Goal: Task Accomplishment & Management: Complete application form

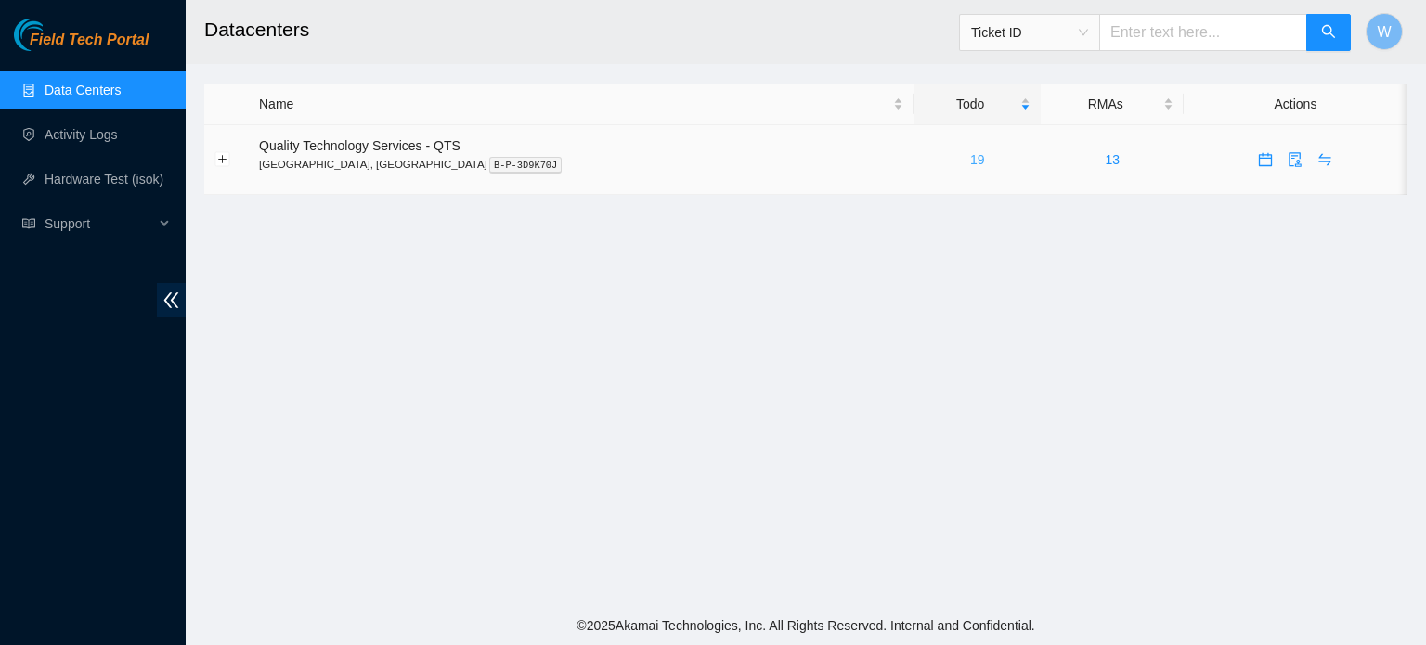
click at [970, 158] on link "19" at bounding box center [977, 159] width 15 height 15
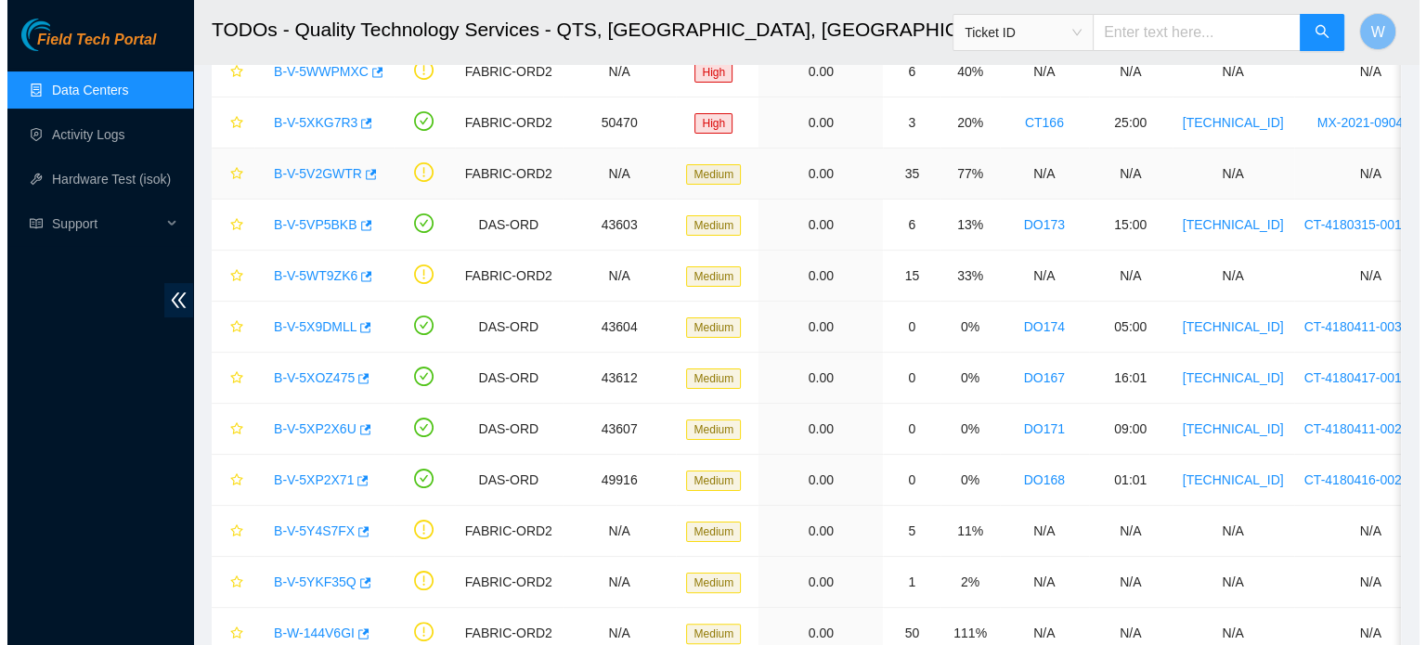
scroll to position [295, 0]
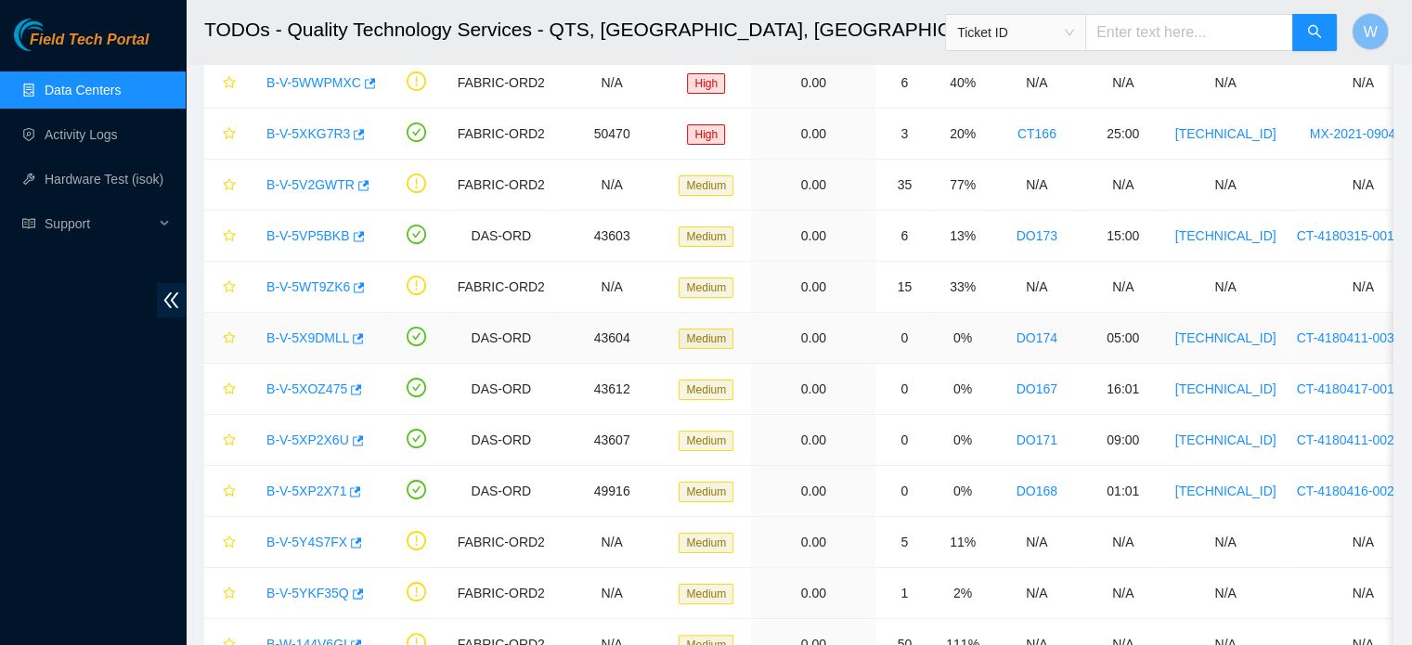
click at [334, 339] on link "B-V-5X9DMLL" at bounding box center [307, 338] width 83 height 15
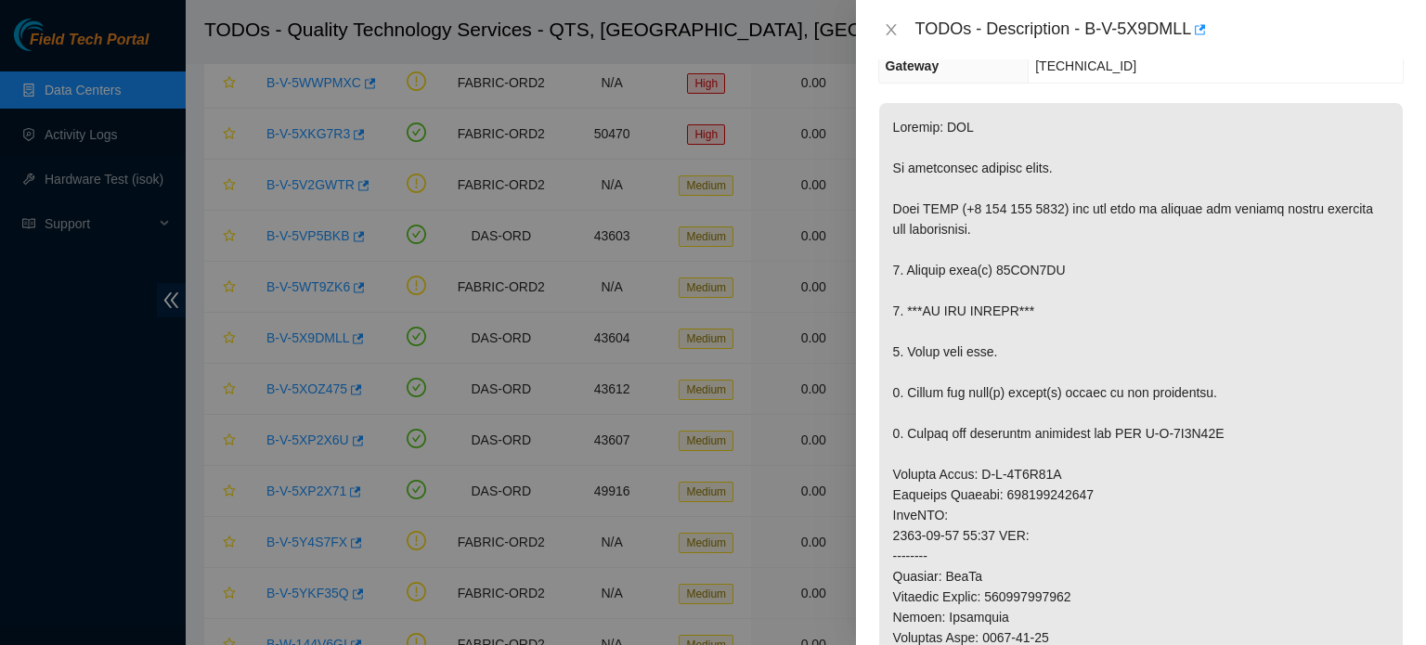
scroll to position [223, 0]
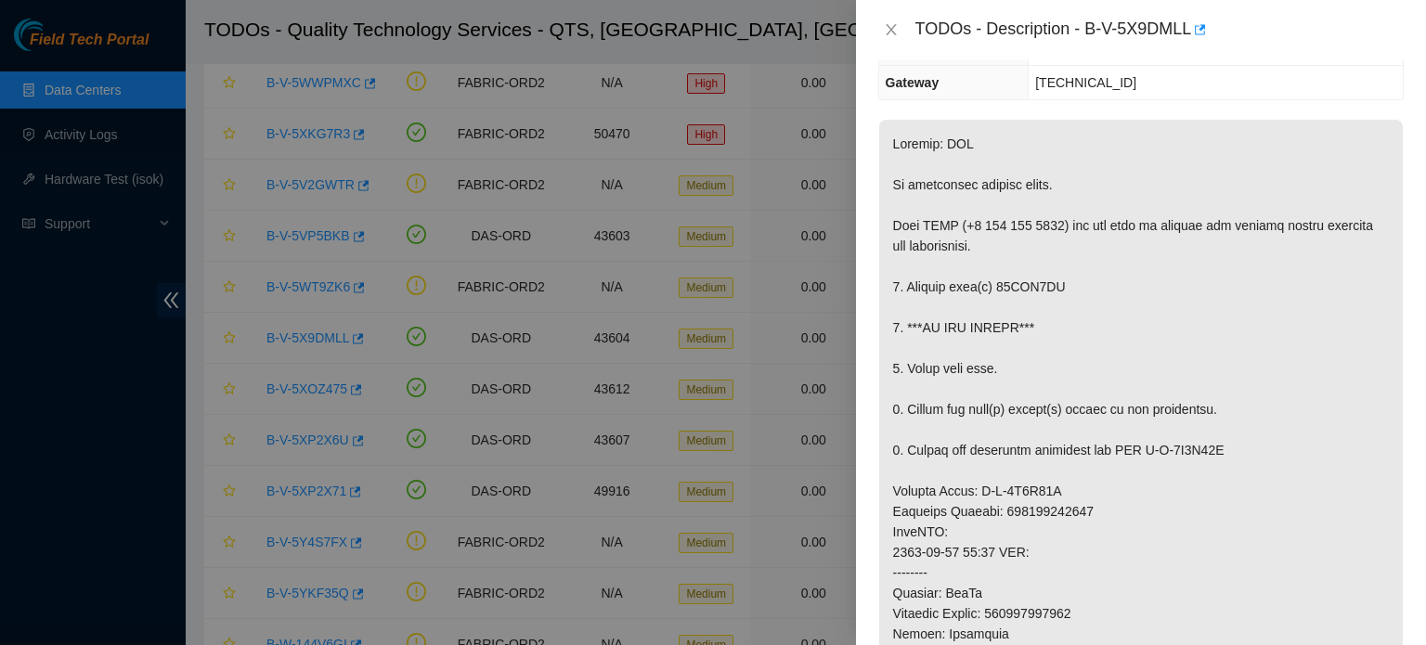
click at [1370, 176] on p at bounding box center [1141, 563] width 524 height 886
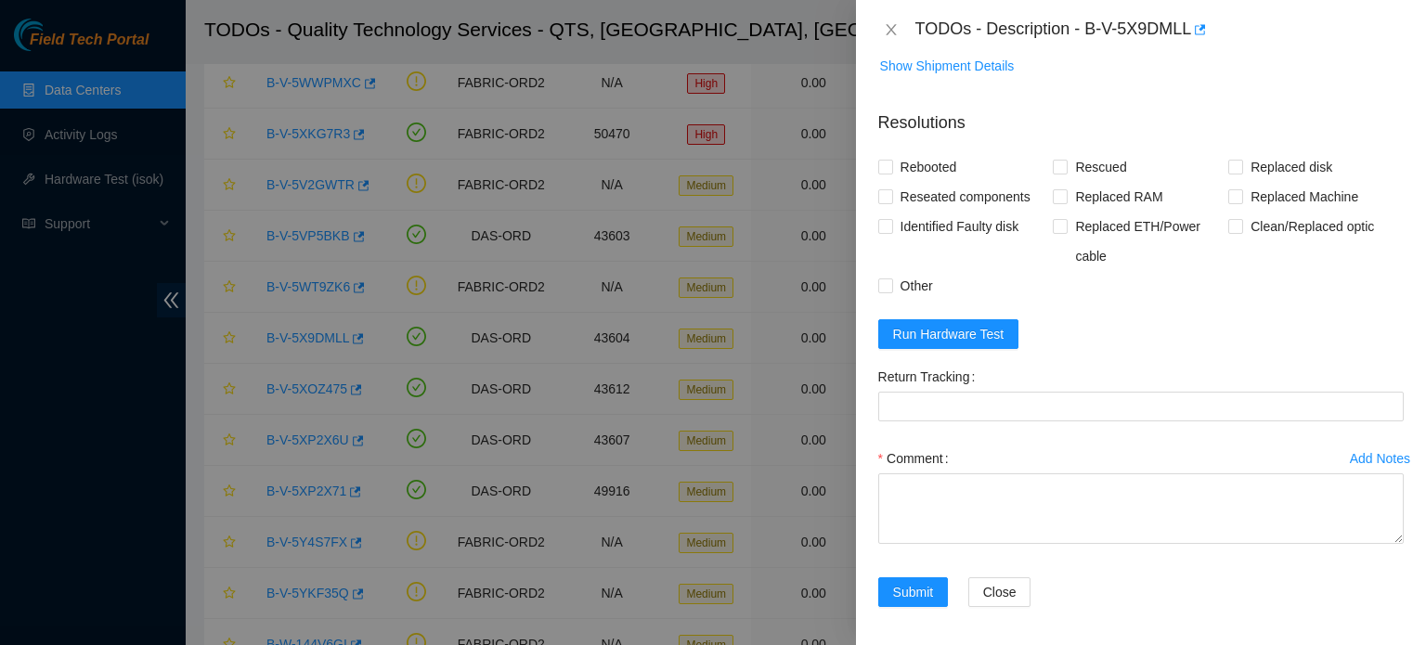
scroll to position [1255, 0]
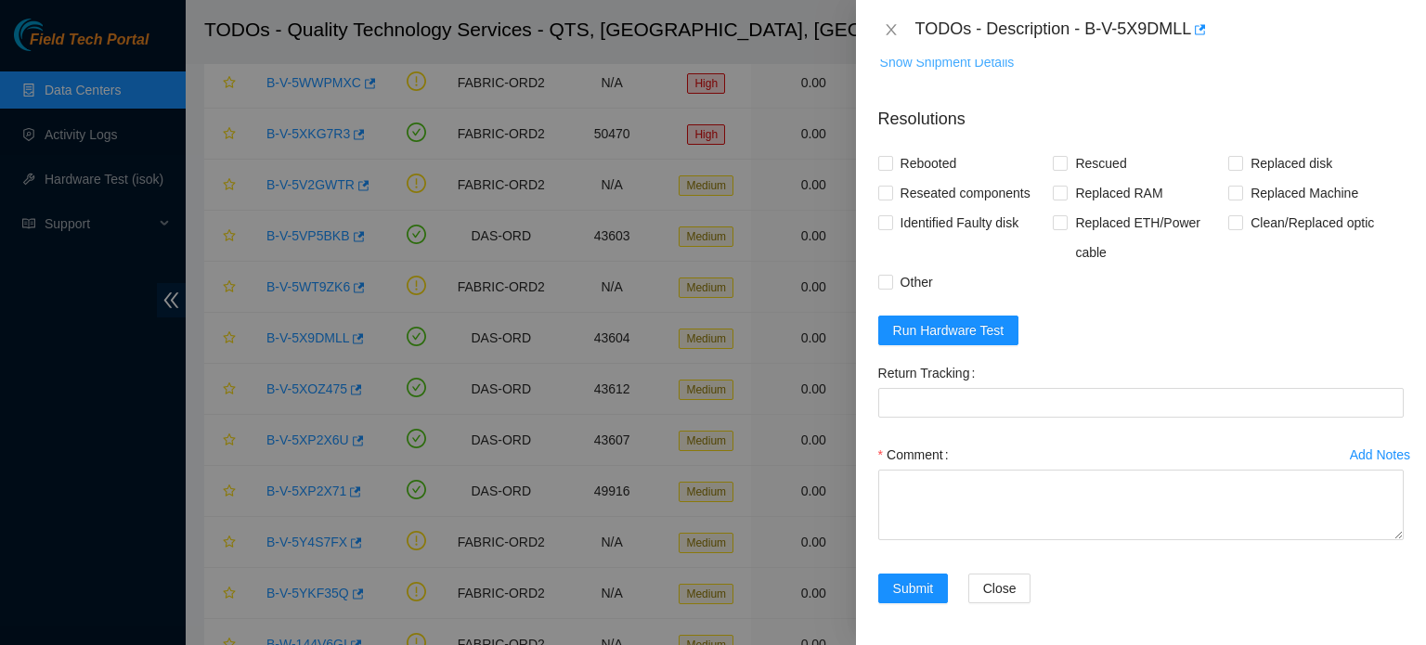
click at [947, 59] on span "Show Shipment Details" at bounding box center [947, 62] width 135 height 20
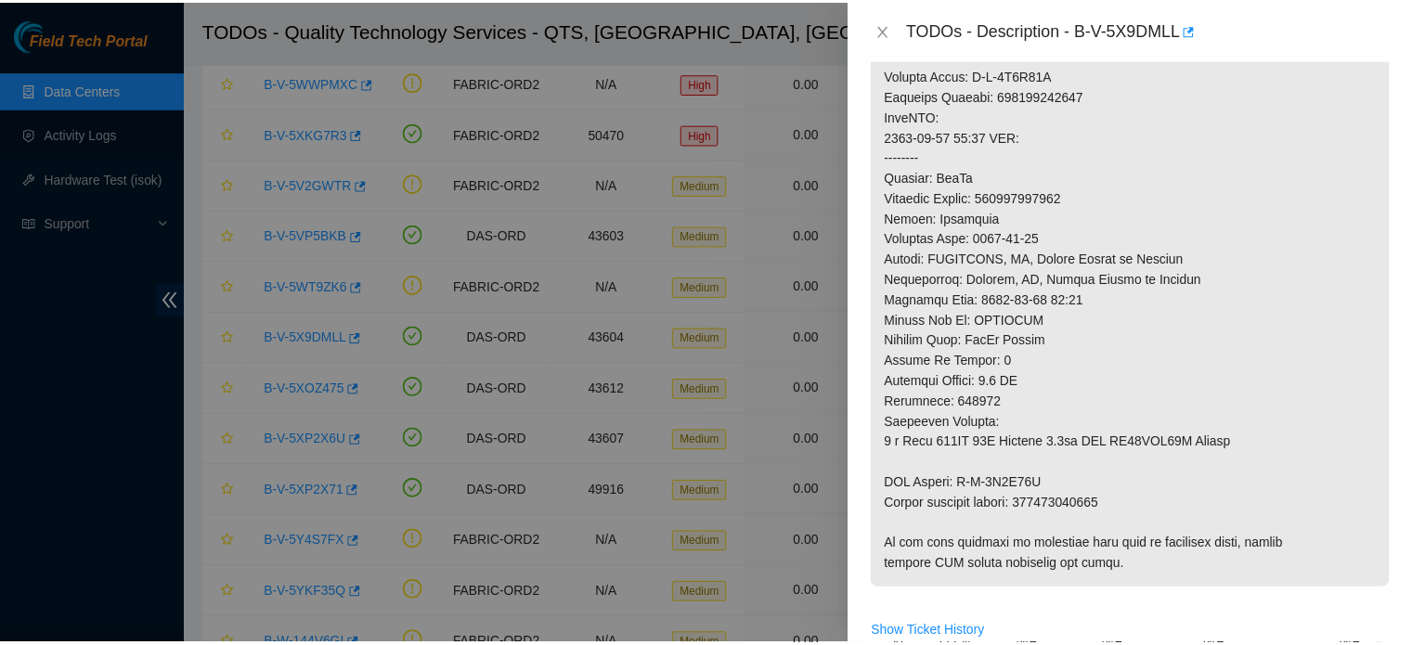
scroll to position [628, 0]
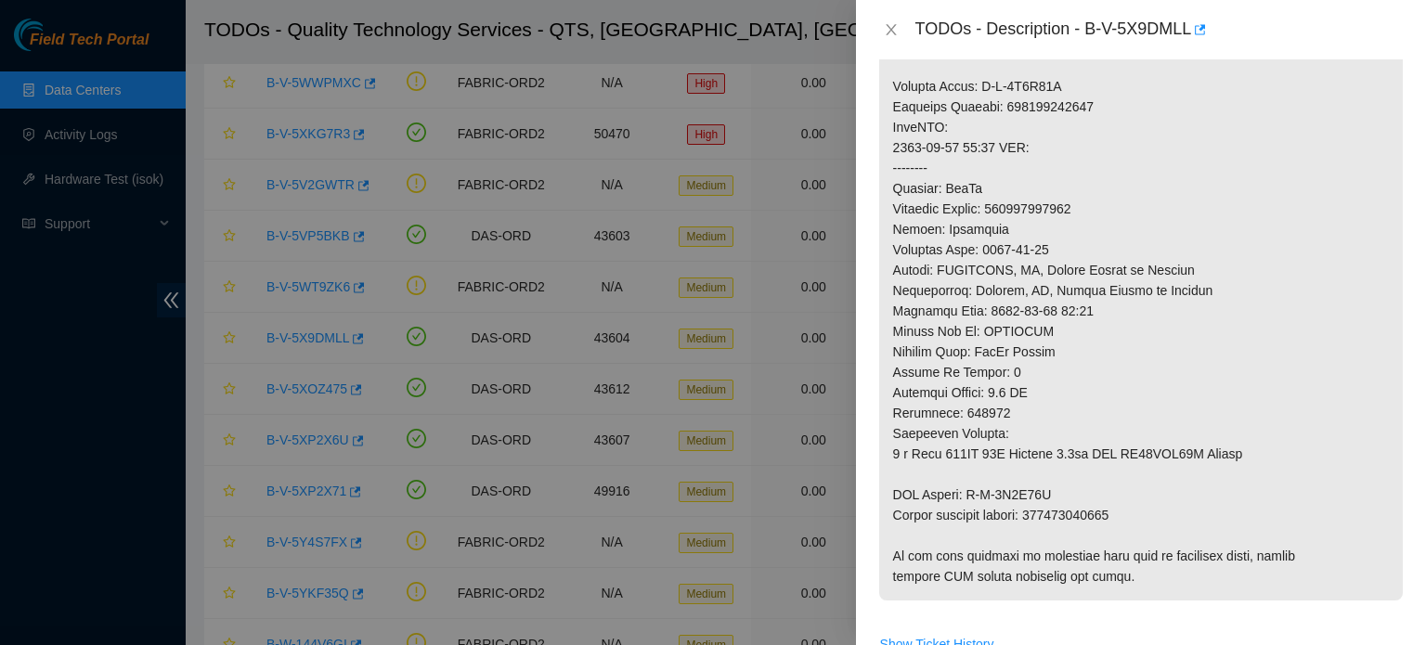
click at [98, 130] on div at bounding box center [713, 322] width 1426 height 645
click at [97, 134] on div at bounding box center [713, 322] width 1426 height 645
click at [141, 18] on div at bounding box center [713, 322] width 1426 height 645
click at [892, 29] on icon "close" at bounding box center [891, 29] width 15 height 15
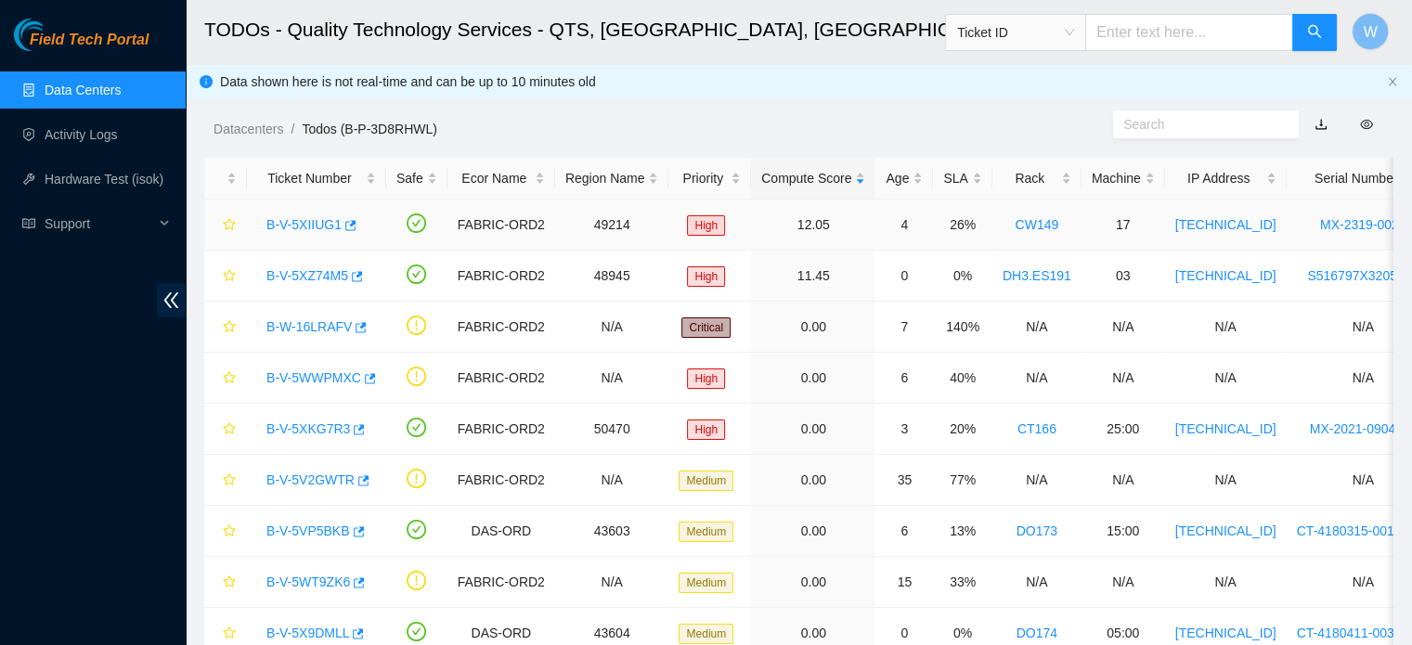
click at [332, 220] on link "B-V-5XIIUG1" at bounding box center [303, 224] width 75 height 15
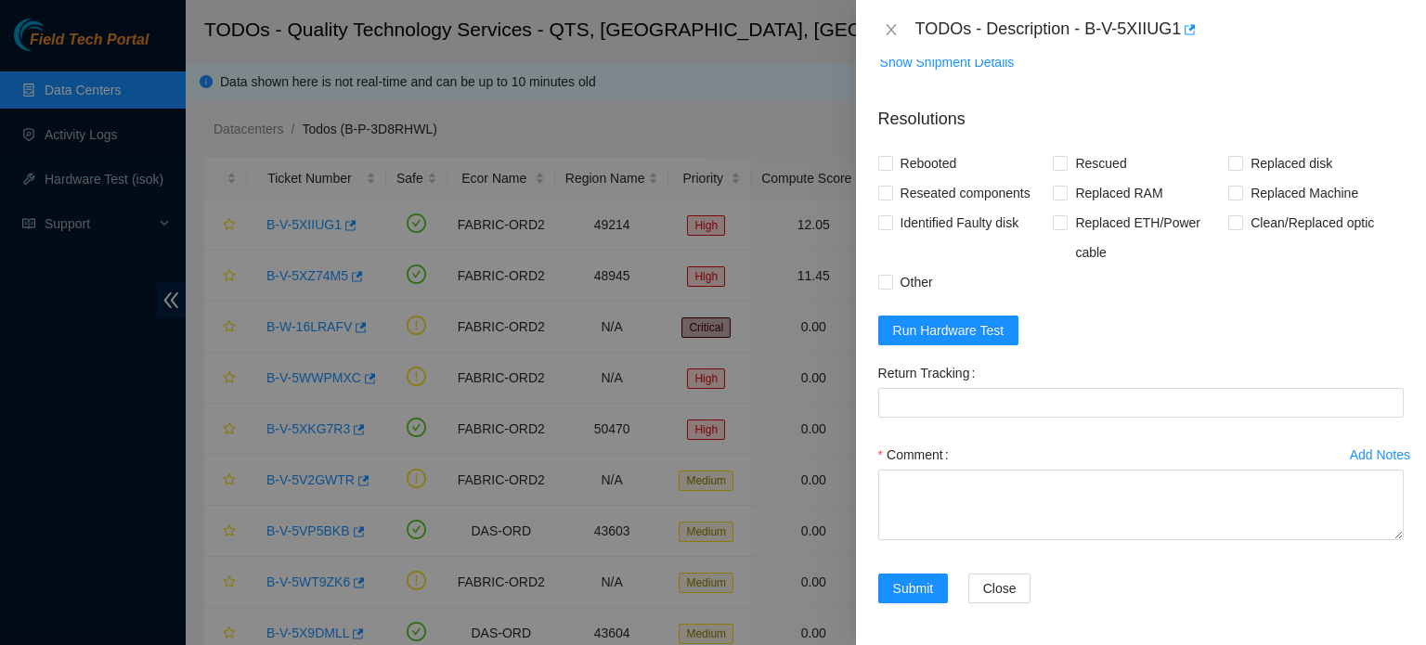
scroll to position [7, 0]
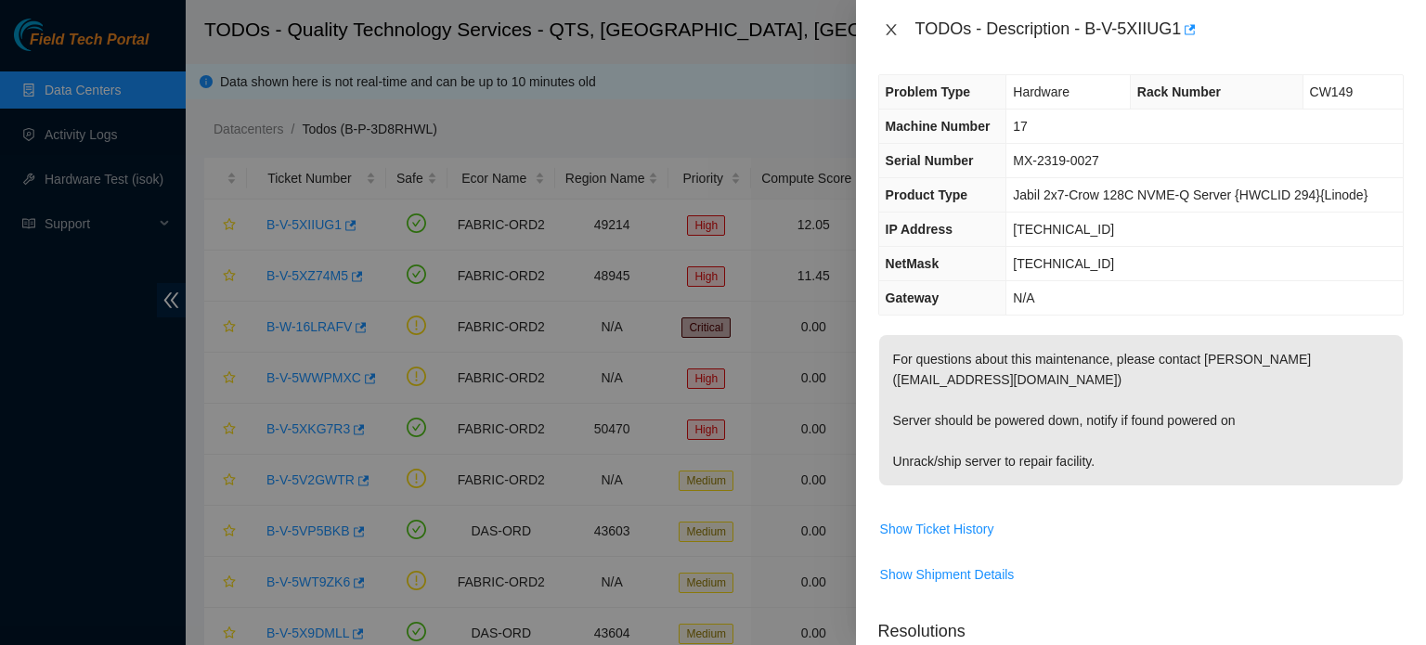
click at [886, 29] on icon "close" at bounding box center [891, 29] width 15 height 15
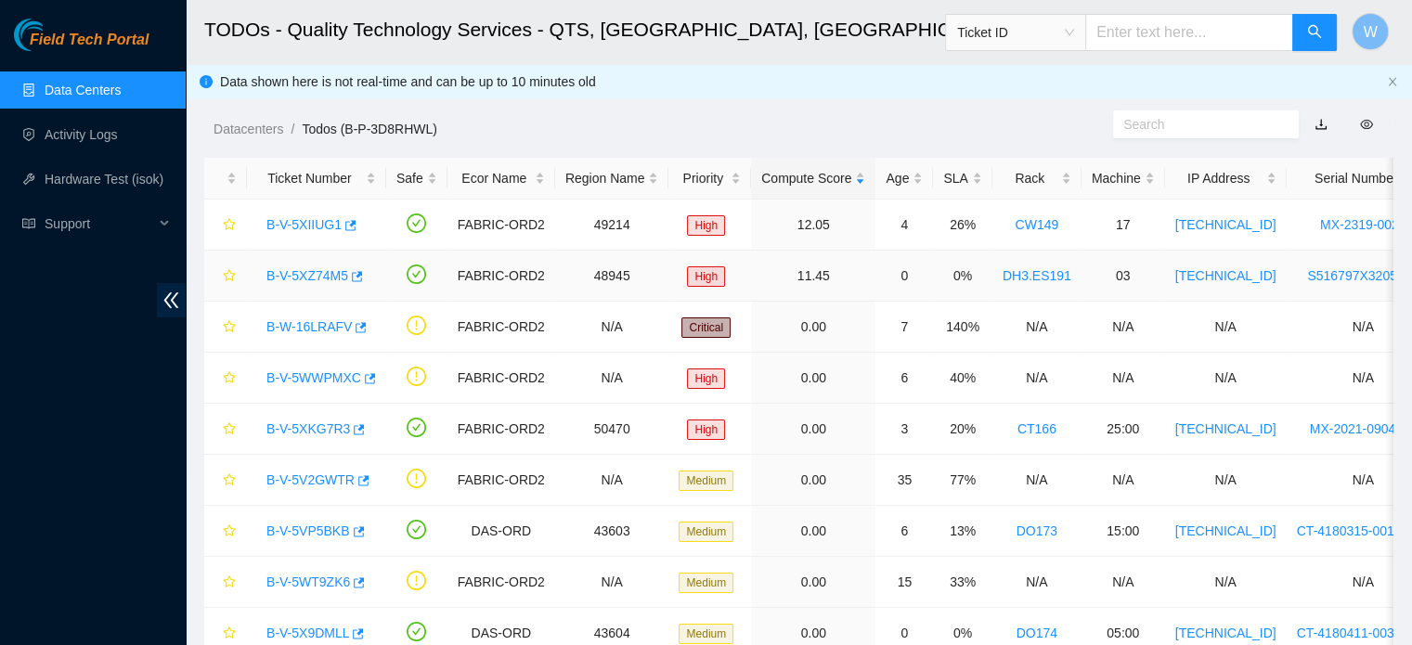
click at [332, 279] on link "B-V-5XZ74M5" at bounding box center [307, 275] width 82 height 15
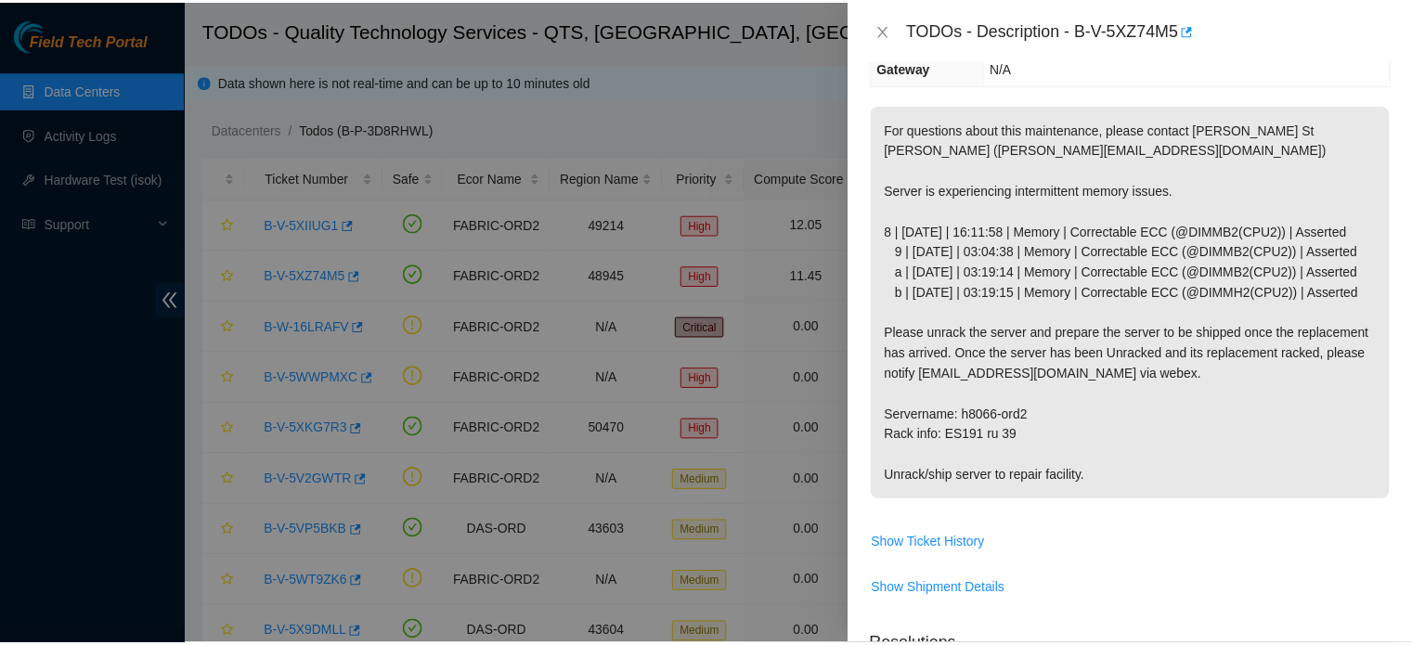
scroll to position [293, 0]
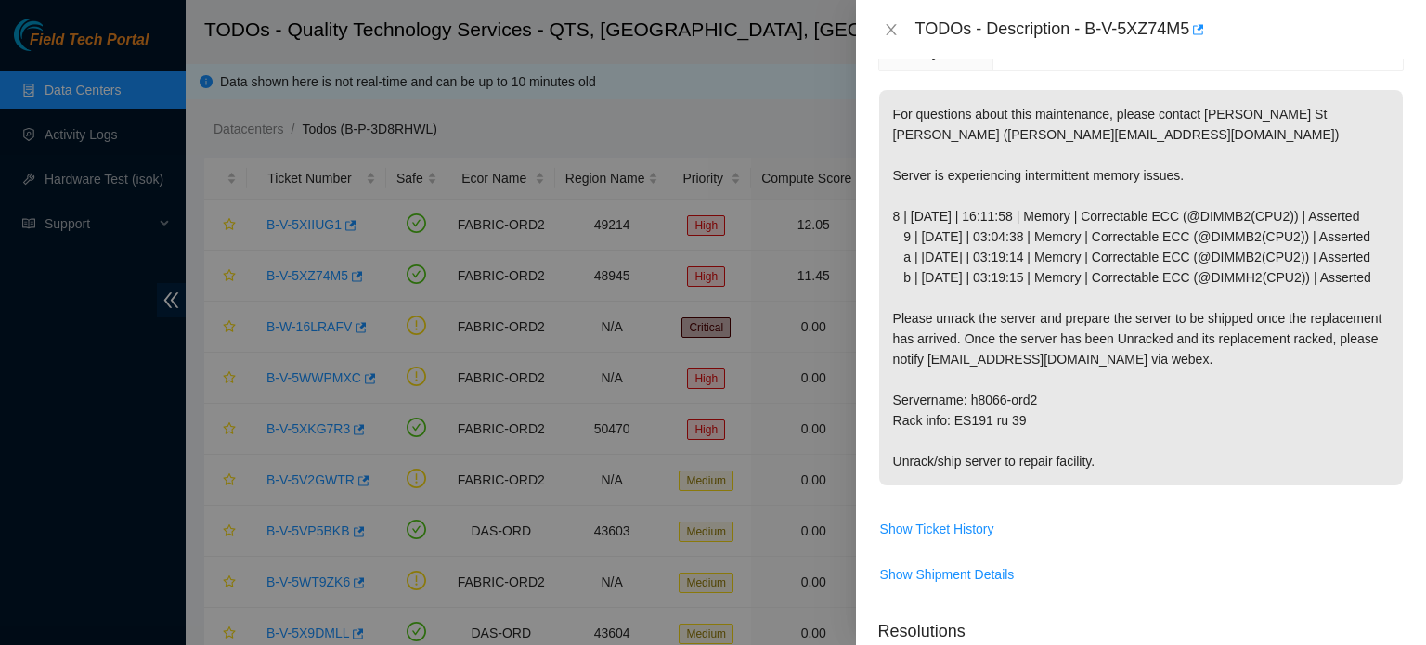
click at [336, 426] on div at bounding box center [713, 322] width 1426 height 645
click at [891, 29] on icon "close" at bounding box center [891, 29] width 10 height 11
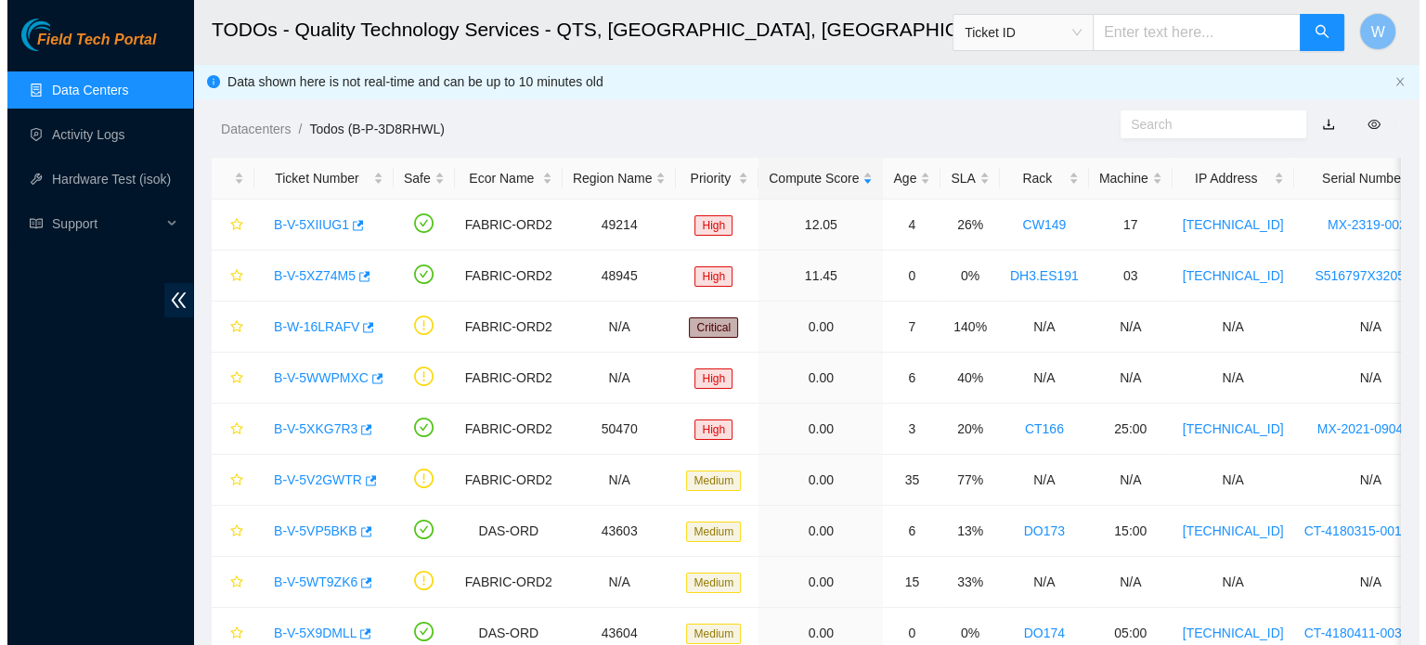
scroll to position [314, 0]
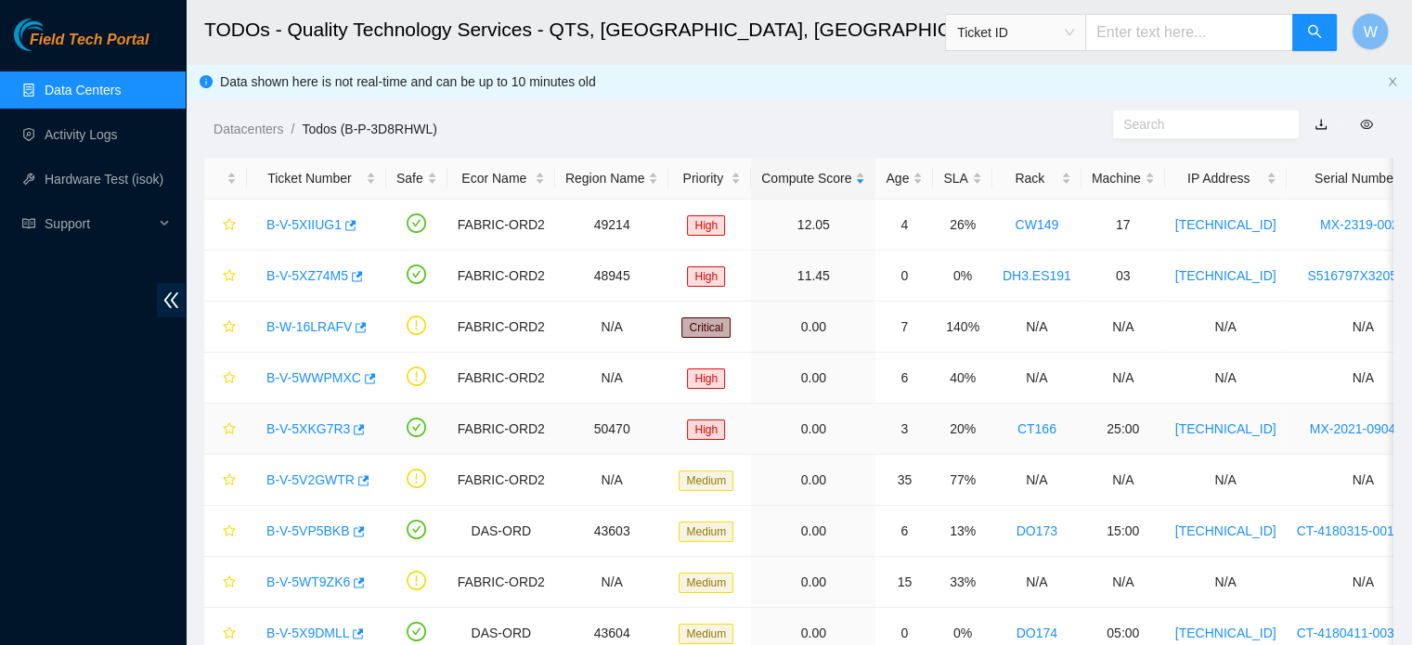
click at [324, 428] on link "B-V-5XKG7R3" at bounding box center [308, 429] width 84 height 15
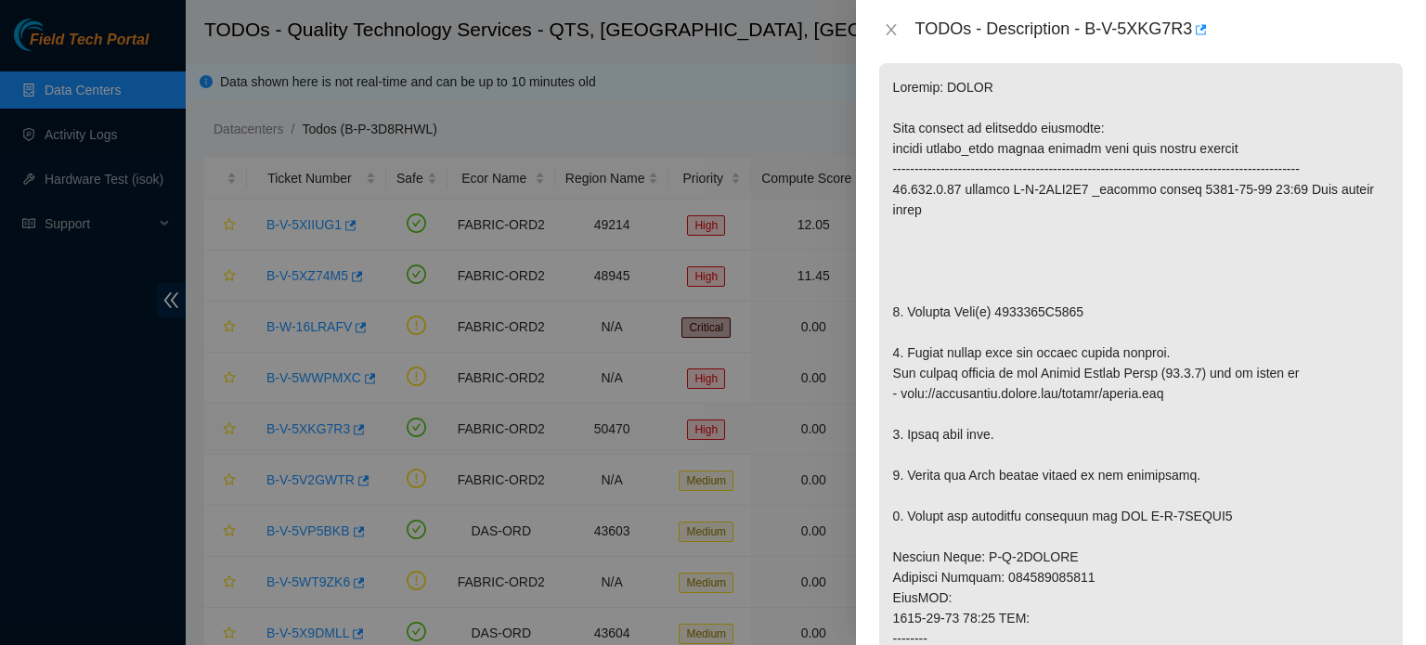
scroll to position [253, 0]
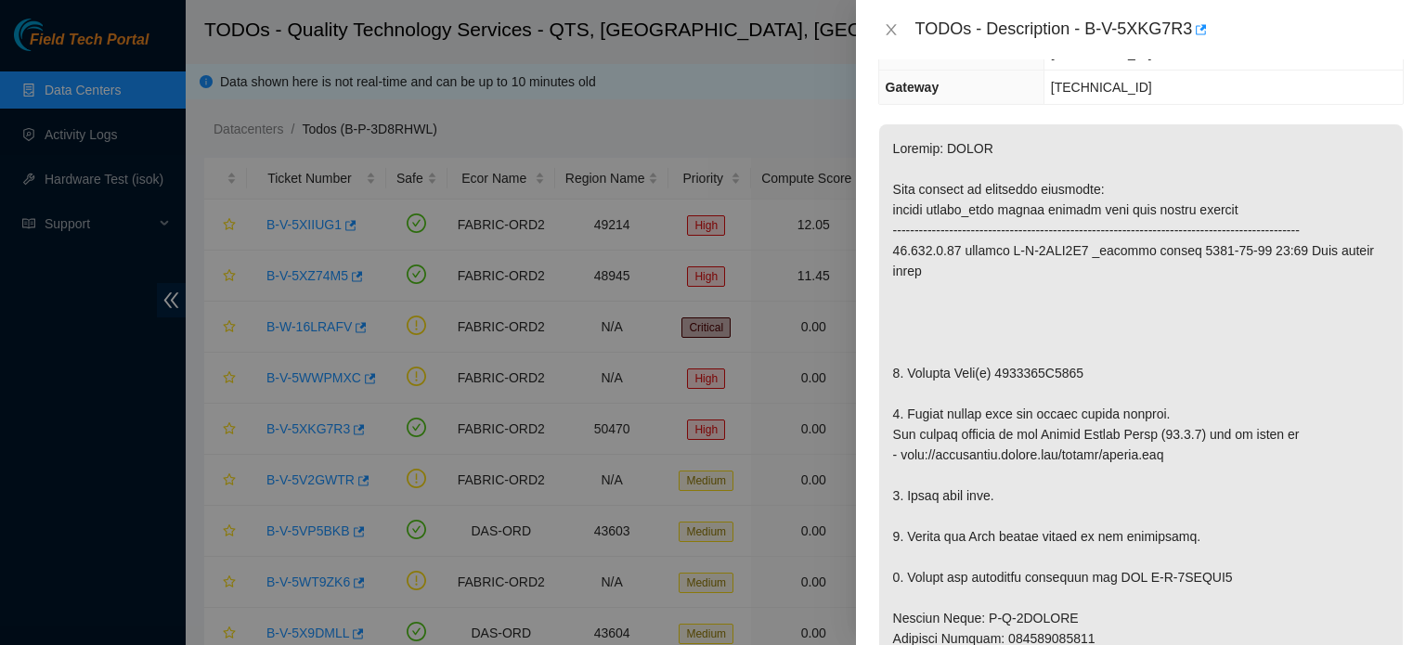
click at [1363, 235] on p at bounding box center [1141, 628] width 524 height 1008
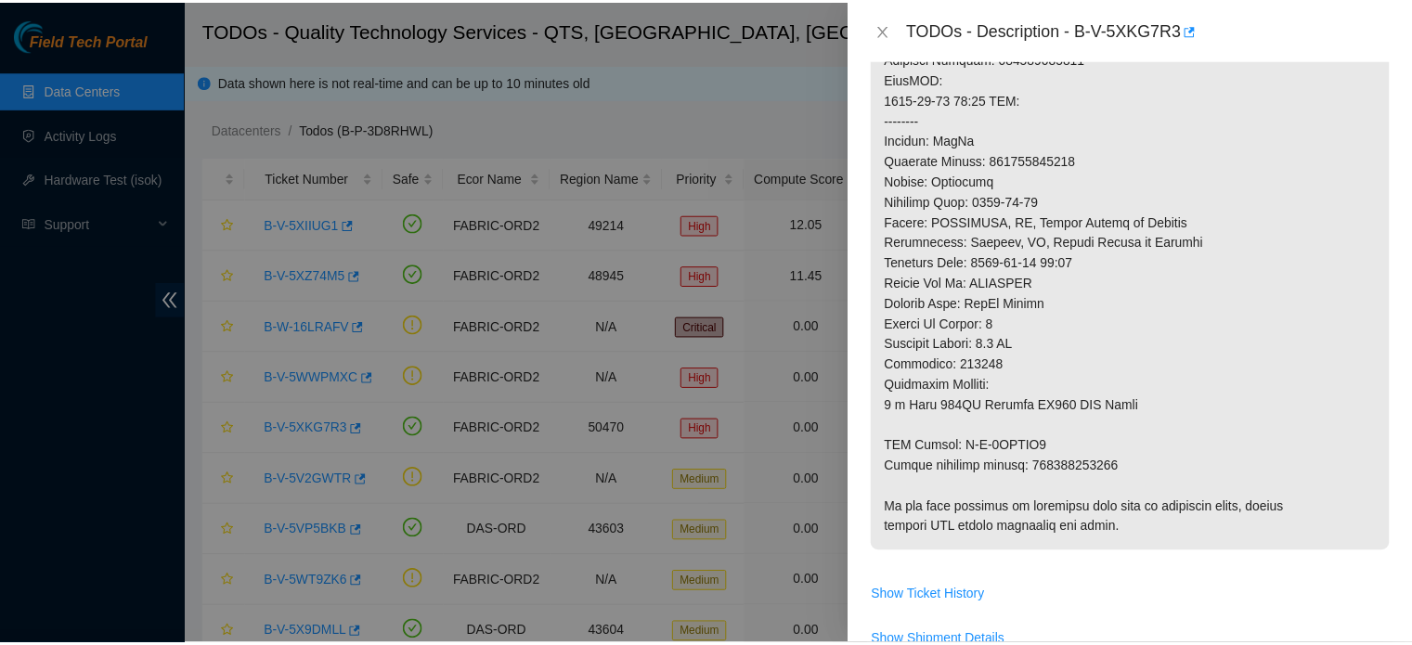
scroll to position [824, 0]
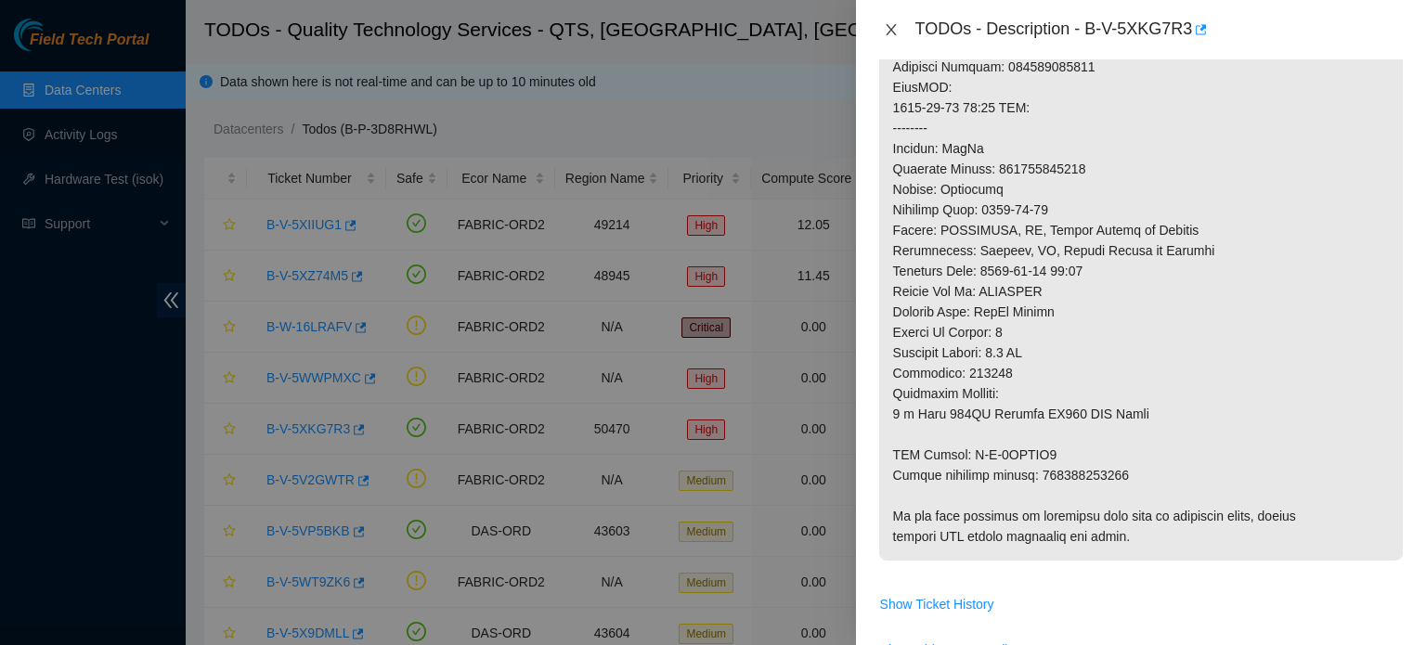
click at [888, 27] on icon "close" at bounding box center [891, 29] width 10 height 11
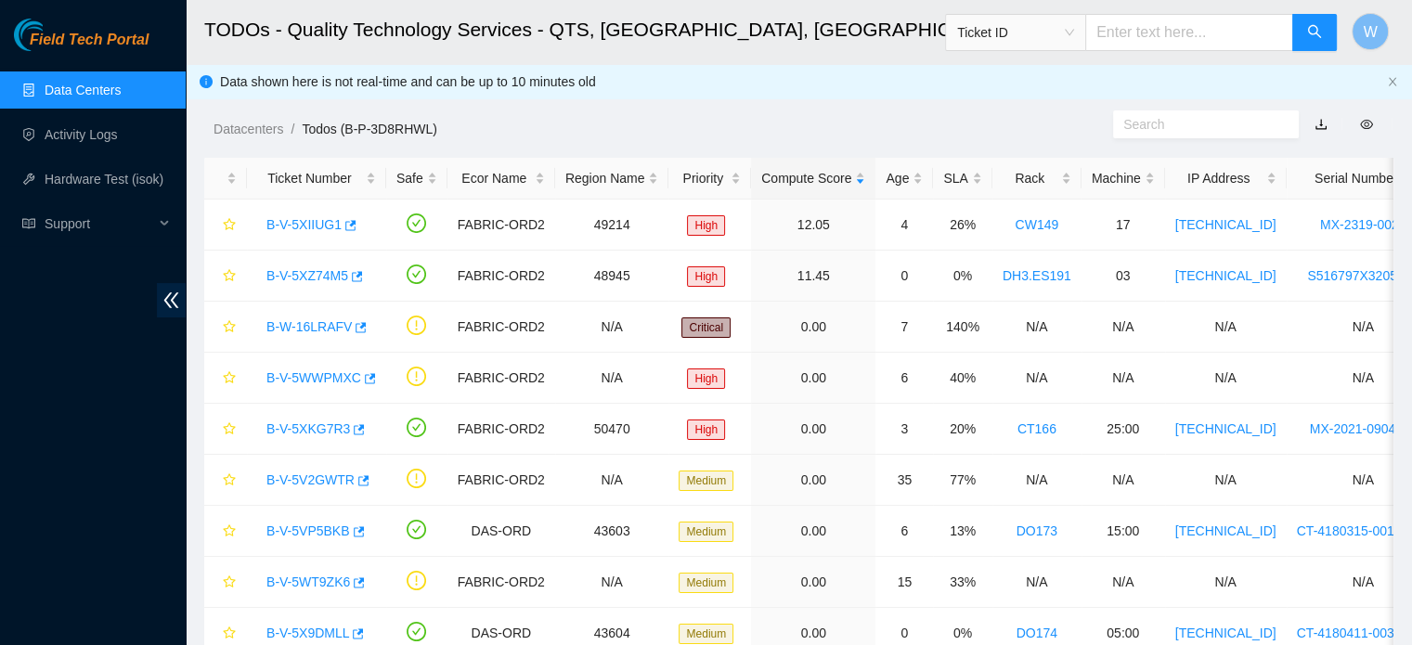
scroll to position [578, 0]
click at [71, 90] on link "Data Centers" at bounding box center [83, 90] width 76 height 15
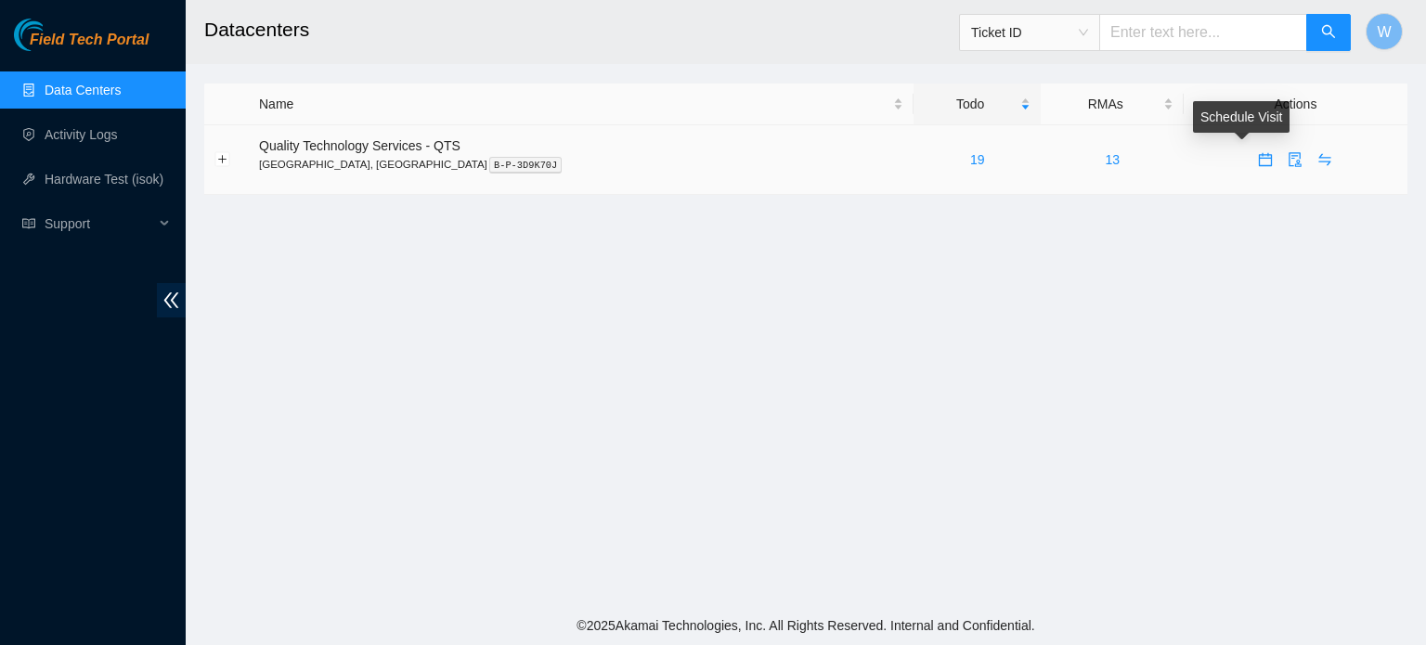
click at [1259, 158] on icon "calendar" at bounding box center [1265, 159] width 13 height 13
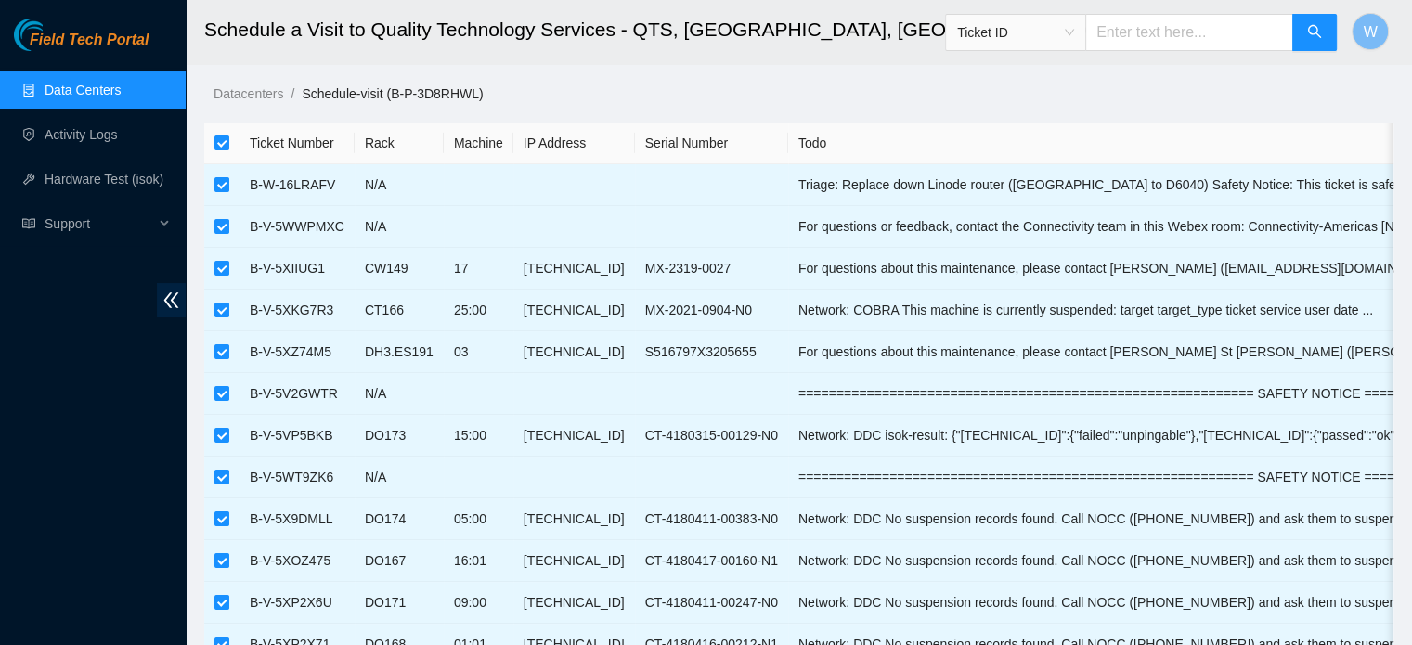
drag, startPoint x: 1359, startPoint y: 139, endPoint x: 1257, endPoint y: 150, distance: 102.7
click at [1250, 151] on th "Todo" at bounding box center [1331, 144] width 1087 height 42
drag, startPoint x: 1326, startPoint y: 130, endPoint x: 1252, endPoint y: 144, distance: 75.6
click at [1252, 144] on th "Todo" at bounding box center [1331, 144] width 1087 height 42
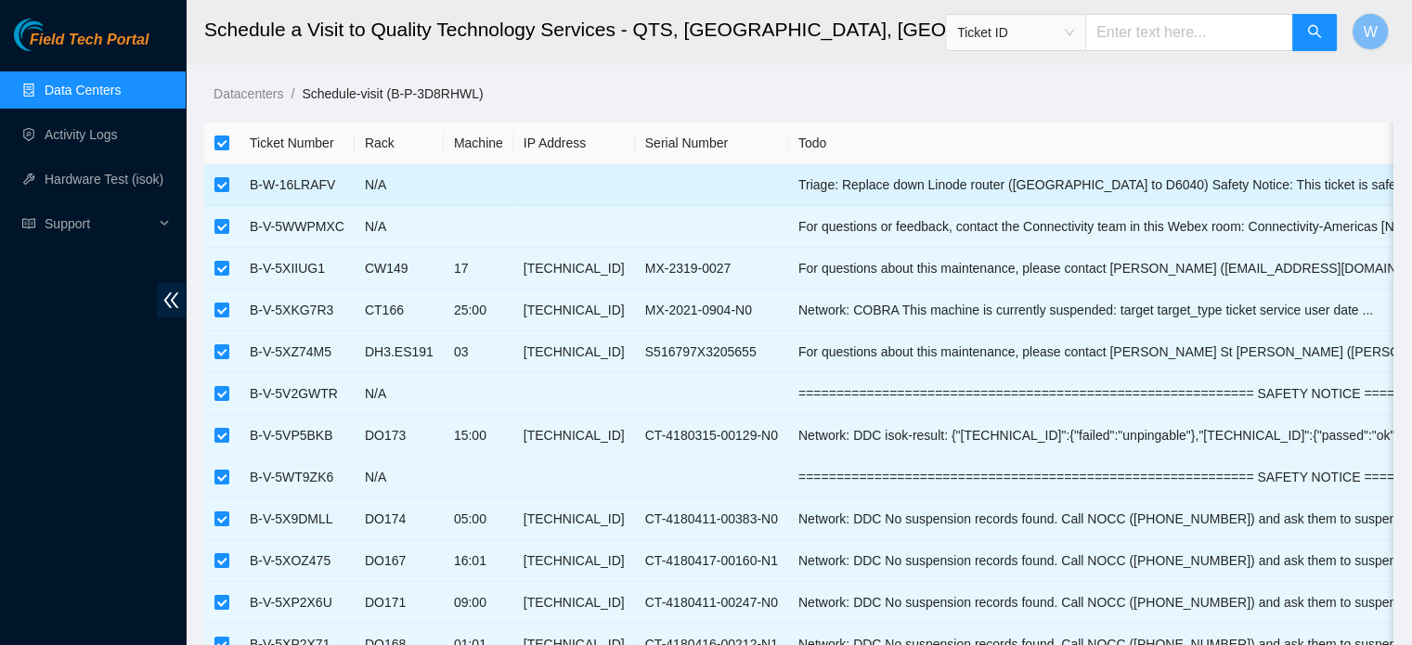
click at [1285, 187] on td "Triage: Replace down Linode router (Accton to D6040) Safety Notice: This ticket…" at bounding box center [1331, 185] width 1087 height 42
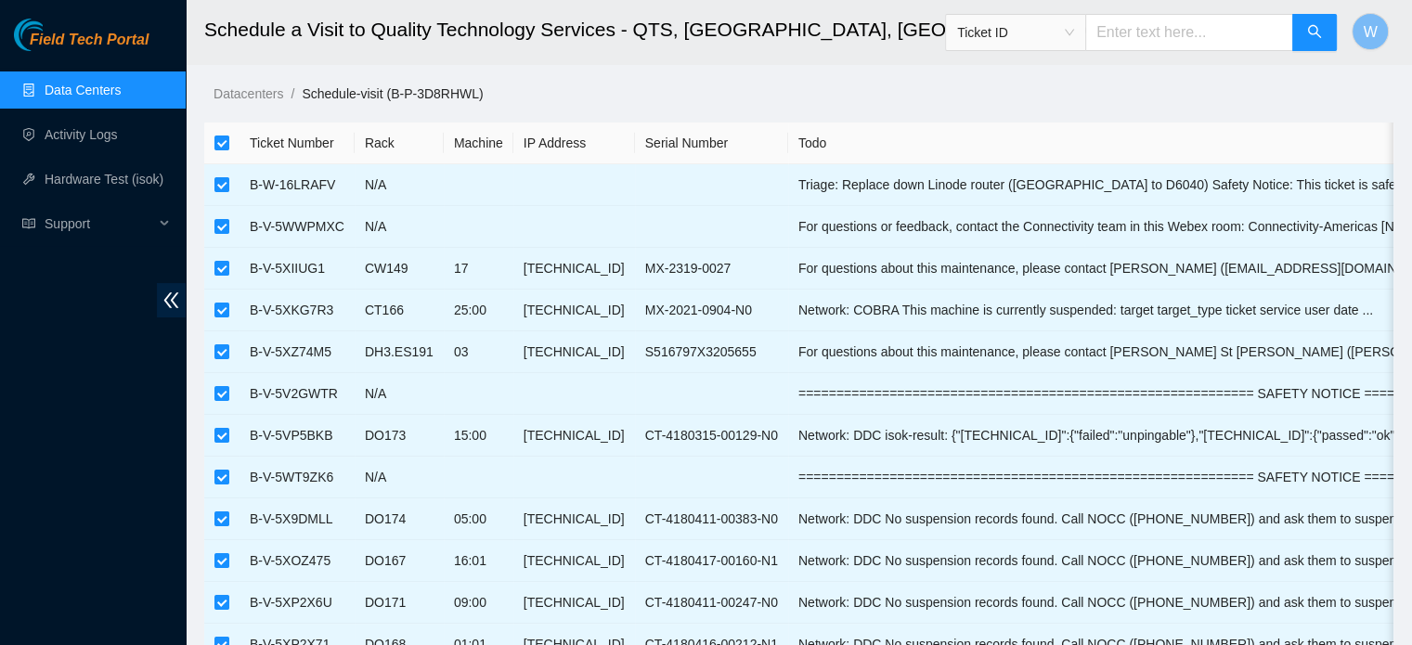
click at [160, 302] on span "double-left" at bounding box center [171, 300] width 29 height 34
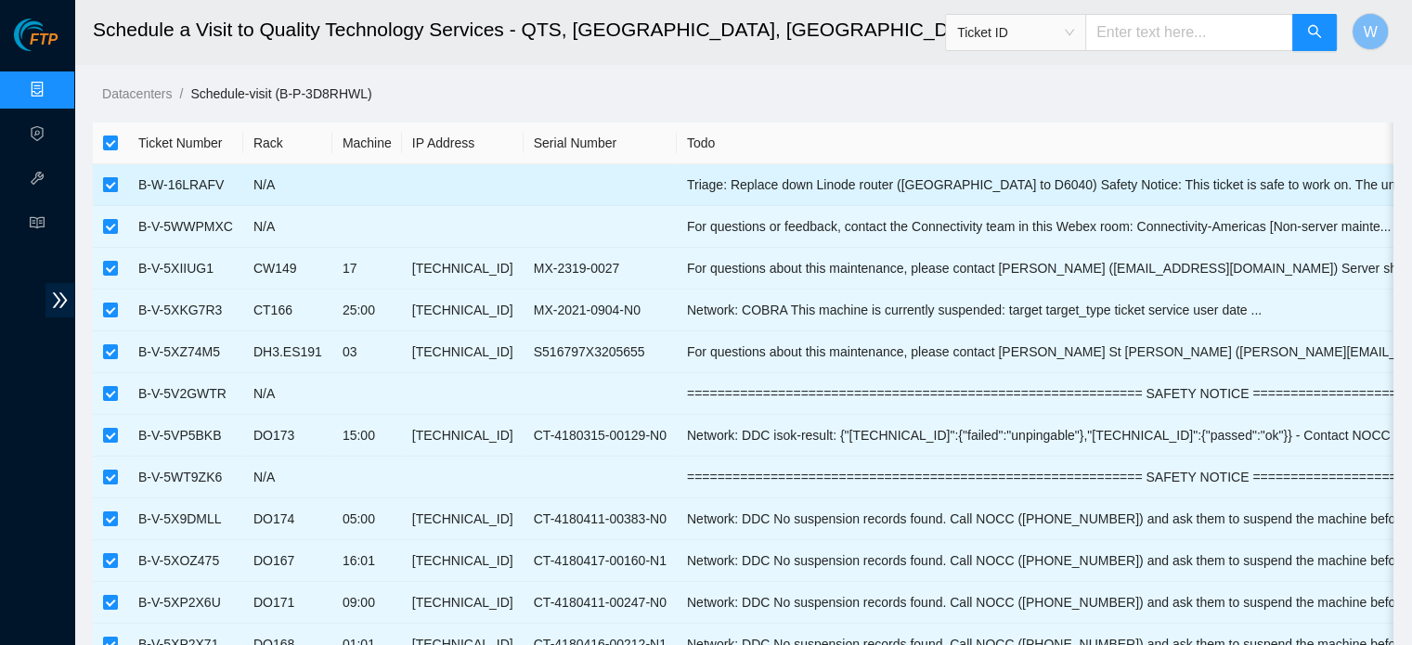
click at [111, 182] on input "checkbox" at bounding box center [110, 184] width 15 height 15
checkbox input "false"
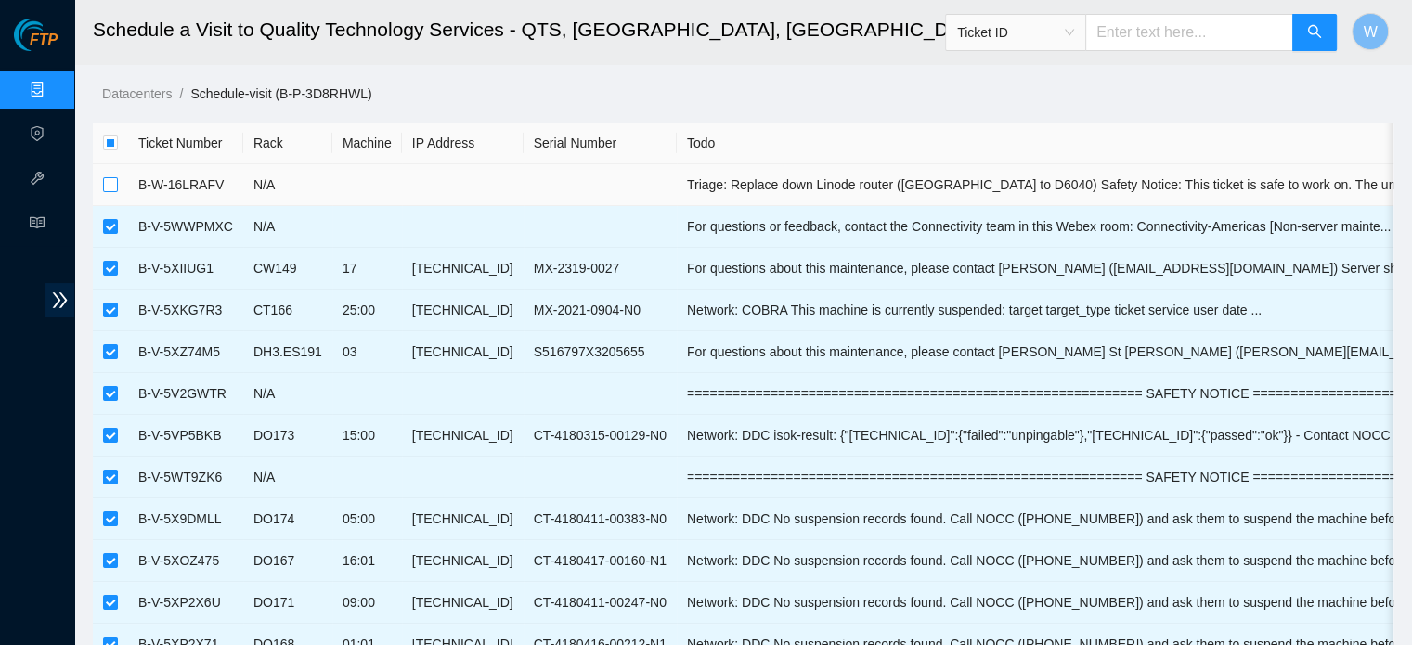
click at [113, 183] on input "checkbox" at bounding box center [110, 184] width 15 height 15
checkbox input "true"
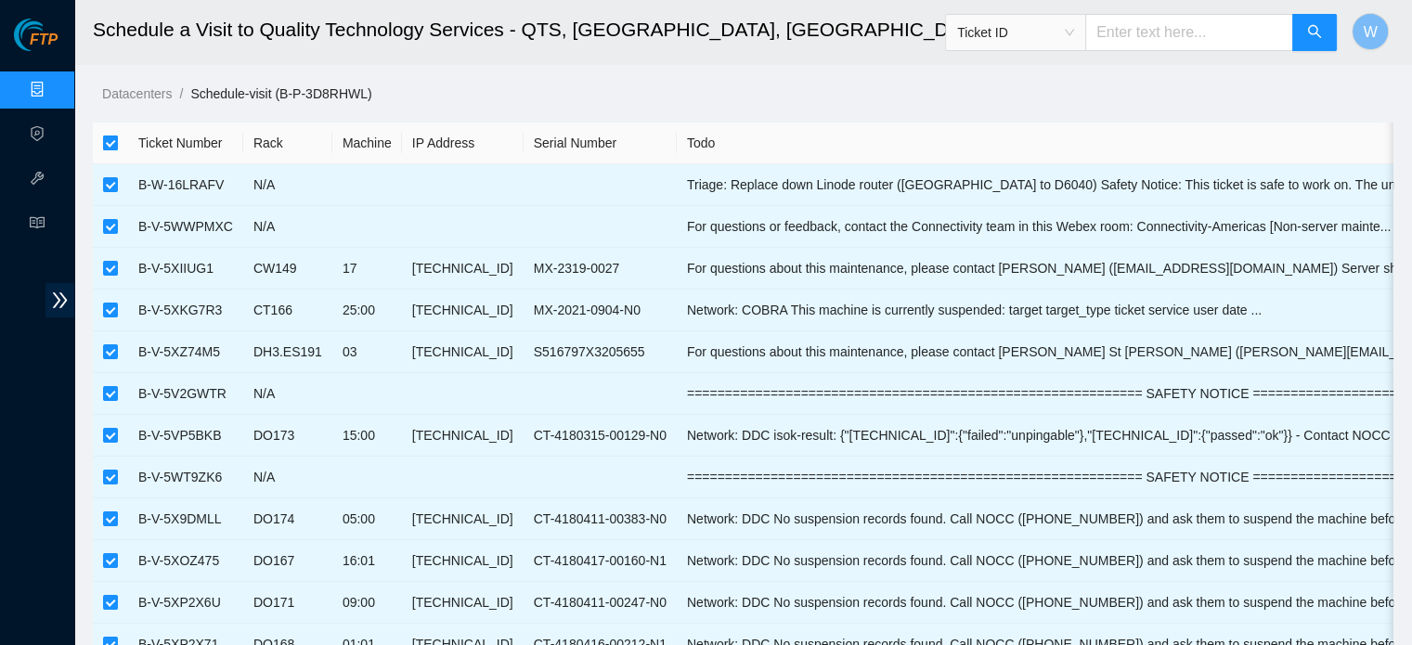
click at [110, 138] on input "checkbox" at bounding box center [110, 143] width 15 height 15
checkbox input "false"
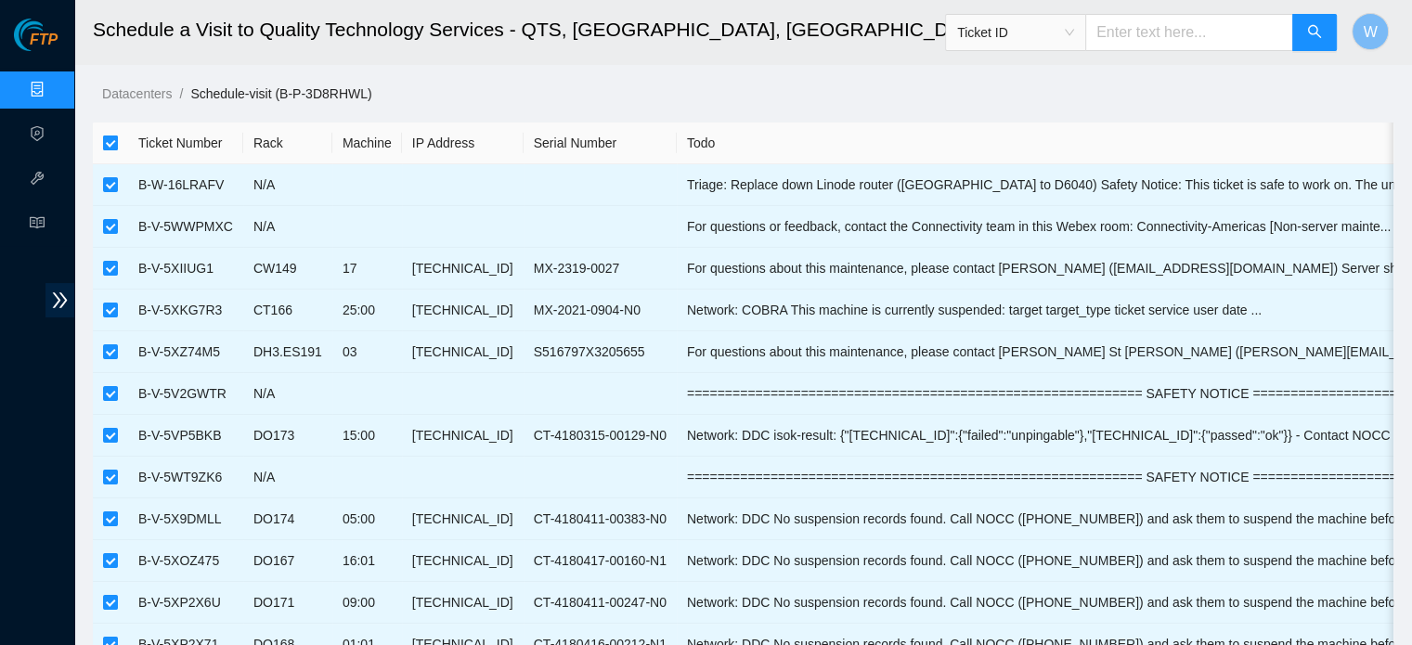
checkbox input "false"
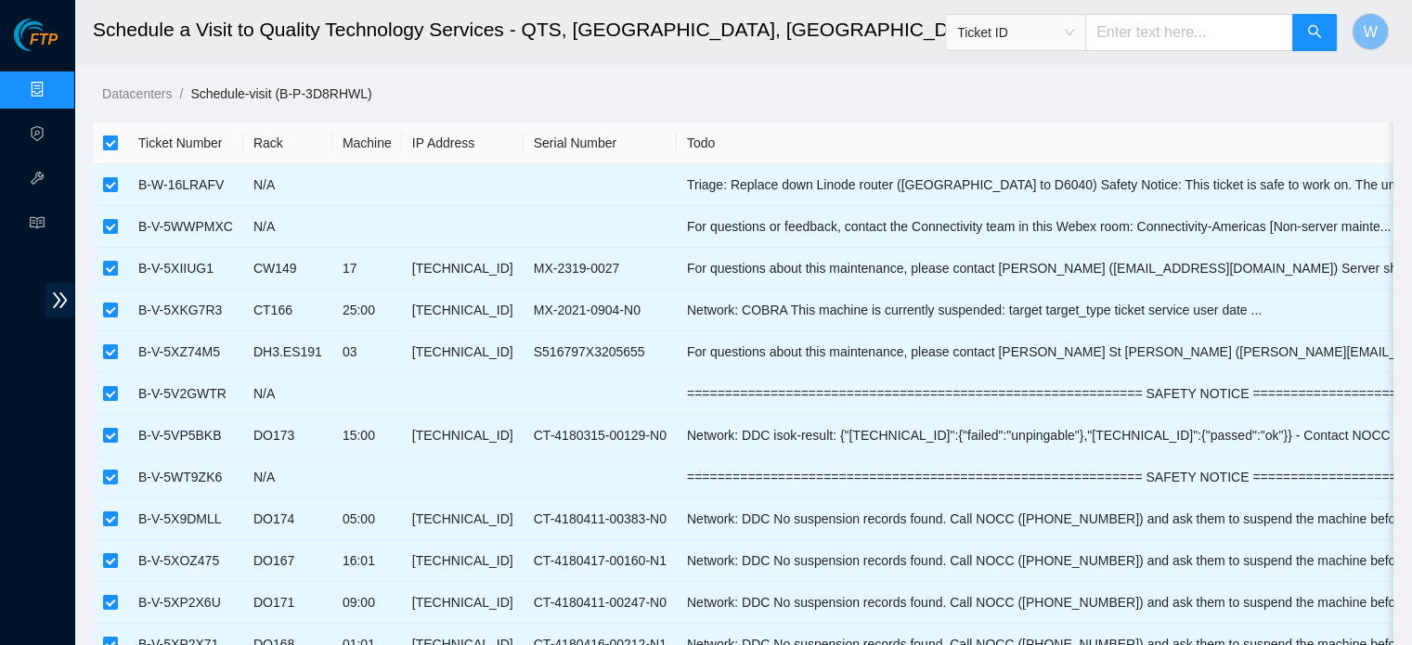
checkbox input "false"
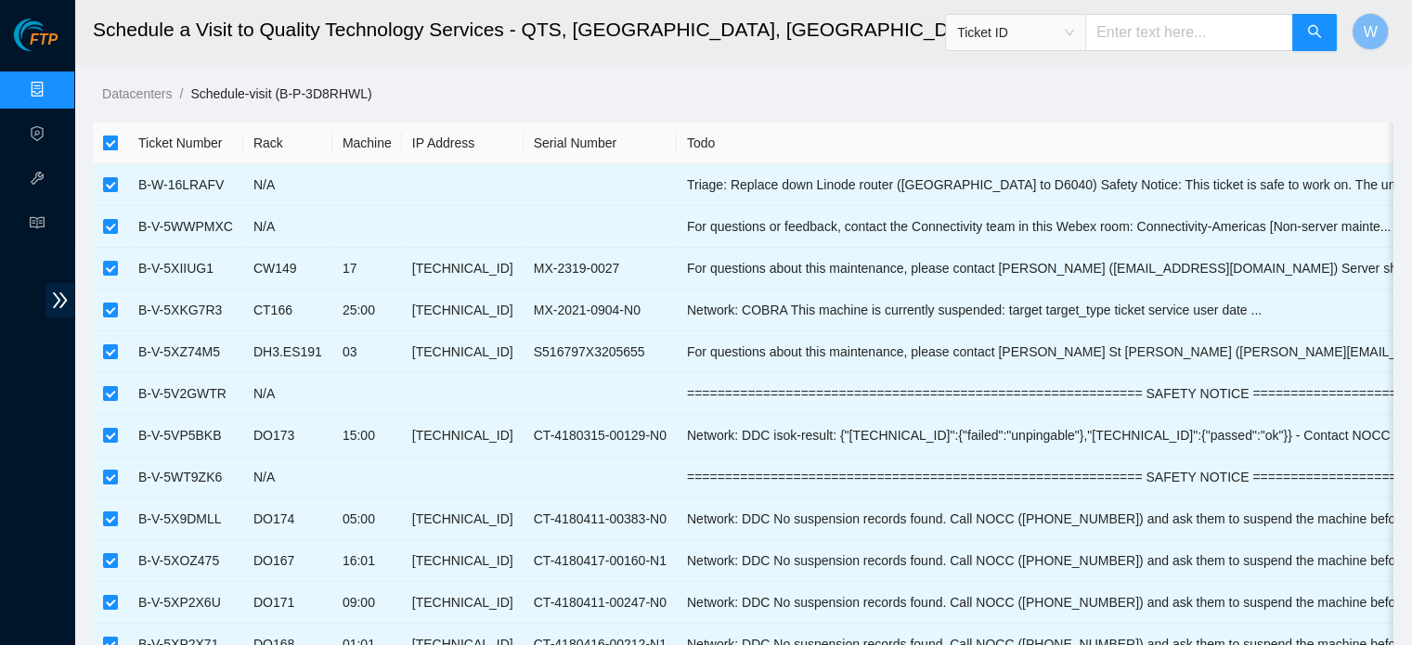
checkbox input "false"
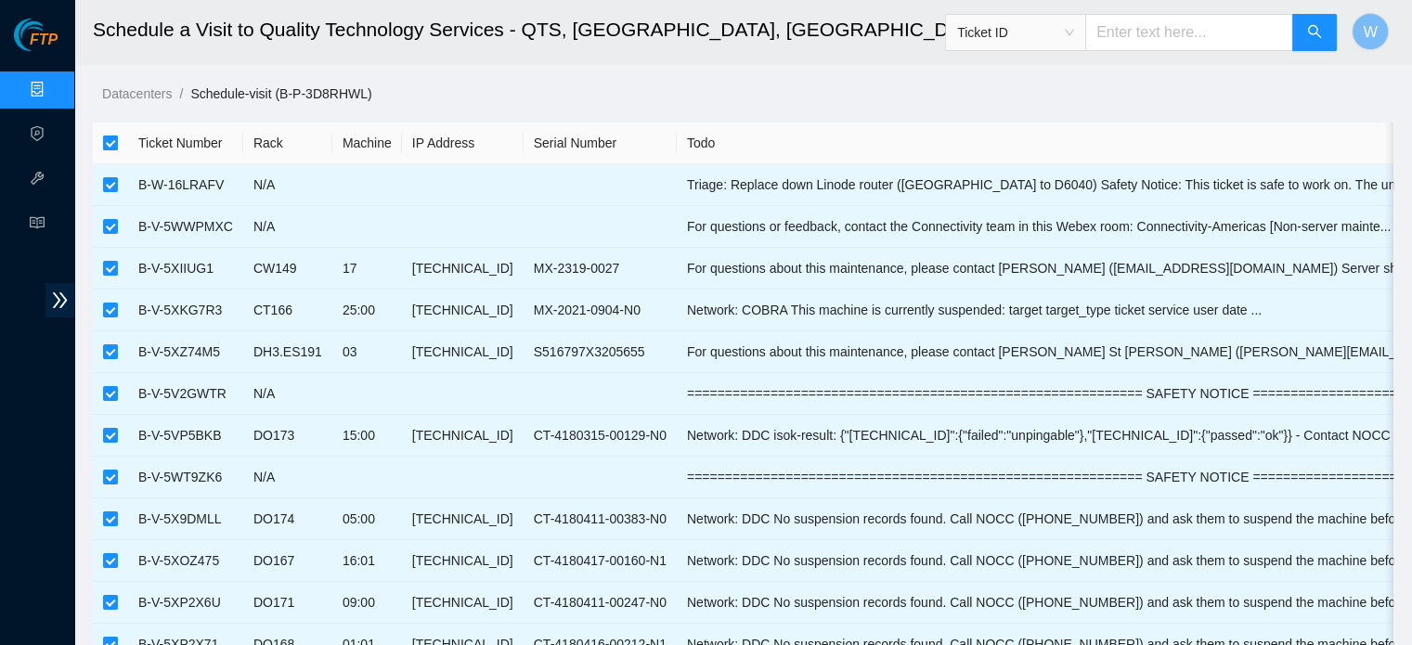
checkbox input "false"
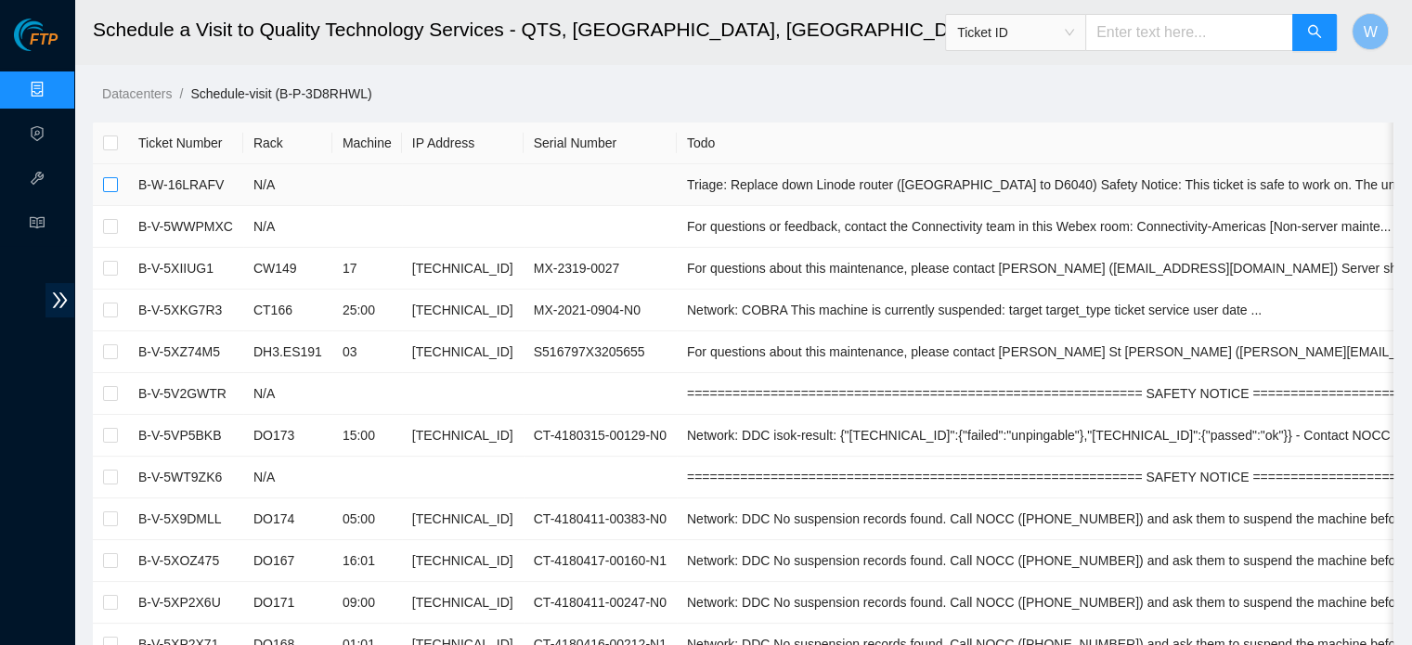
click at [114, 182] on input "checkbox" at bounding box center [110, 184] width 15 height 15
checkbox input "true"
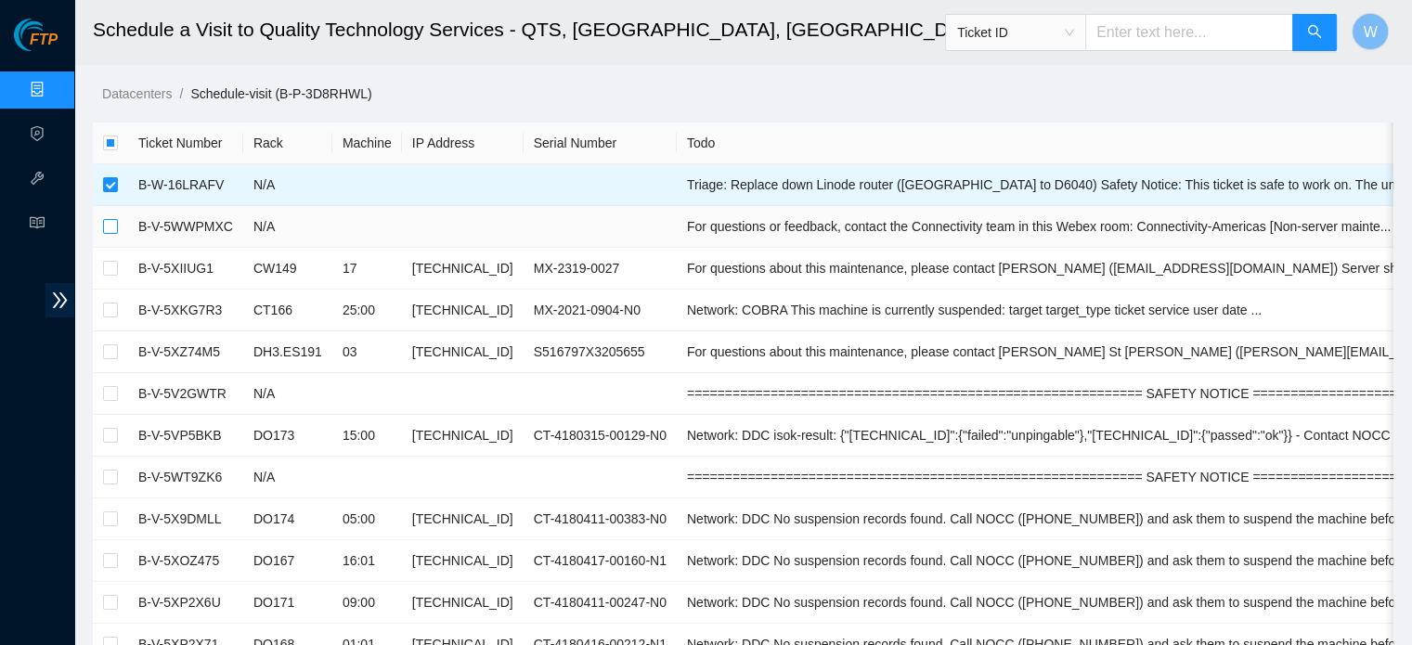
click at [110, 222] on input "checkbox" at bounding box center [110, 226] width 15 height 15
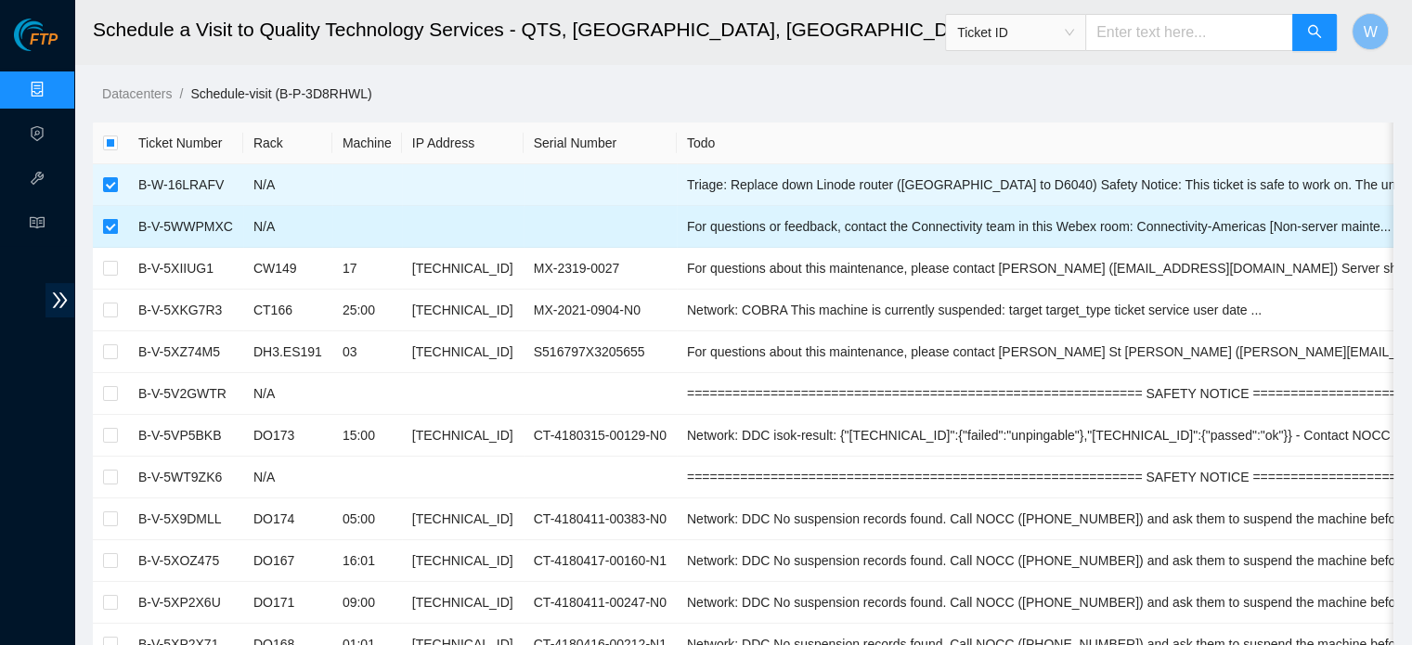
click at [108, 227] on input "checkbox" at bounding box center [110, 226] width 15 height 15
checkbox input "false"
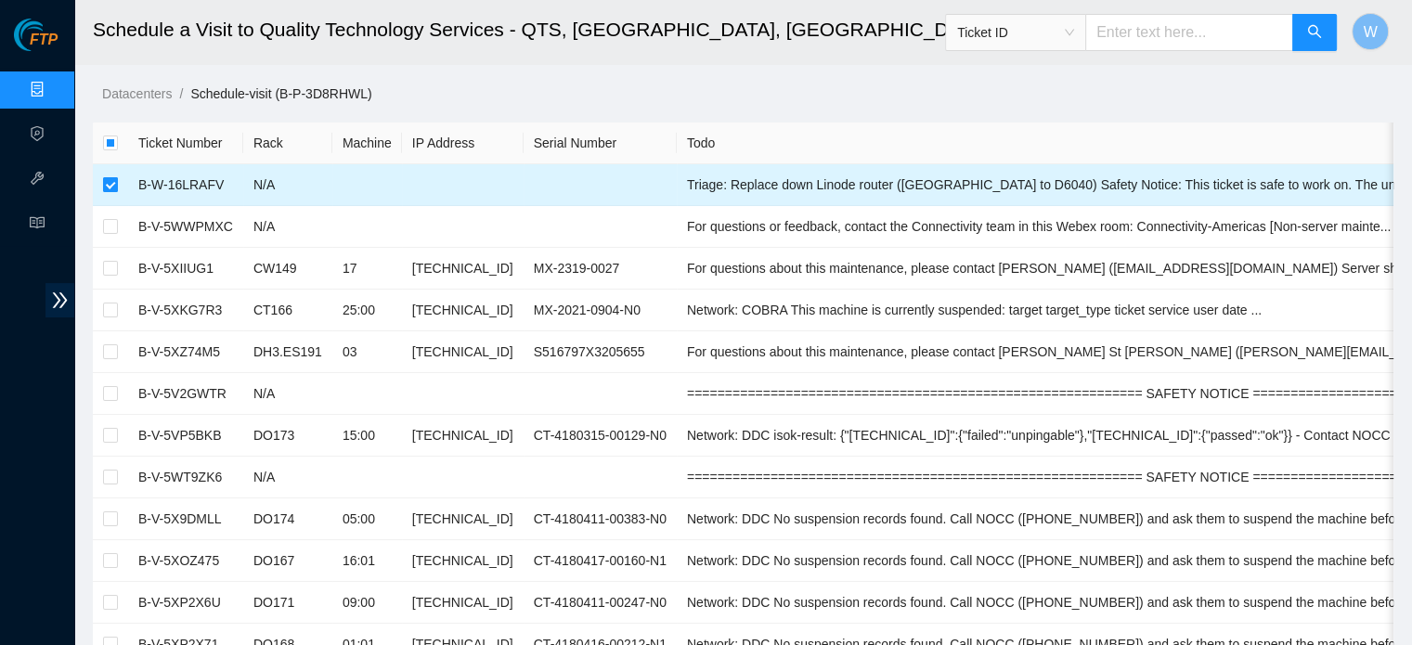
click at [109, 181] on input "checkbox" at bounding box center [110, 184] width 15 height 15
checkbox input "false"
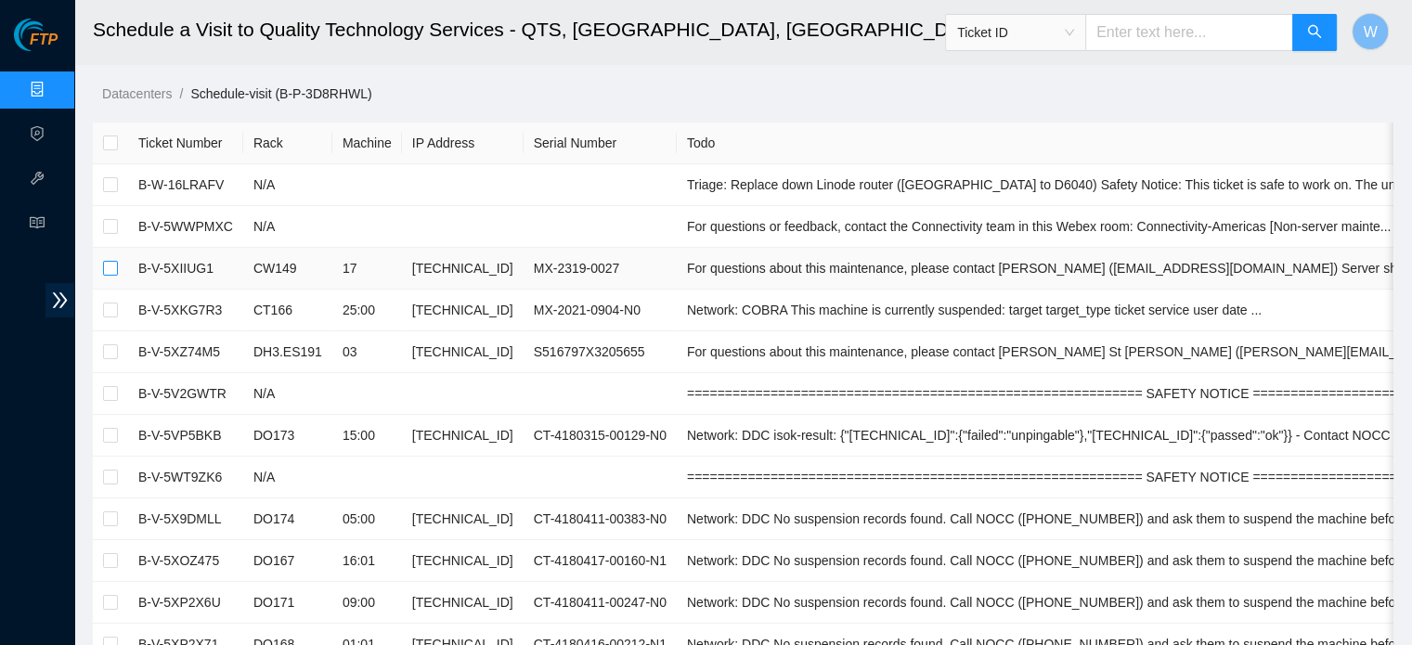
click at [109, 266] on input "checkbox" at bounding box center [110, 268] width 15 height 15
checkbox input "true"
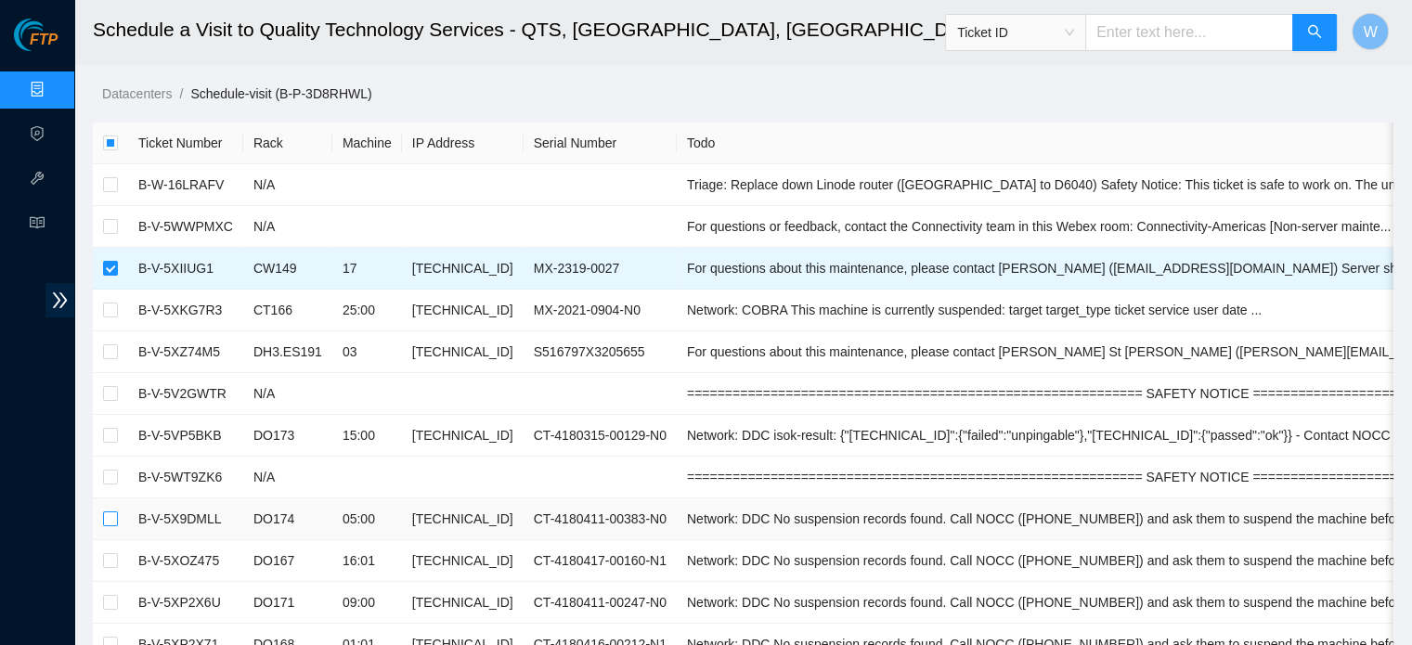
click at [111, 517] on input "checkbox" at bounding box center [110, 519] width 15 height 15
checkbox input "true"
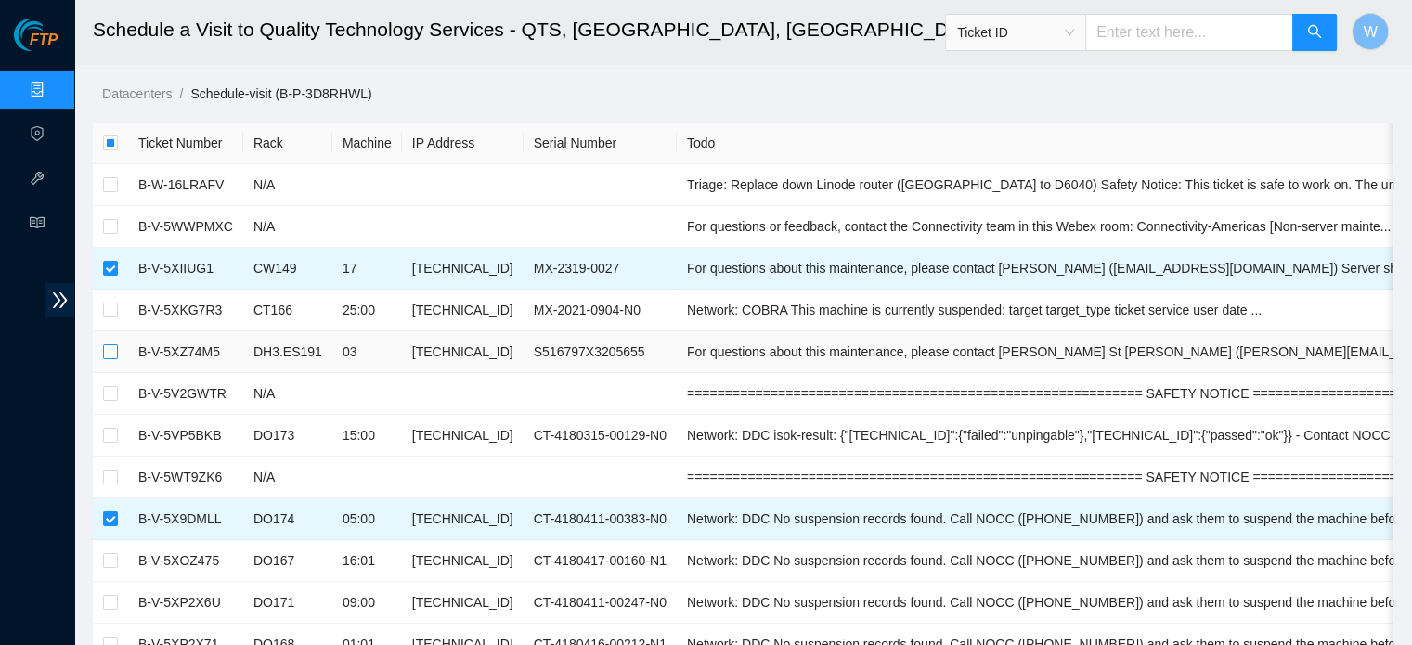
click at [111, 352] on input "checkbox" at bounding box center [110, 351] width 15 height 15
checkbox input "true"
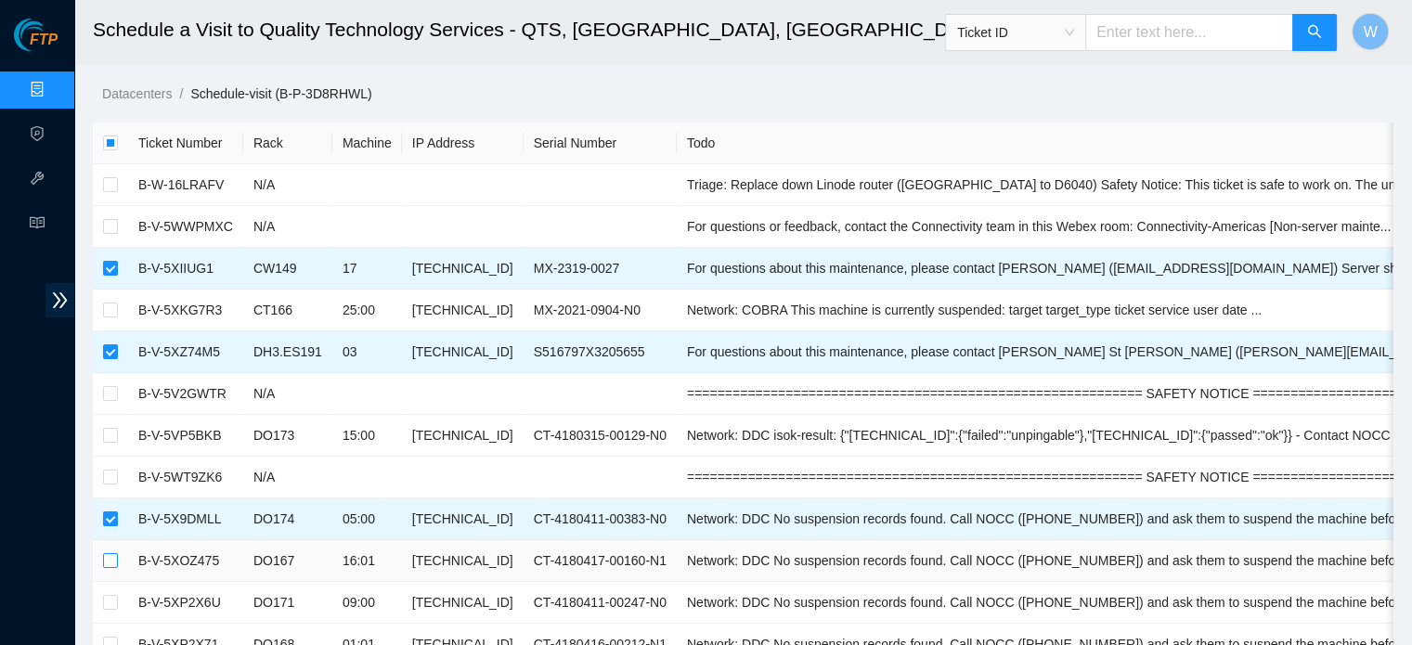
click at [112, 560] on input "checkbox" at bounding box center [110, 560] width 15 height 15
checkbox input "true"
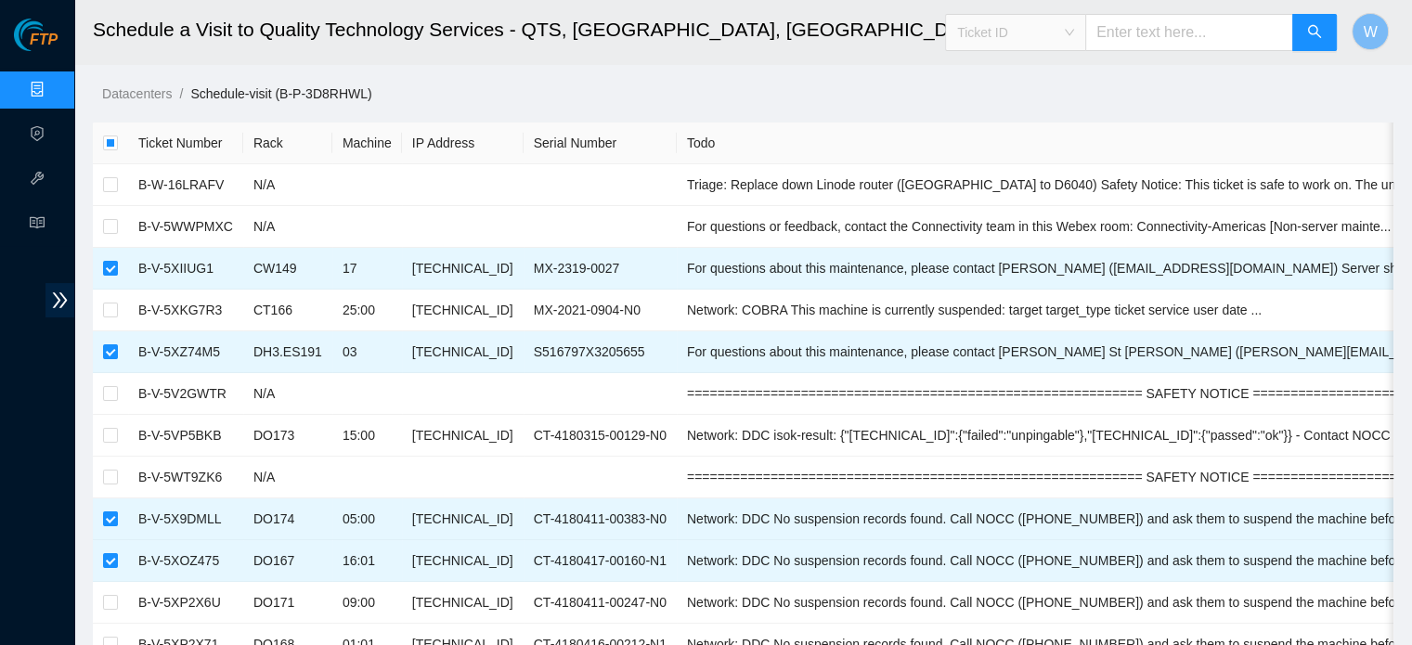
click at [1074, 29] on span "Ticket ID" at bounding box center [1015, 33] width 117 height 28
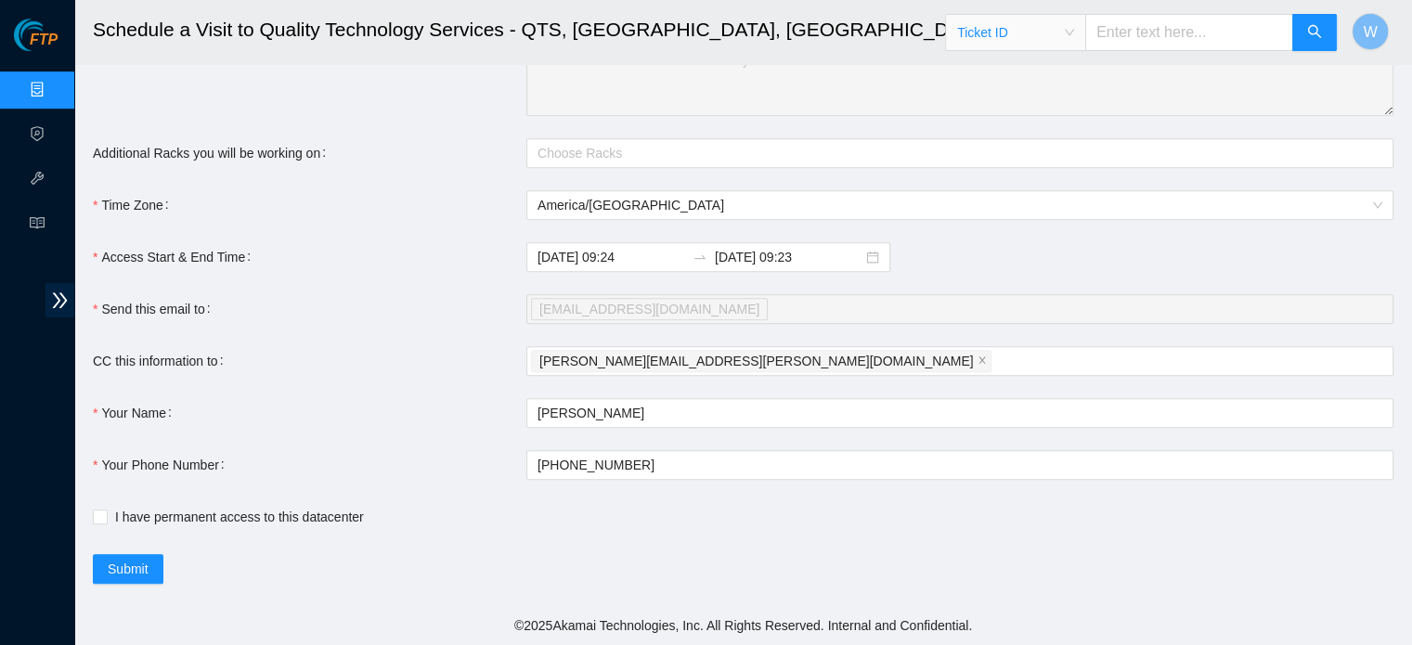
scroll to position [940, 0]
click at [101, 516] on input "I have permanent access to this datacenter" at bounding box center [99, 516] width 13 height 13
click at [130, 568] on span "Submit" at bounding box center [128, 569] width 41 height 20
click at [100, 513] on input "I have permanent access to this datacenter" at bounding box center [99, 516] width 13 height 13
checkbox input "false"
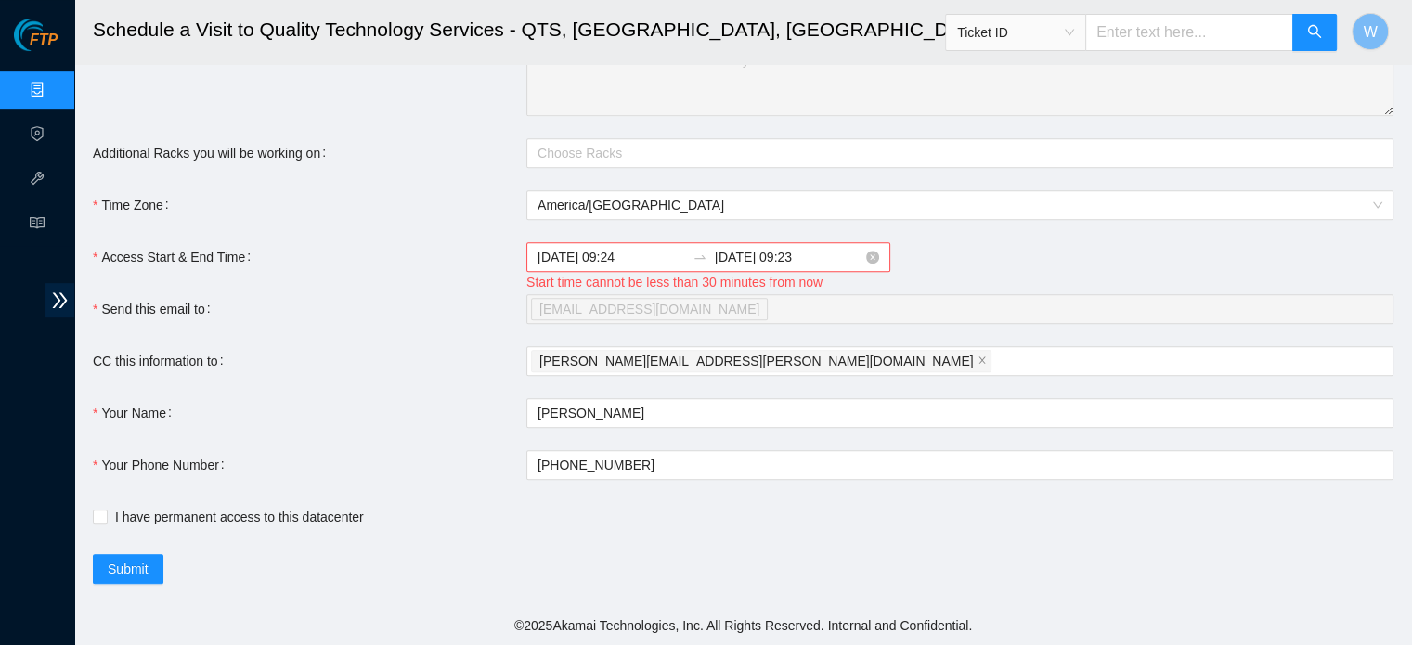
click at [607, 257] on input "2025-10-14 09:24" at bounding box center [612, 257] width 148 height 20
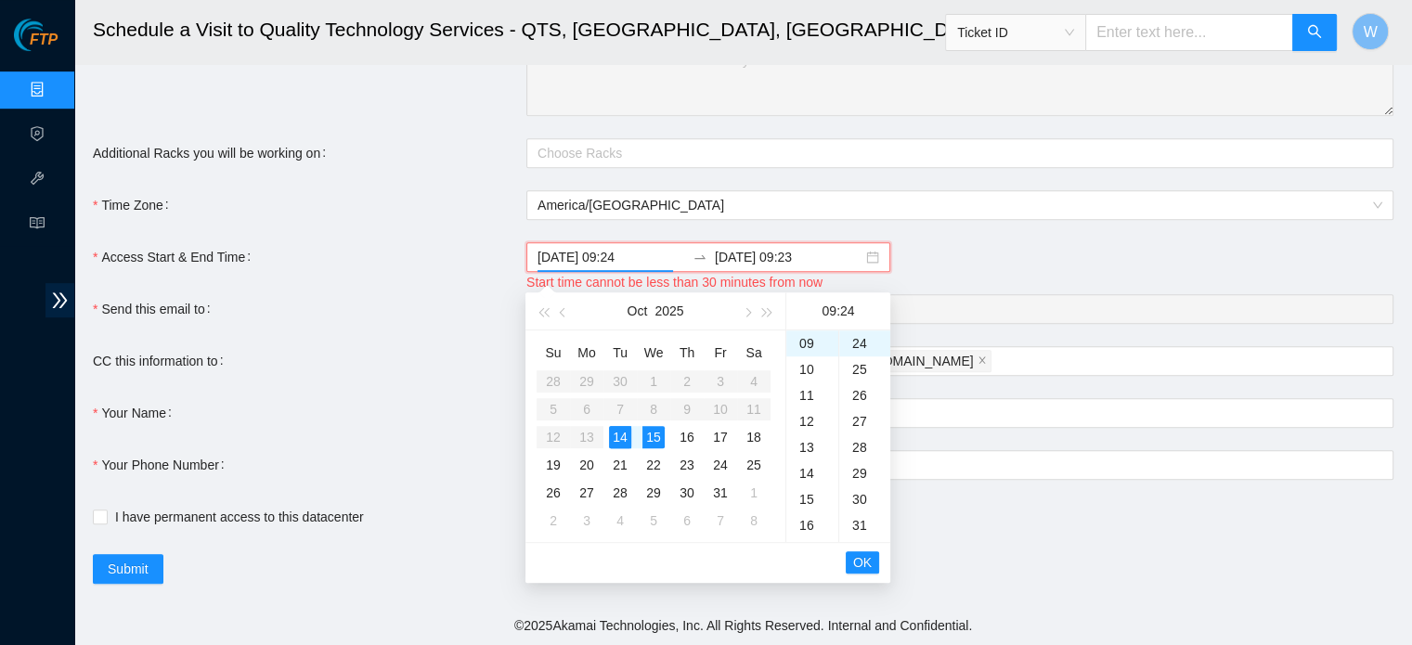
type input "2025-10-14 09:24"
click at [93, 519] on input "I have permanent access to this datacenter" at bounding box center [99, 516] width 13 height 13
checkbox input "true"
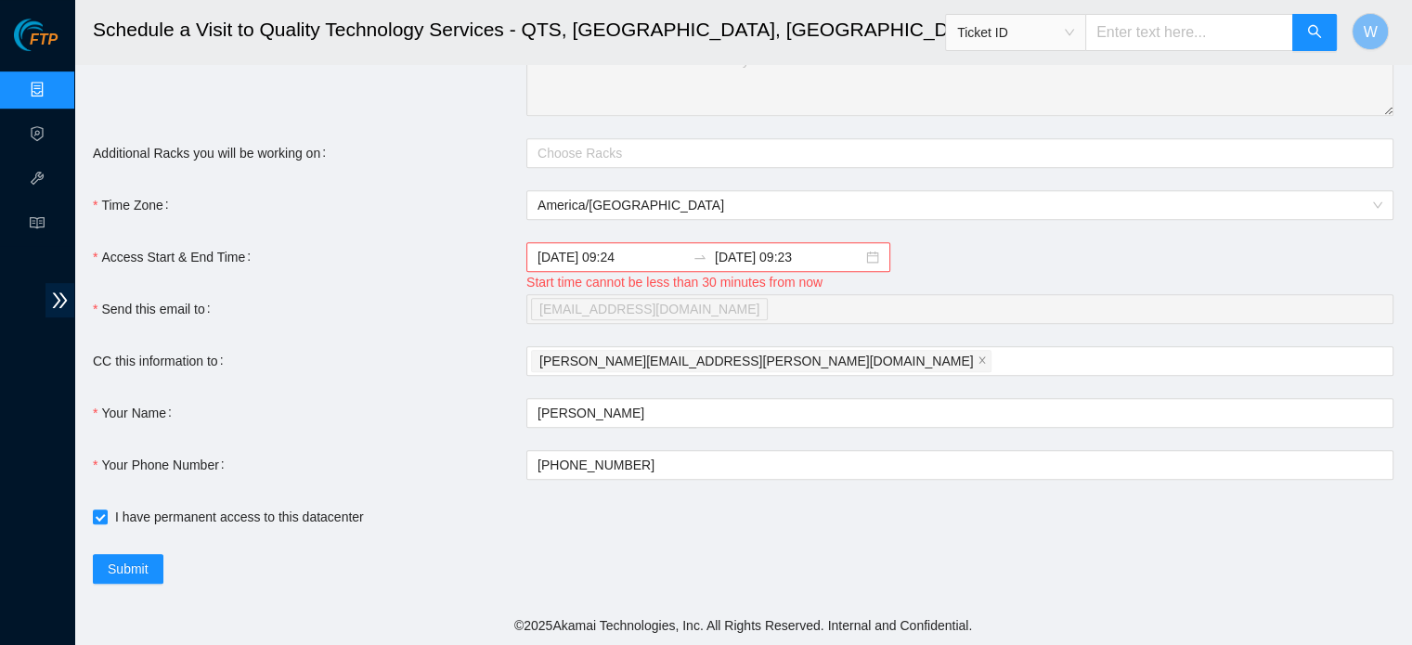
click at [167, 562] on div "Submit" at bounding box center [526, 569] width 867 height 30
click at [130, 571] on span "Submit" at bounding box center [128, 569] width 41 height 20
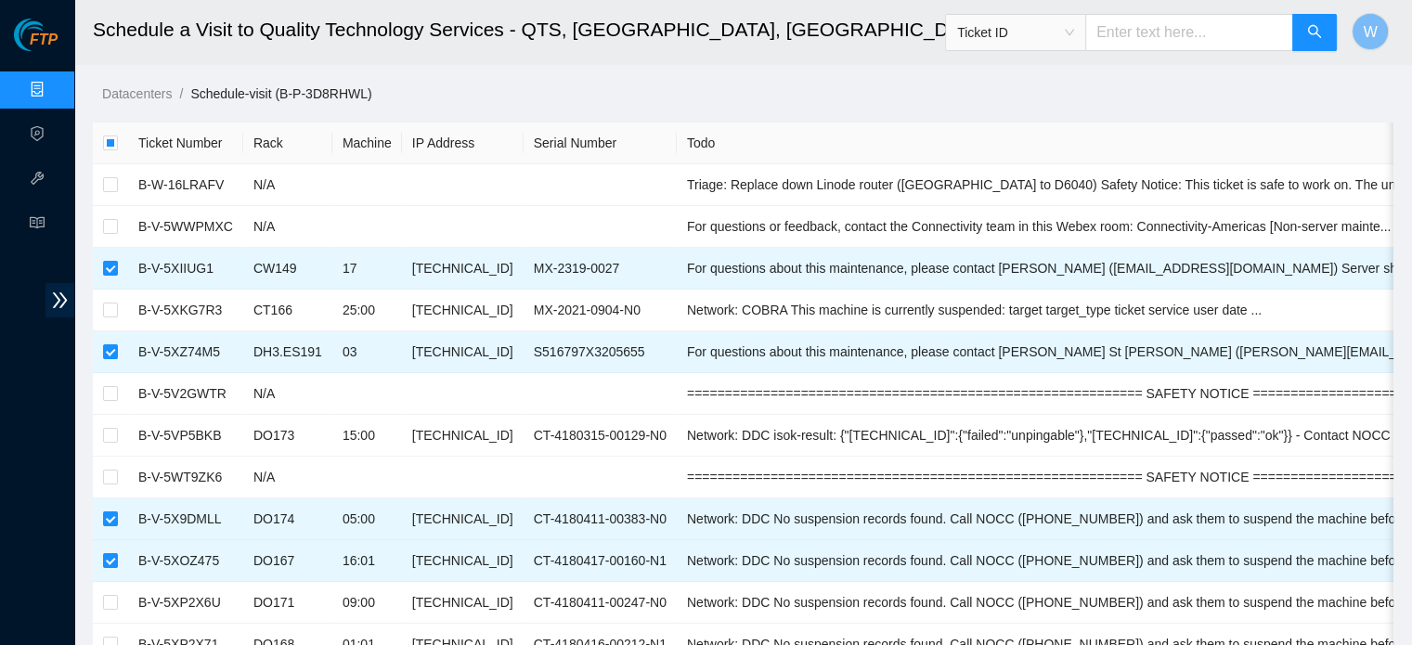
scroll to position [940, 0]
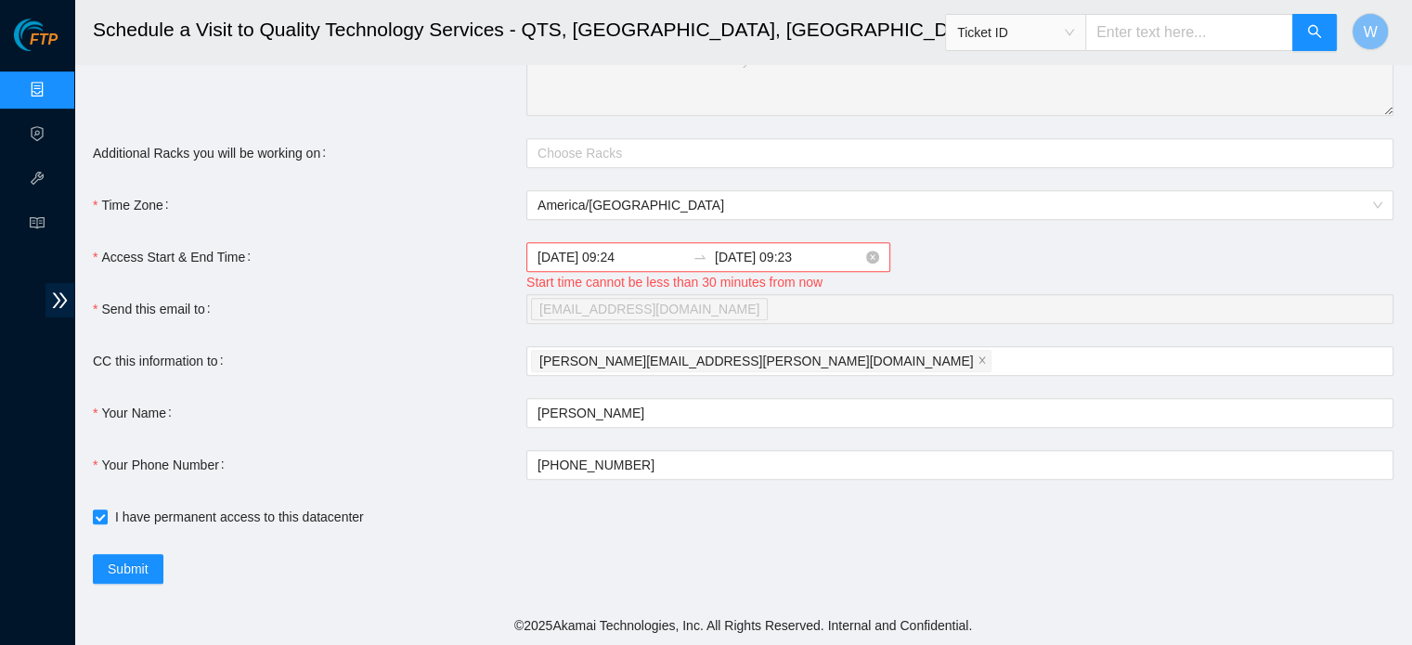
click at [836, 259] on input "2025-10-15 09:23" at bounding box center [789, 257] width 148 height 20
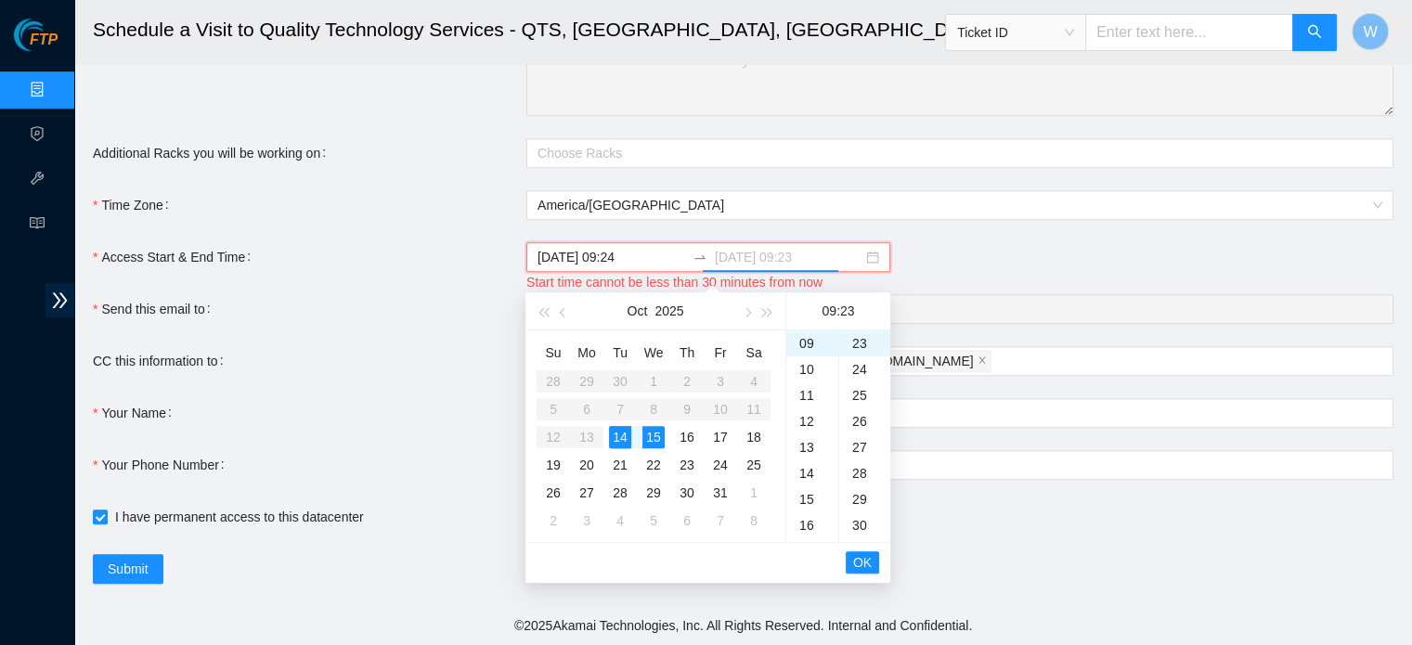
type input "2025-10-15 09:23"
click at [862, 318] on div "09:23" at bounding box center [838, 310] width 89 height 37
click at [852, 551] on button "OK" at bounding box center [862, 562] width 33 height 22
click at [853, 547] on li "OK" at bounding box center [862, 563] width 33 height 32
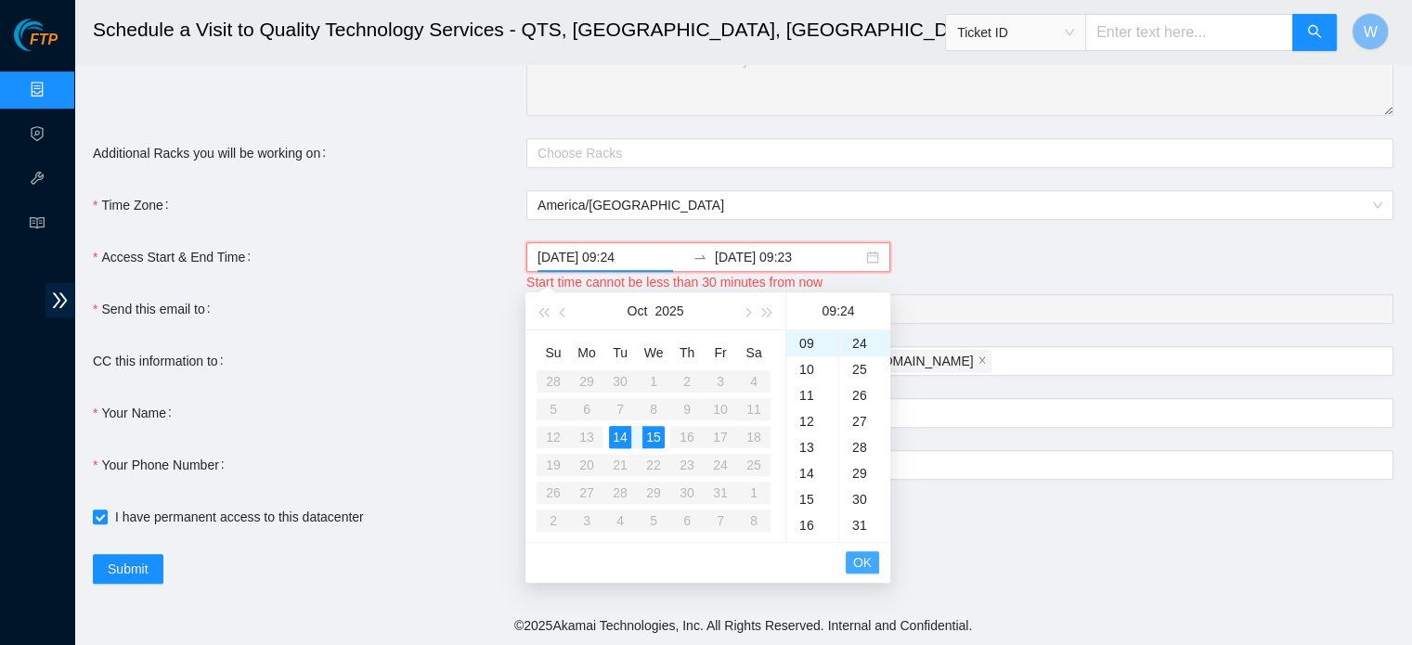
click at [862, 555] on span "OK" at bounding box center [862, 562] width 19 height 20
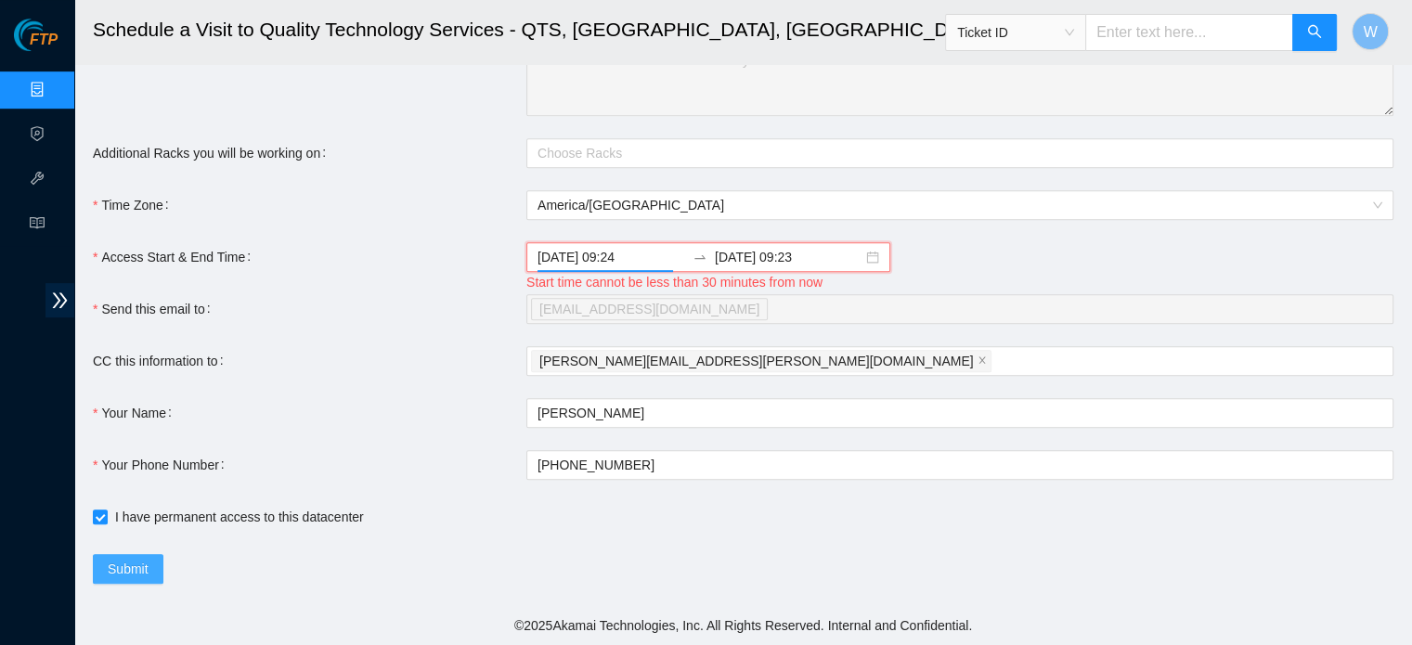
click at [117, 557] on button "Submit" at bounding box center [128, 569] width 71 height 30
click at [122, 570] on span "Submit" at bounding box center [128, 569] width 41 height 20
click at [586, 272] on div "Start time cannot be less than 30 minutes from now" at bounding box center [959, 282] width 867 height 20
click at [585, 243] on div "2025-10-14 09:24 2025-10-15 09:23" at bounding box center [708, 257] width 364 height 30
click at [163, 562] on div "Submit" at bounding box center [526, 569] width 867 height 30
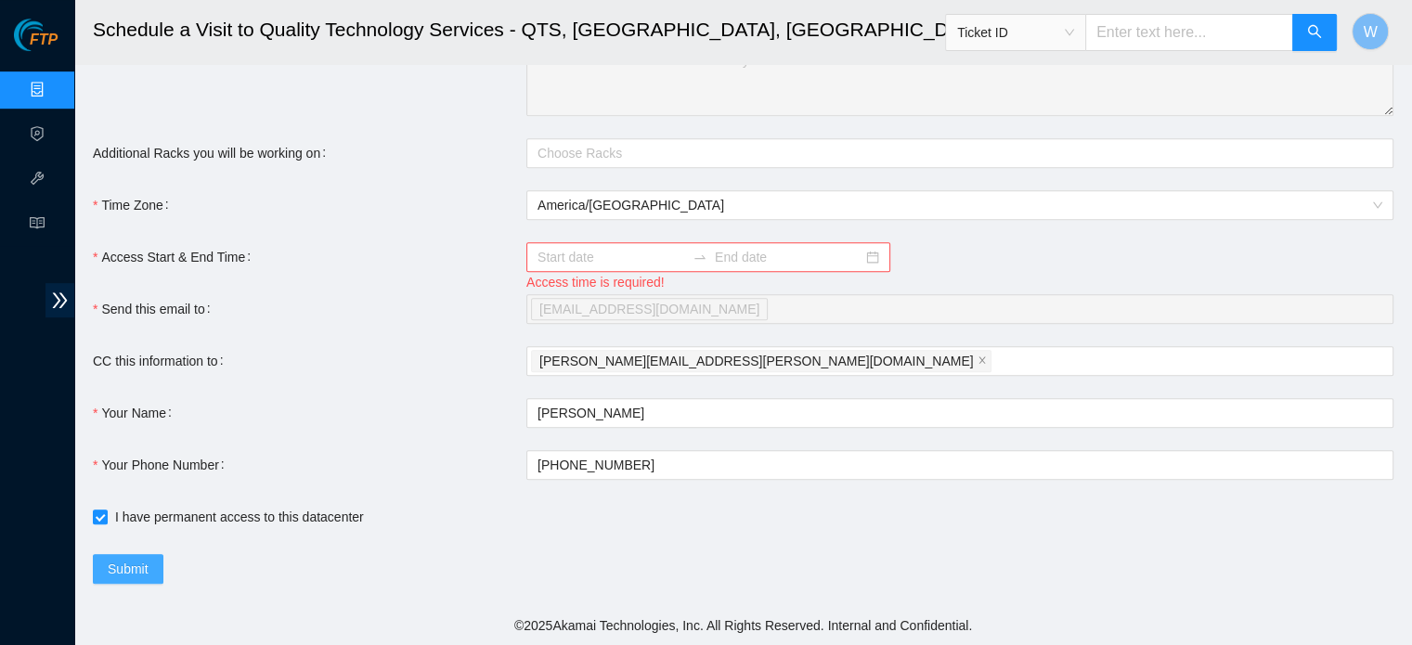
click at [141, 567] on span "Submit" at bounding box center [128, 569] width 41 height 20
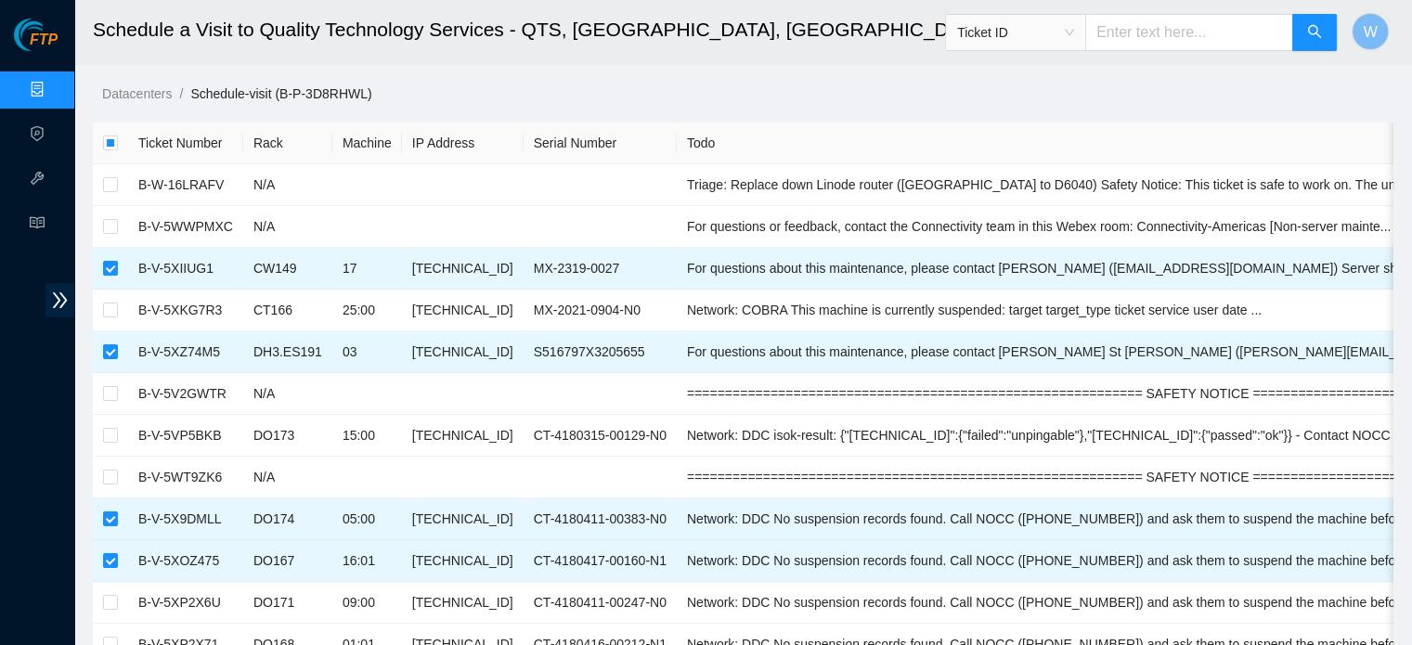
scroll to position [940, 0]
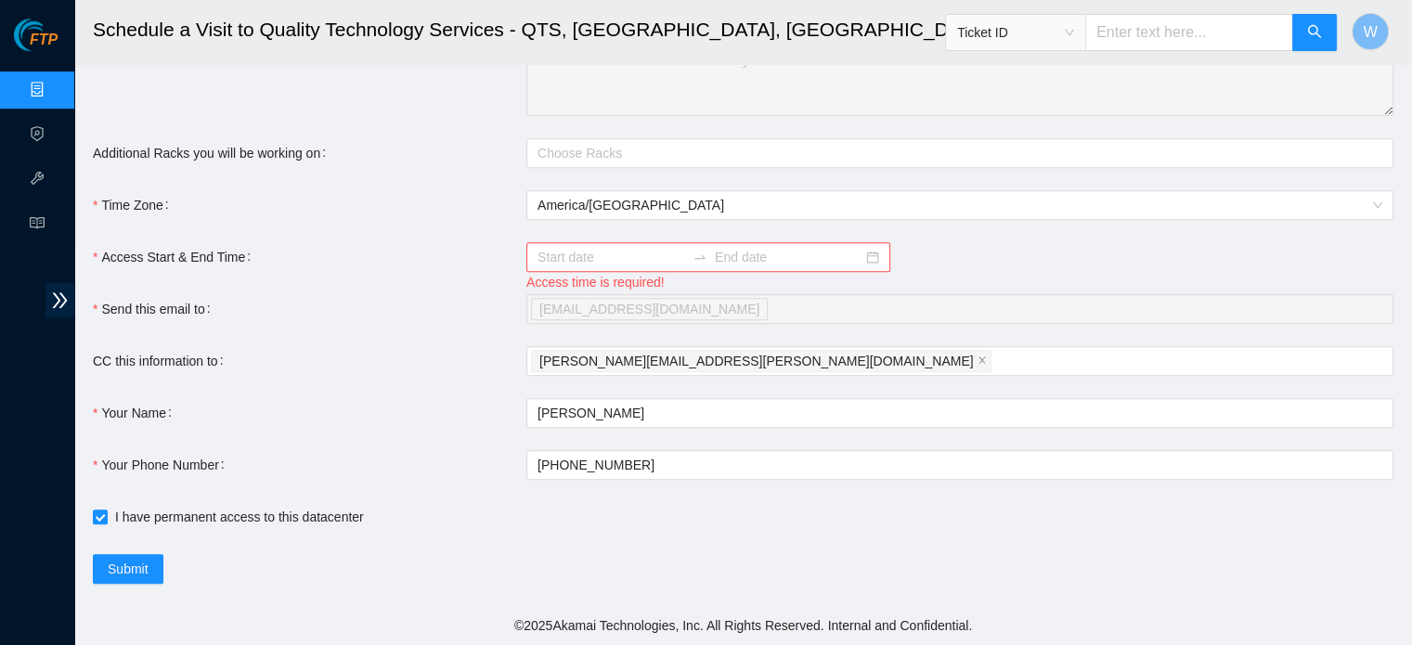
click at [628, 252] on input "Access Start & End Time" at bounding box center [612, 257] width 148 height 20
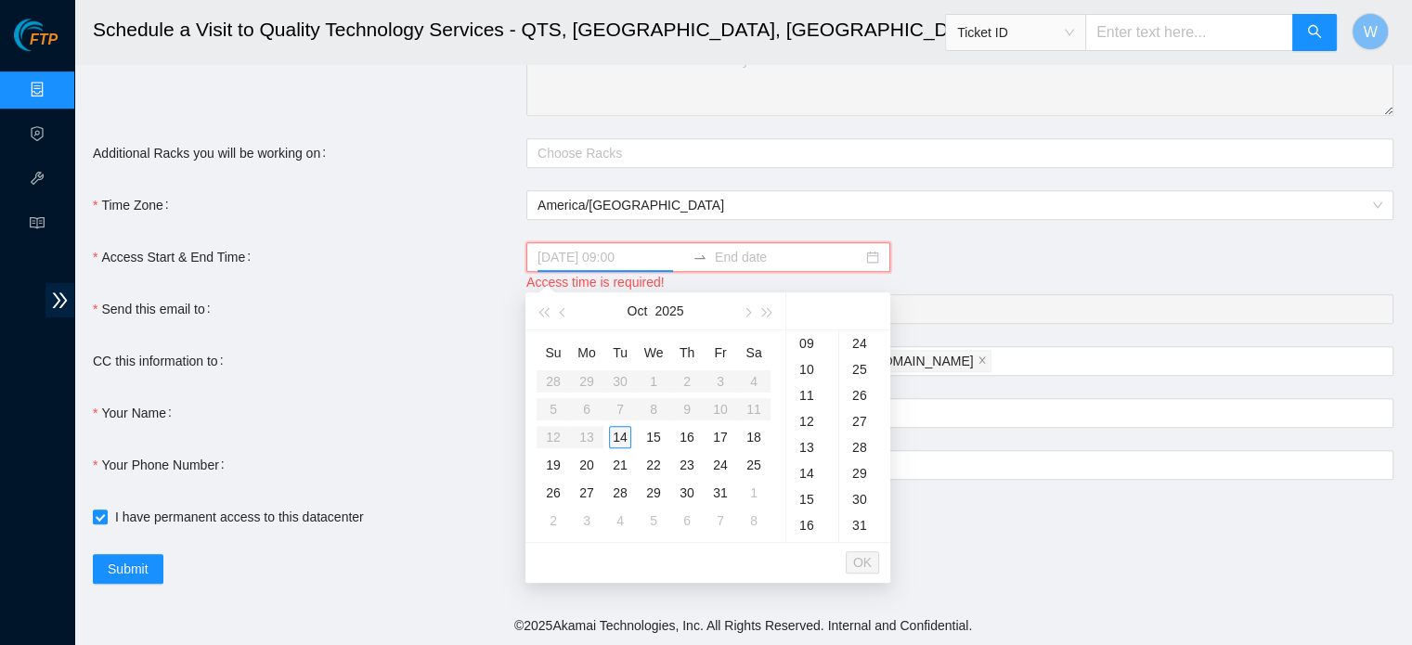
click at [624, 426] on div "14" at bounding box center [620, 437] width 22 height 22
click at [806, 369] on div "10" at bounding box center [812, 370] width 52 height 26
type input "2025-10-14 10:00"
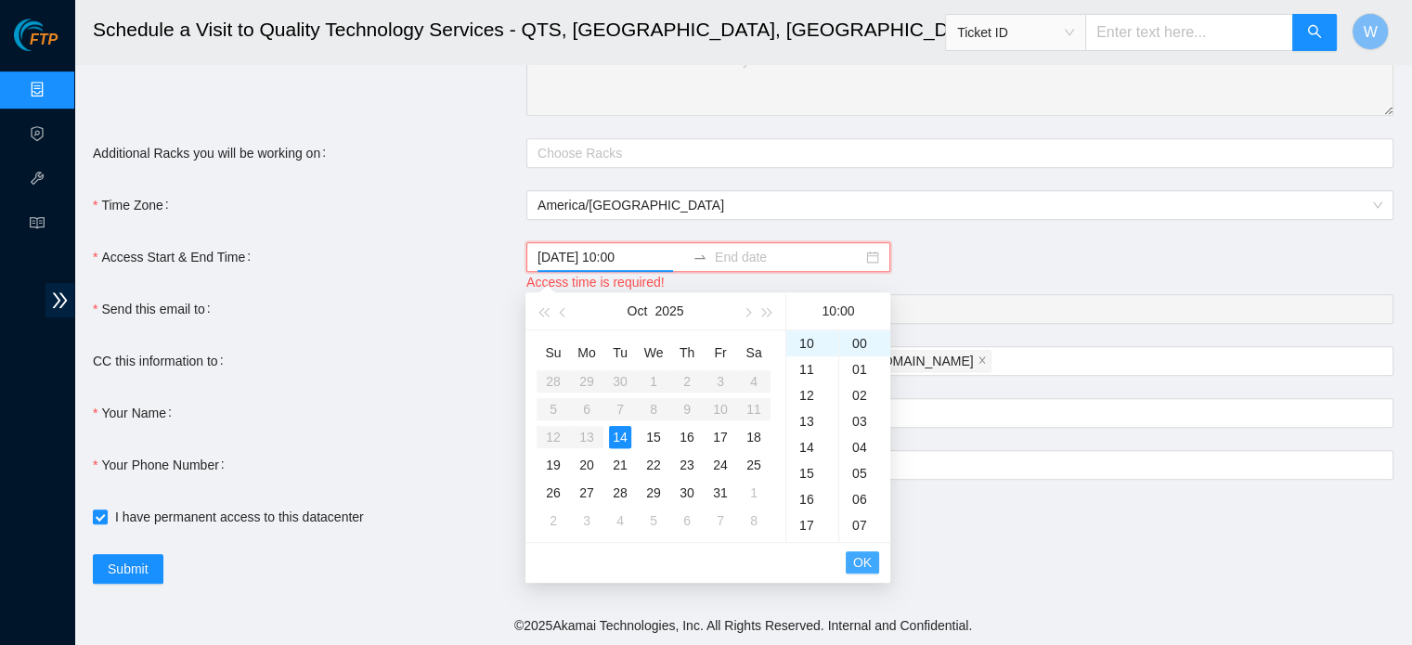
click at [865, 552] on span "OK" at bounding box center [862, 562] width 19 height 20
click at [148, 571] on span "Submit" at bounding box center [128, 569] width 41 height 20
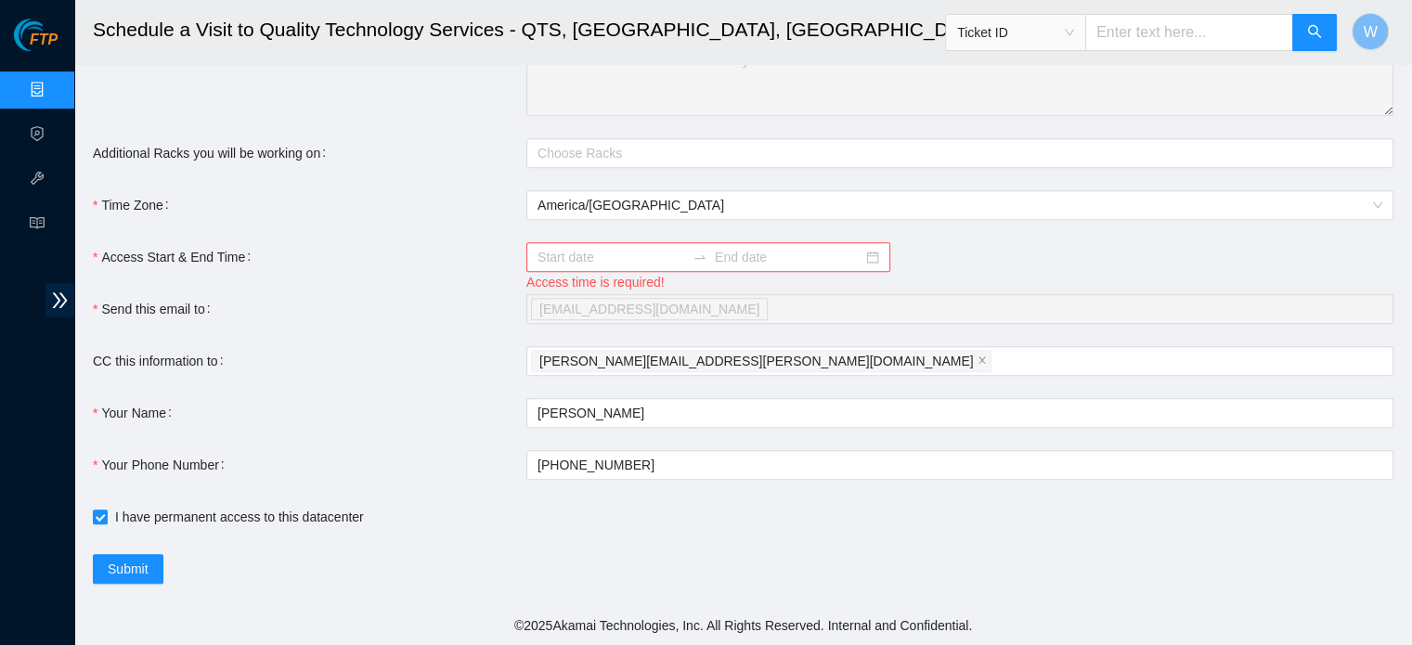
click at [664, 252] on input "Access Start & End Time" at bounding box center [612, 257] width 148 height 20
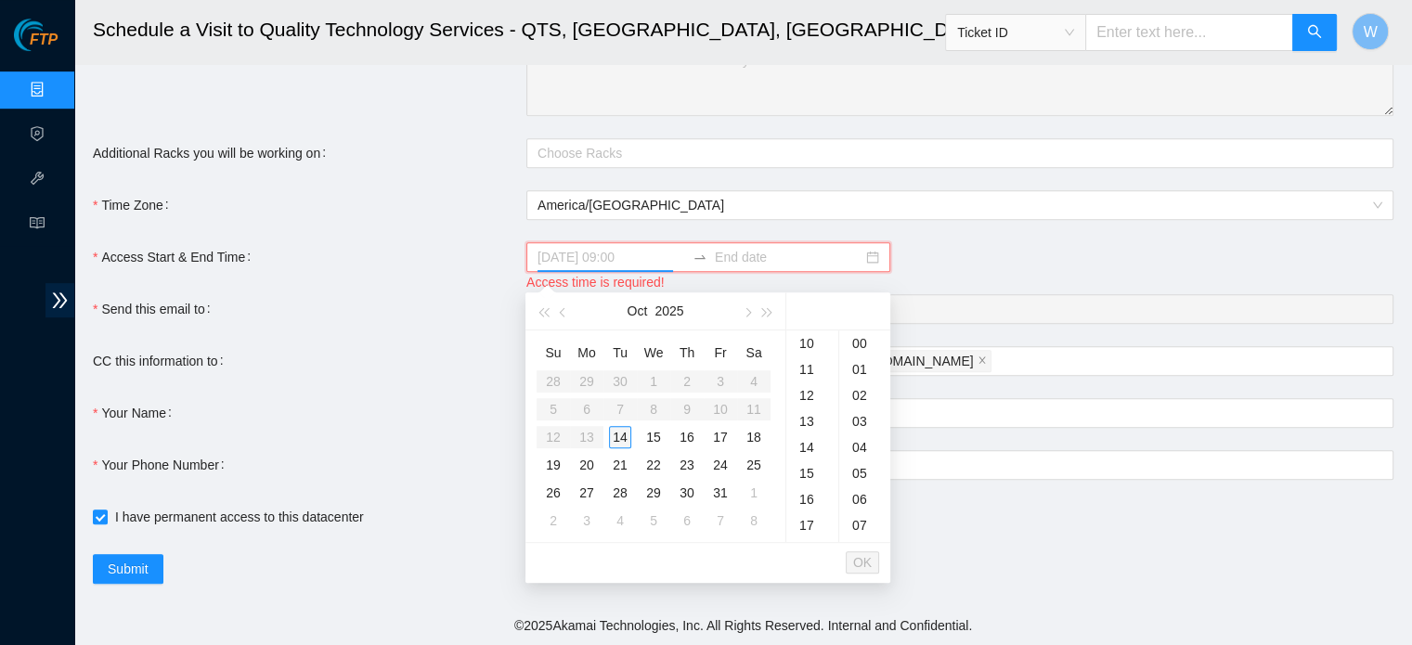
click at [616, 423] on td "14" at bounding box center [619, 437] width 33 height 28
click at [811, 362] on div "10" at bounding box center [812, 370] width 52 height 26
type input "2025-10-14 10:00"
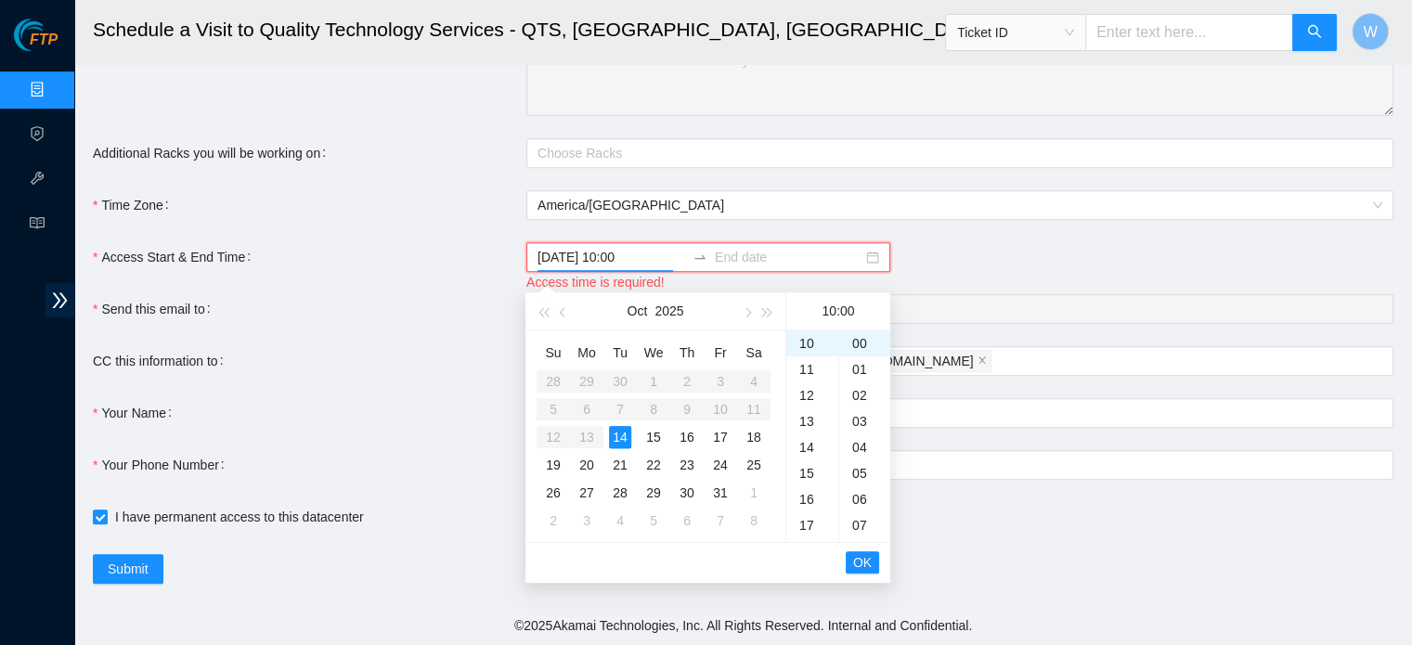
click at [716, 265] on input at bounding box center [789, 257] width 148 height 20
click at [653, 426] on div "15" at bounding box center [653, 437] width 22 height 22
click at [810, 357] on div "10" at bounding box center [812, 370] width 52 height 26
type input "2025-10-15 10:00"
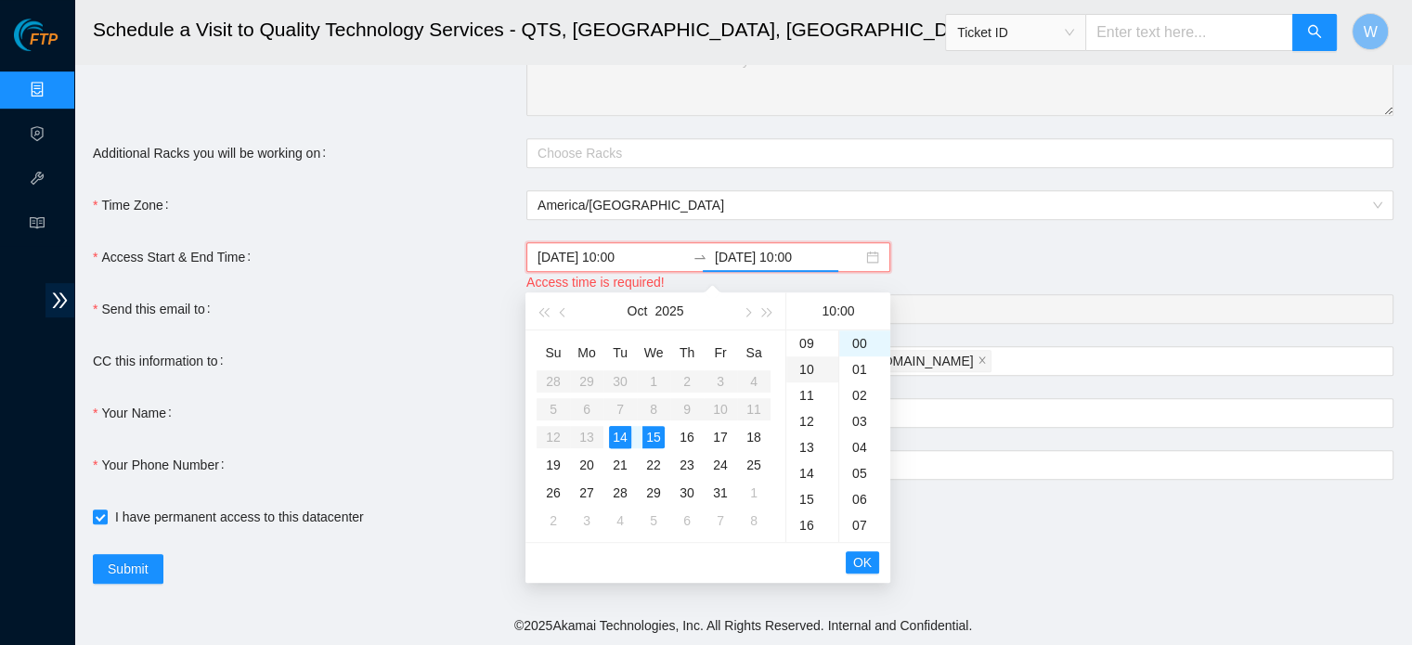
scroll to position [260, 0]
click at [859, 552] on span "OK" at bounding box center [862, 562] width 19 height 20
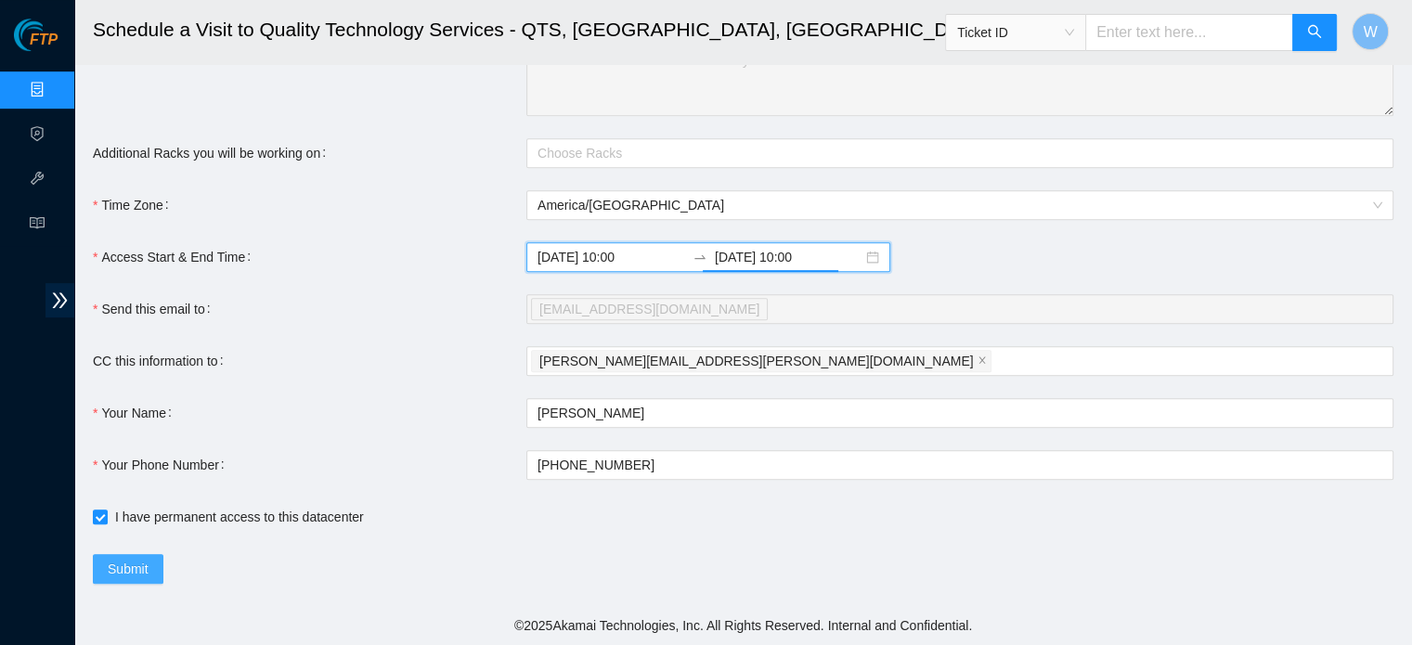
click at [108, 564] on span "Submit" at bounding box center [128, 569] width 41 height 20
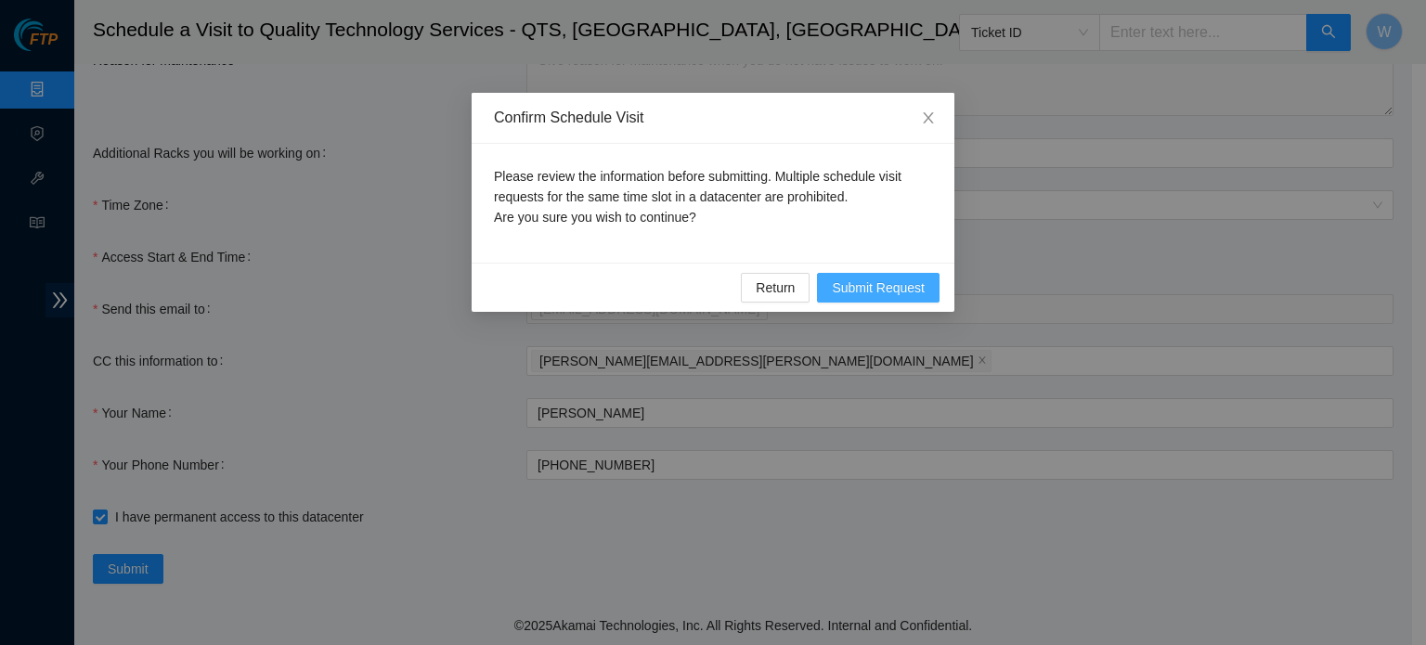
click at [869, 287] on span "Submit Request" at bounding box center [878, 288] width 93 height 20
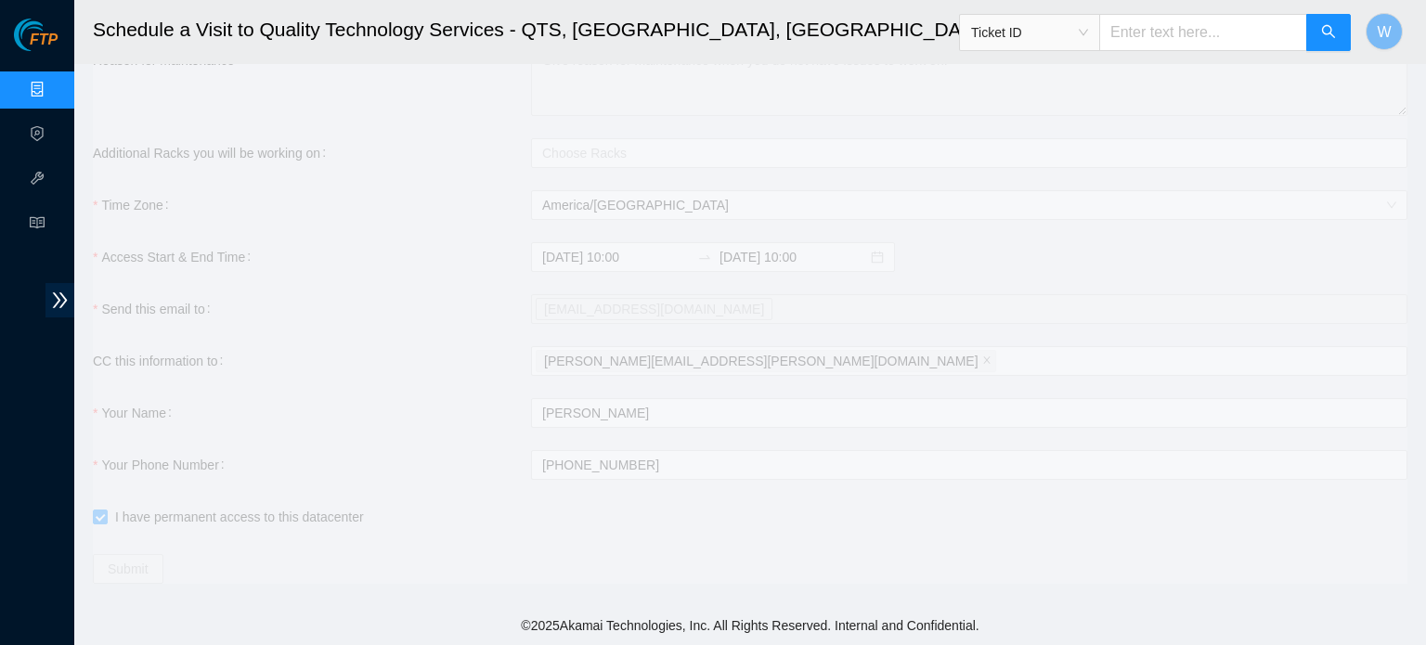
type input "2025-10-14 09:36"
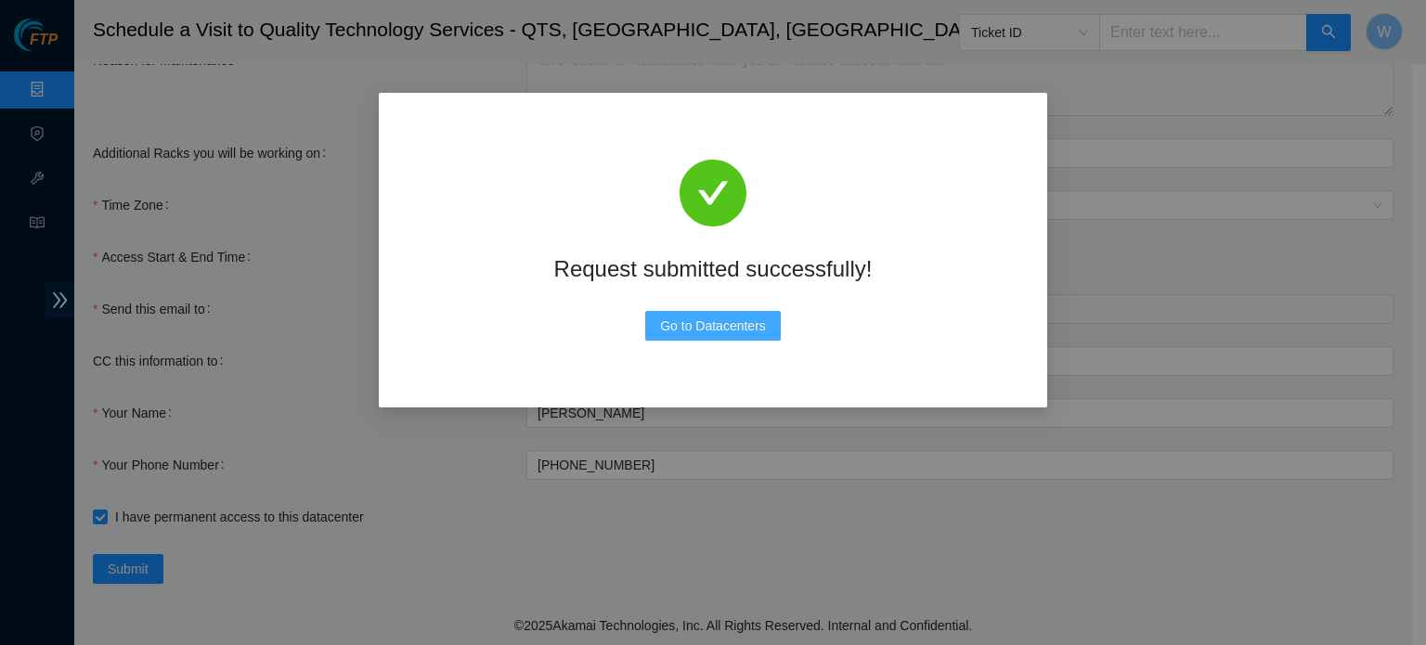
click at [716, 328] on span "Go to Datacenters" at bounding box center [713, 326] width 106 height 20
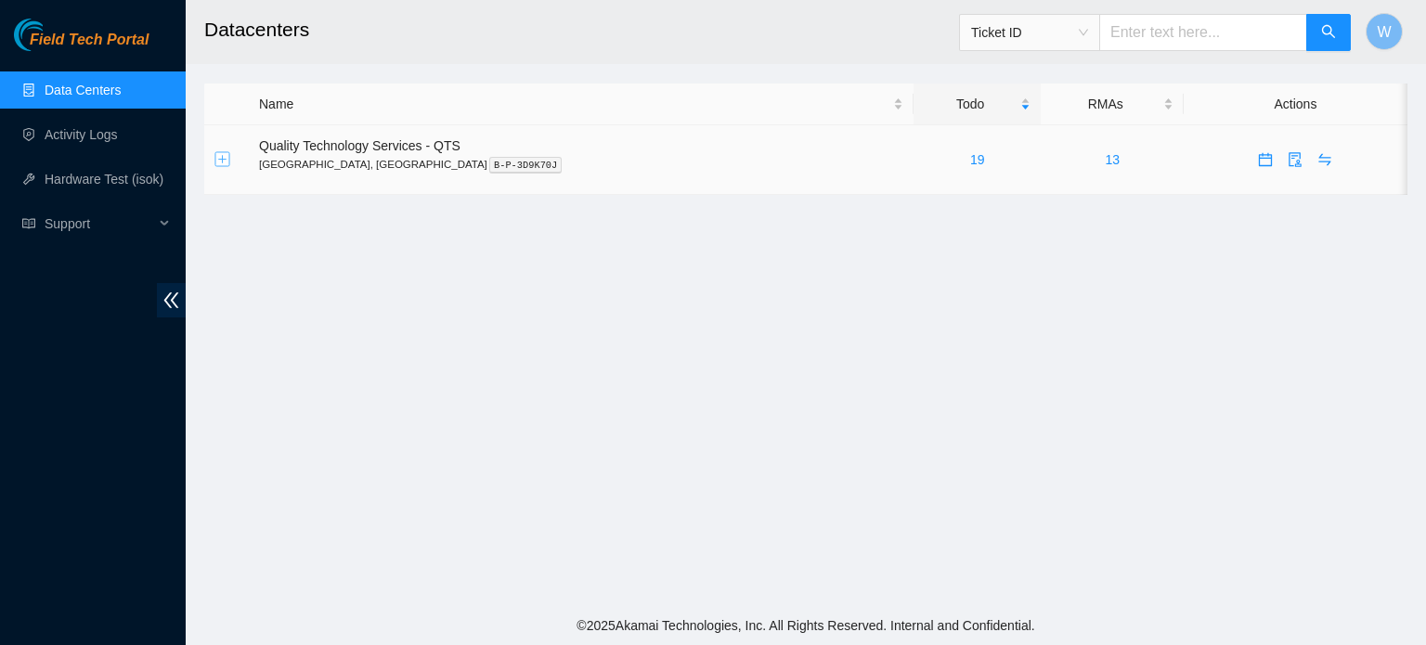
click at [221, 159] on button "Expand row" at bounding box center [222, 159] width 15 height 15
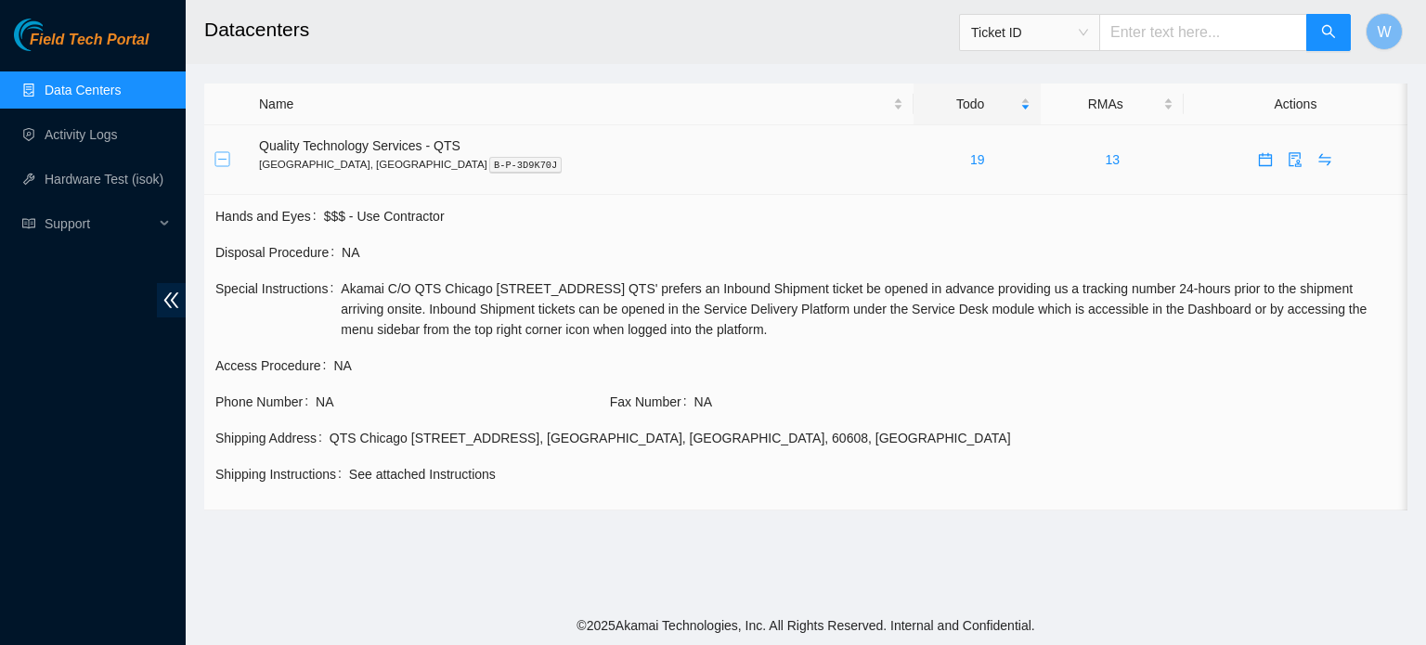
click at [221, 156] on button "Collapse row" at bounding box center [222, 159] width 15 height 15
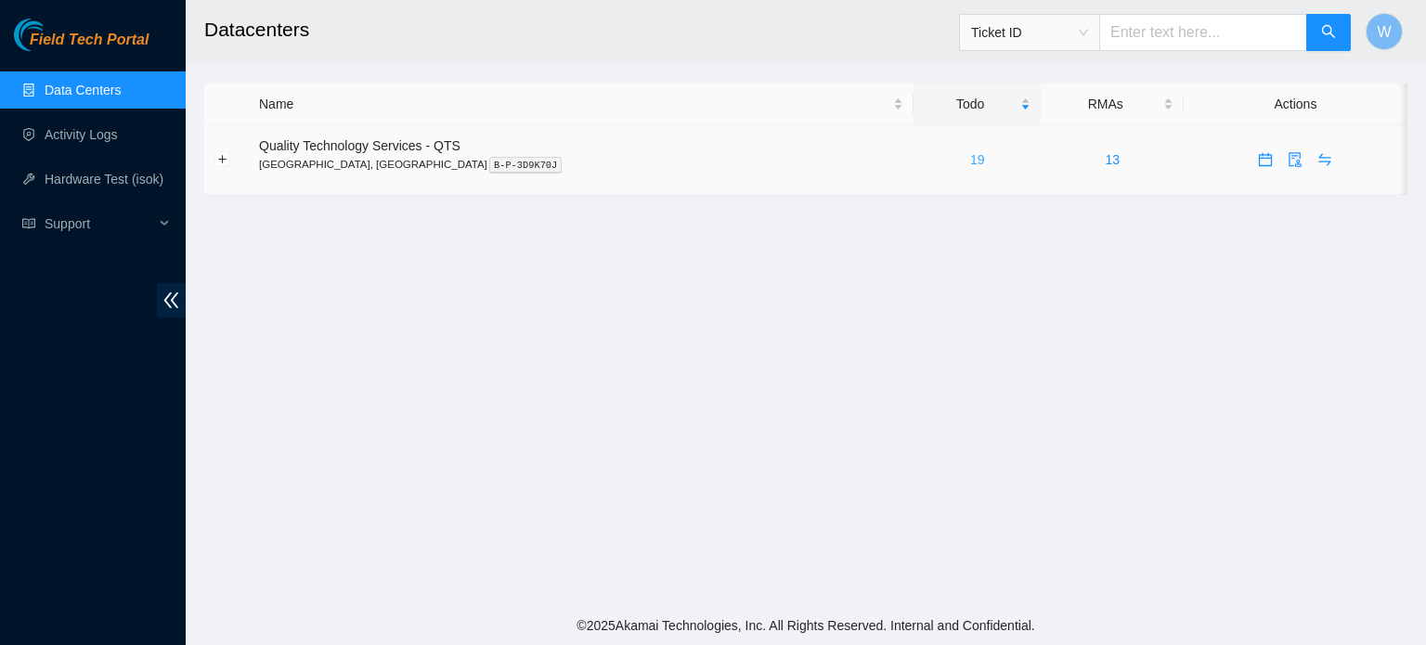
click at [970, 159] on link "19" at bounding box center [977, 159] width 15 height 15
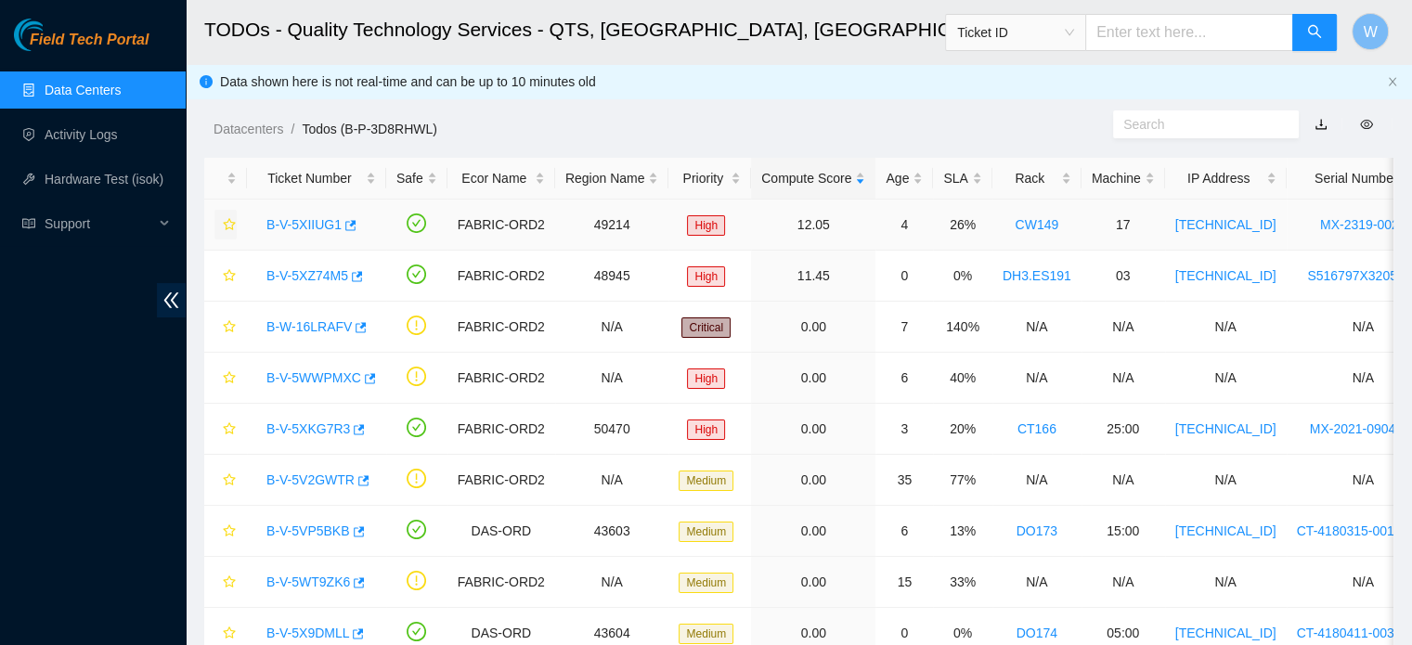
click at [228, 226] on icon "star" at bounding box center [229, 224] width 13 height 13
click at [229, 271] on icon "star" at bounding box center [229, 275] width 12 height 12
click at [1074, 32] on span "Ticket ID" at bounding box center [1015, 33] width 117 height 28
click at [228, 631] on icon "star" at bounding box center [229, 633] width 13 height 13
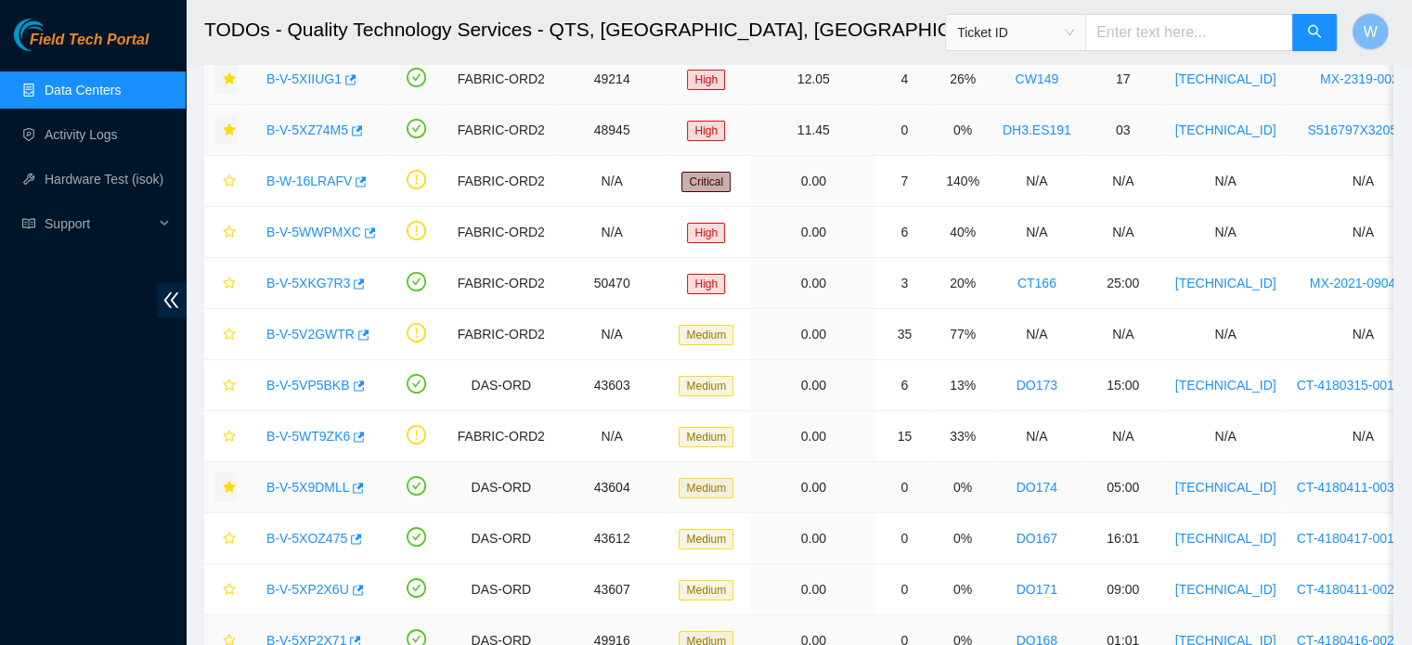
scroll to position [149, 0]
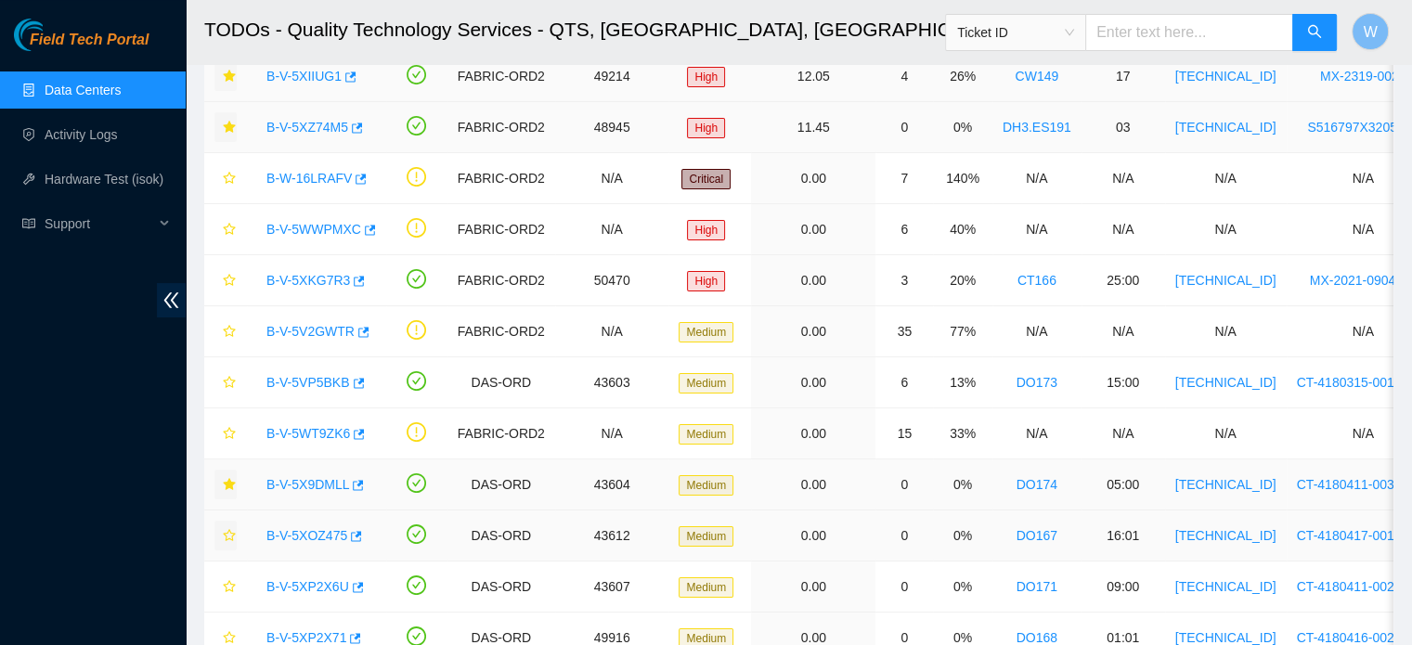
click at [230, 534] on icon "star" at bounding box center [229, 535] width 13 height 13
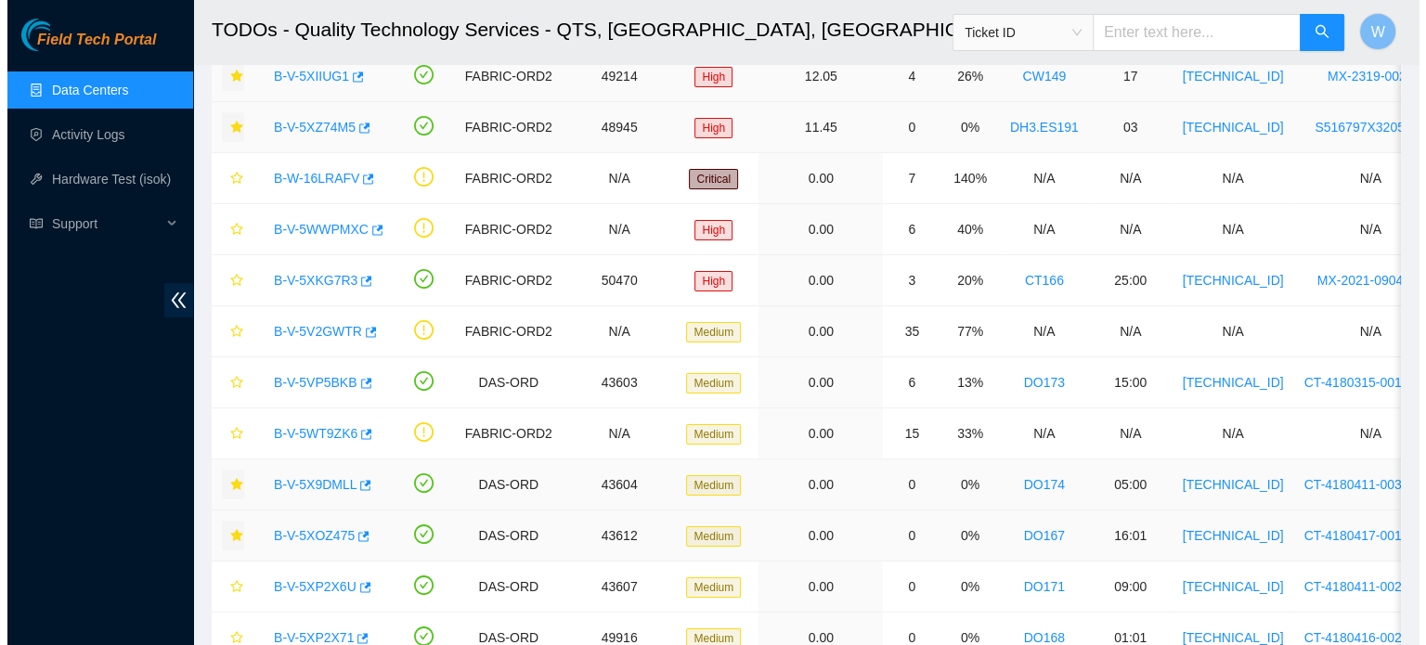
scroll to position [0, 0]
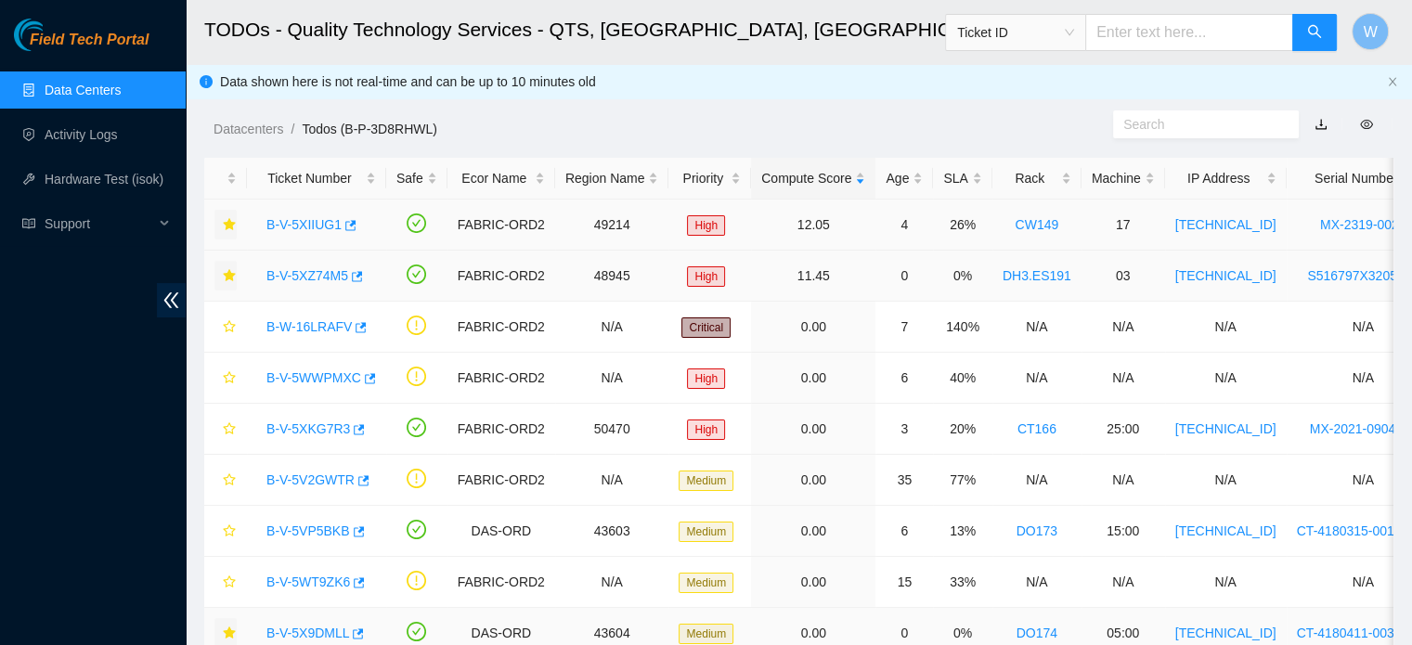
click at [1021, 229] on link "CW149" at bounding box center [1037, 224] width 44 height 15
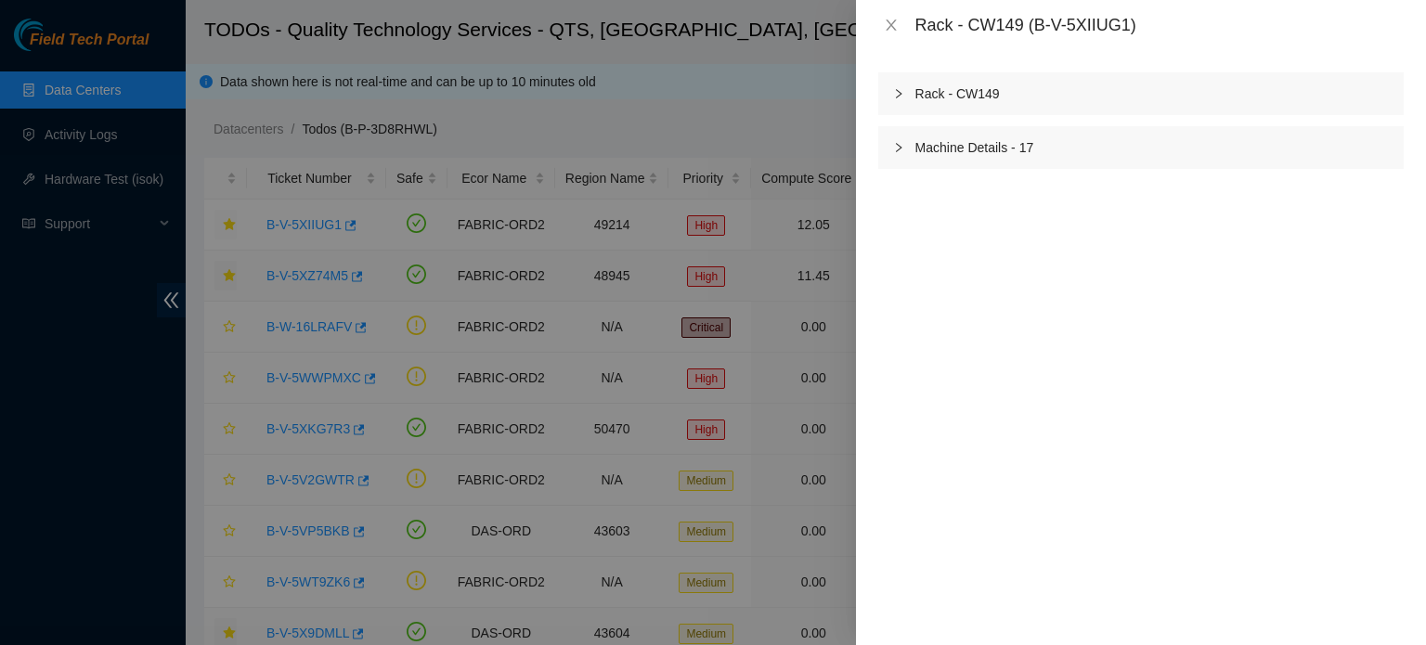
click at [903, 96] on div at bounding box center [904, 94] width 22 height 20
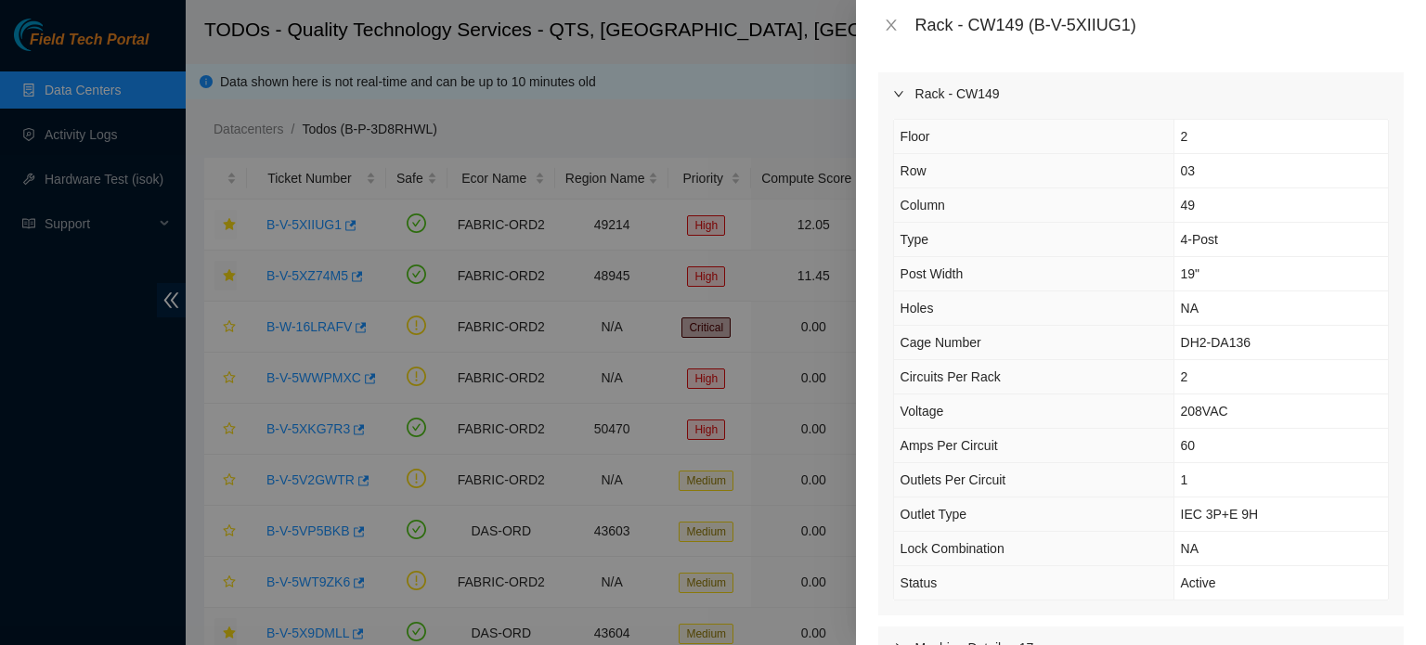
click at [898, 92] on icon "right" at bounding box center [898, 93] width 11 height 11
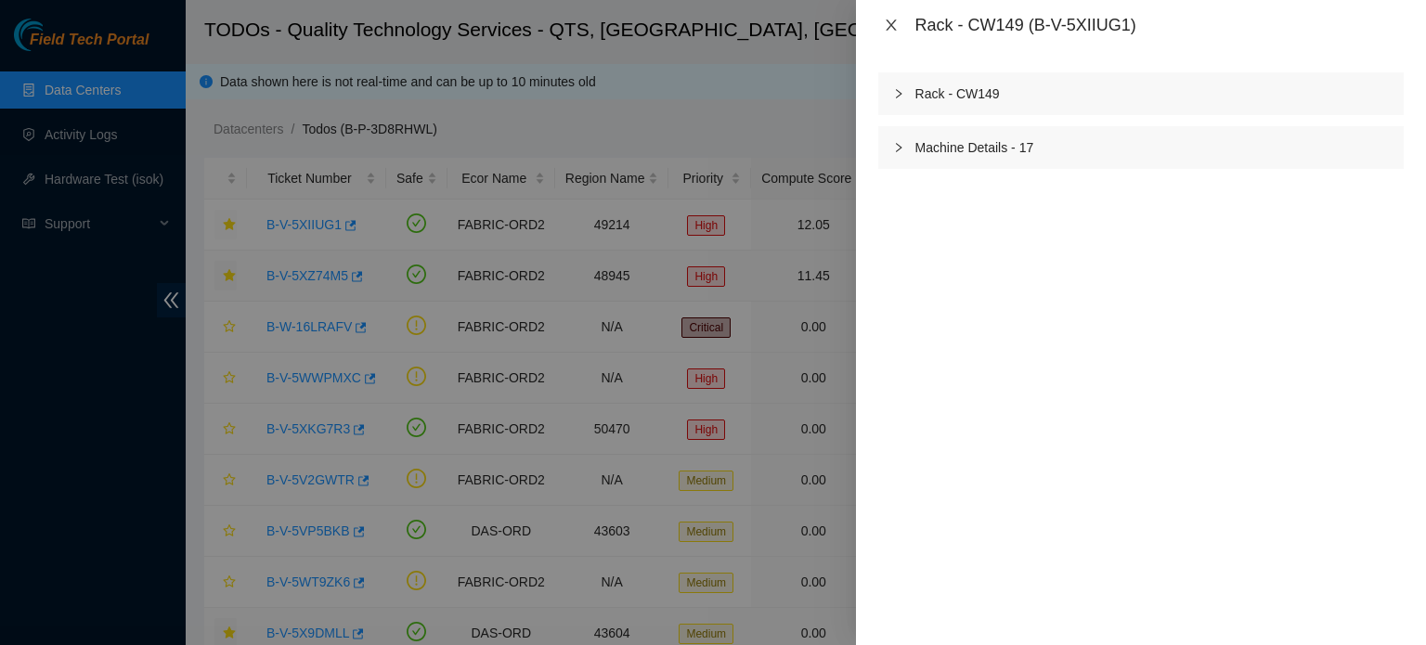
click at [888, 24] on icon "close" at bounding box center [891, 25] width 15 height 15
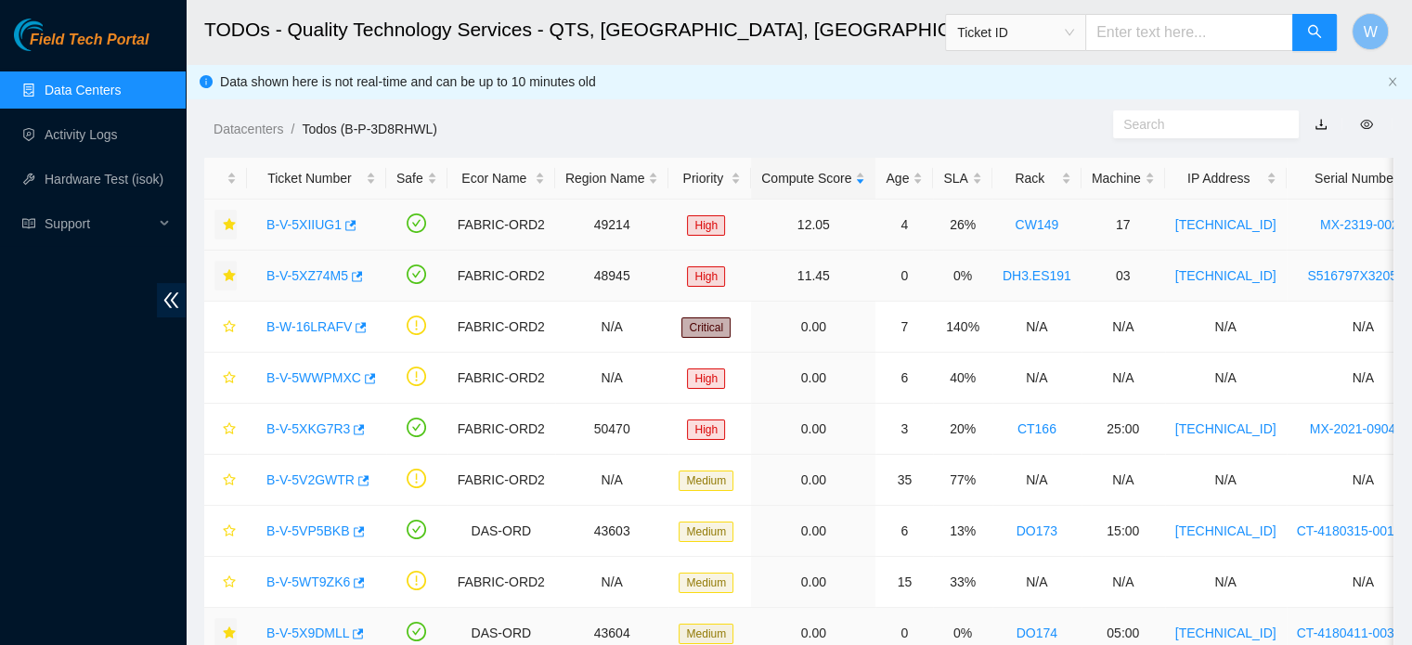
click at [1018, 223] on link "CW149" at bounding box center [1037, 224] width 44 height 15
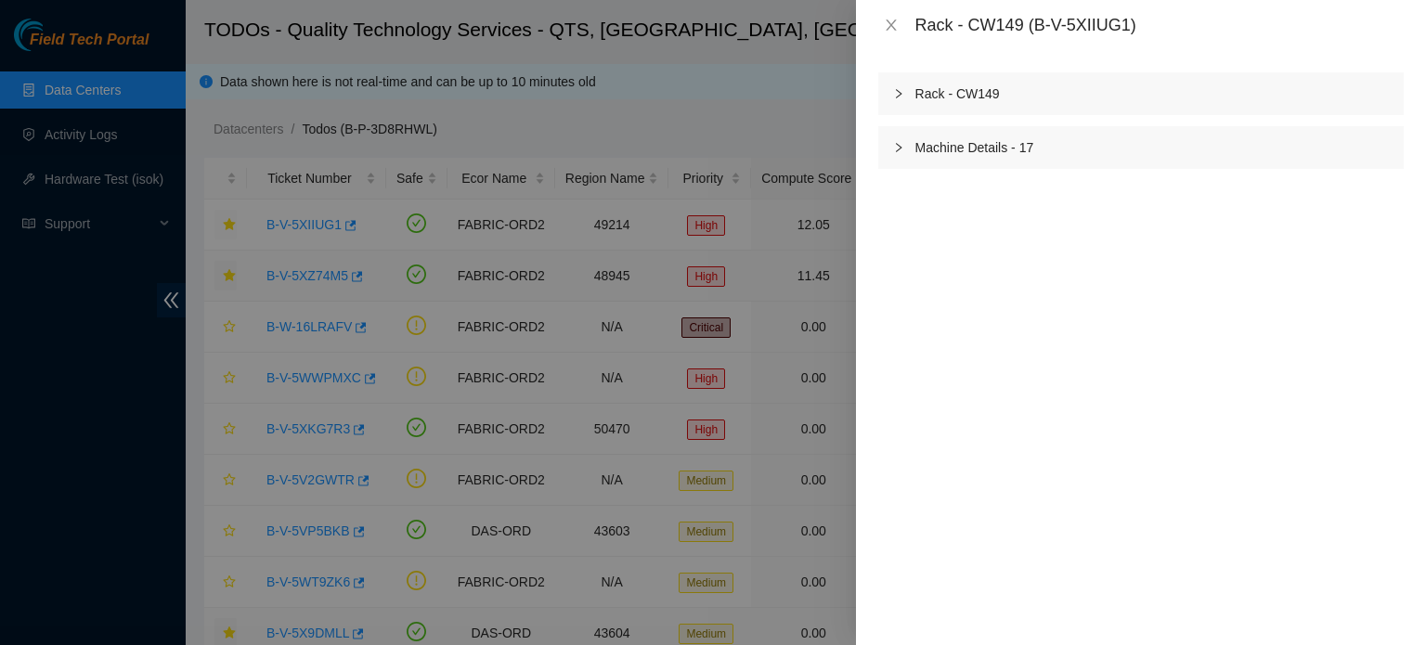
click at [898, 95] on icon "right" at bounding box center [898, 93] width 11 height 11
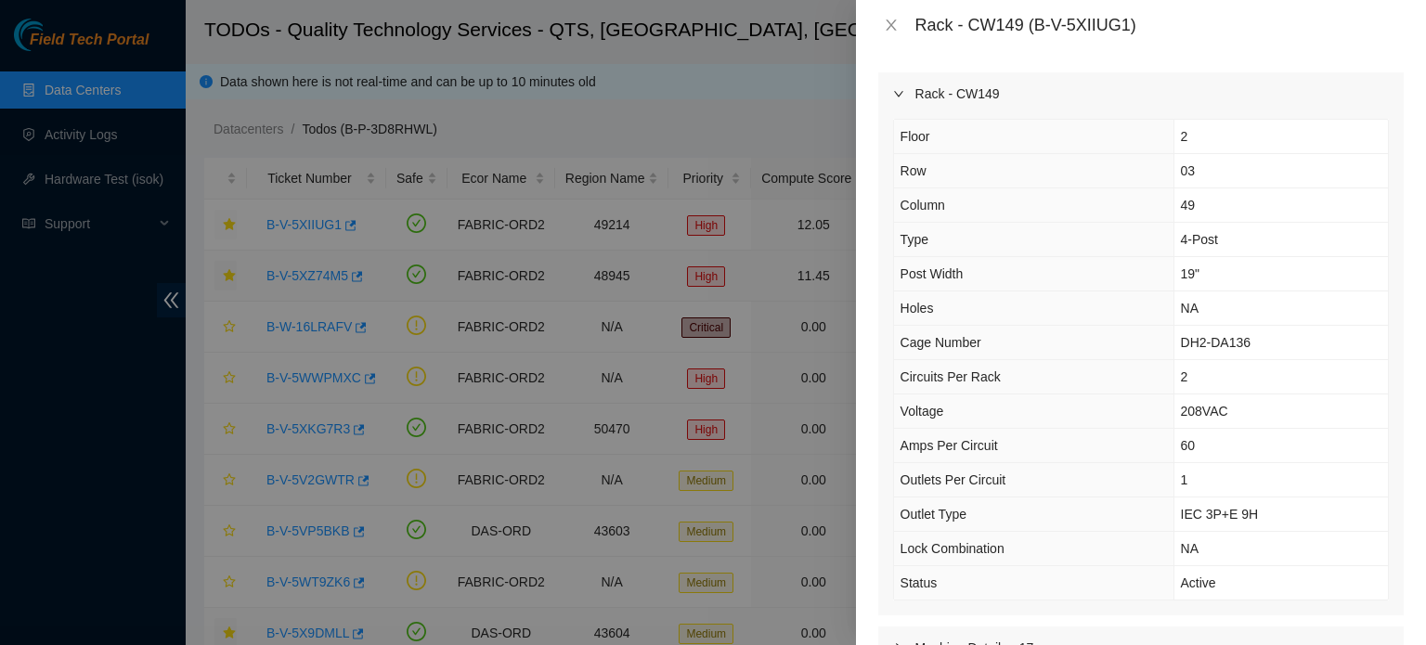
click at [895, 92] on icon "right" at bounding box center [898, 93] width 11 height 11
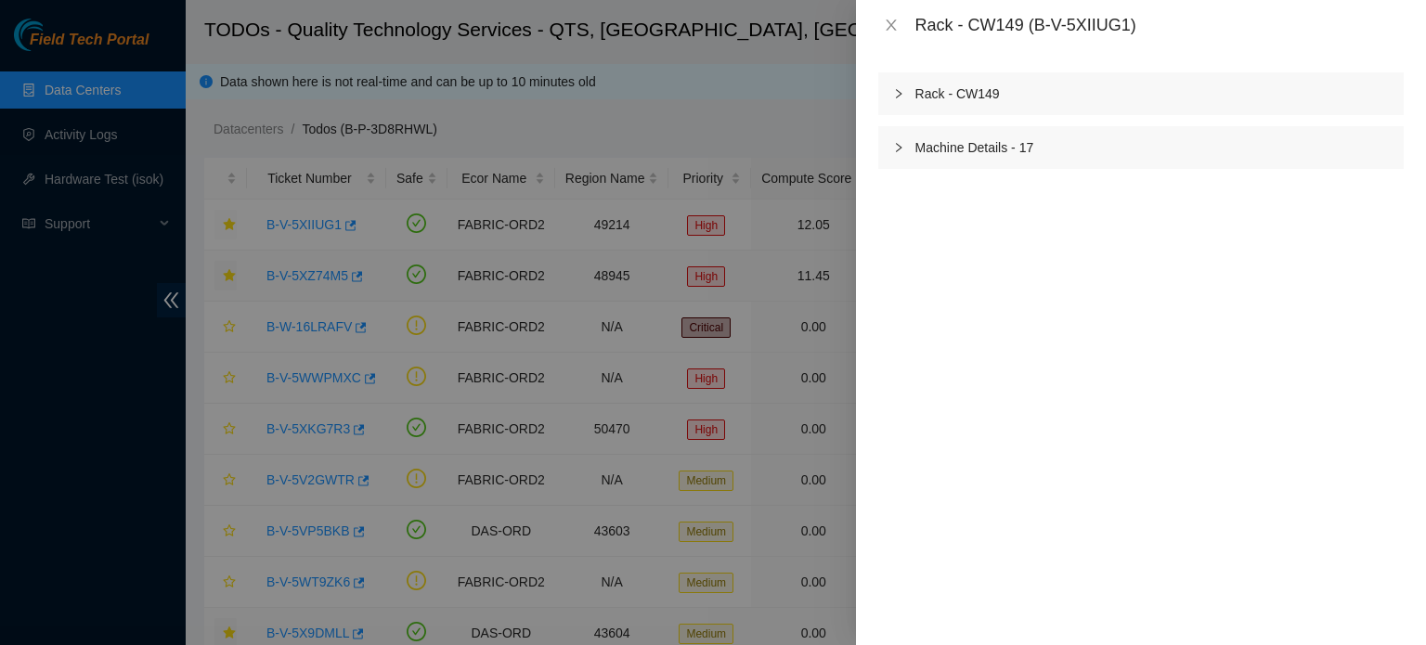
click at [899, 145] on icon "right" at bounding box center [898, 147] width 11 height 11
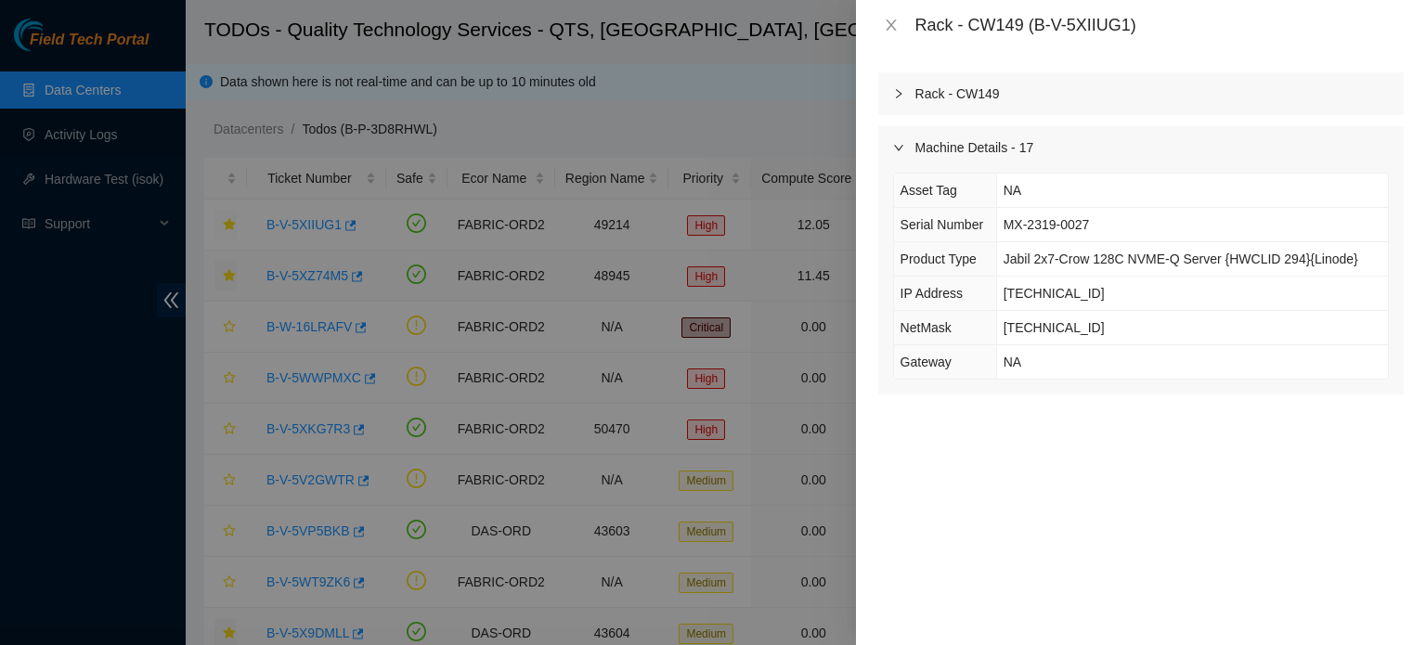
click at [899, 145] on icon "right" at bounding box center [898, 147] width 11 height 11
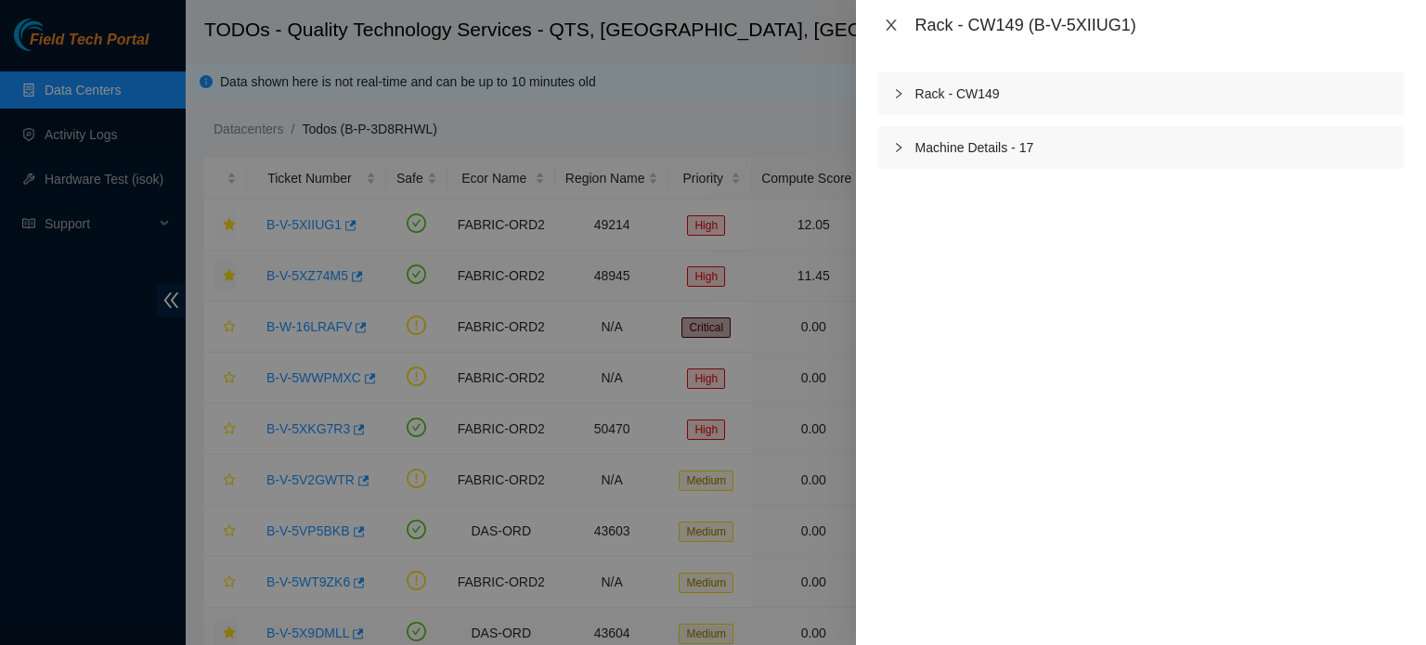
click at [891, 26] on icon "close" at bounding box center [891, 24] width 10 height 11
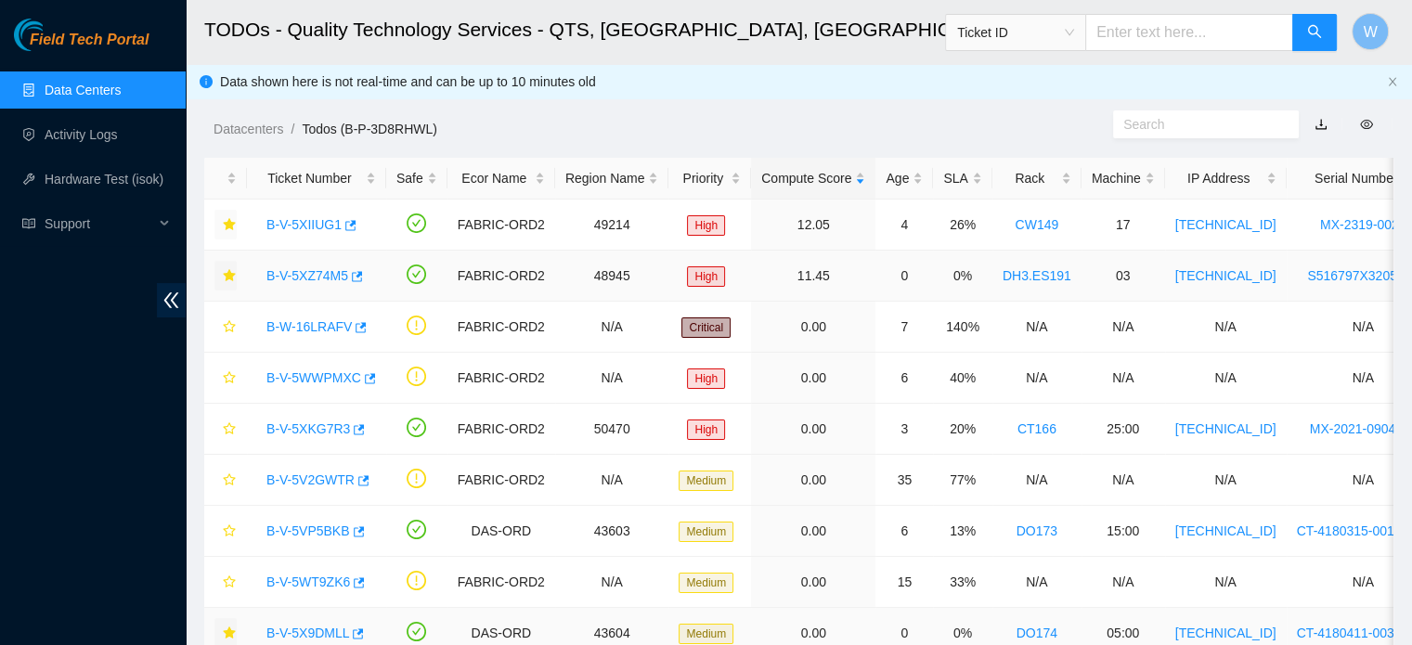
click at [1009, 278] on link "DH3.ES191" at bounding box center [1037, 275] width 69 height 15
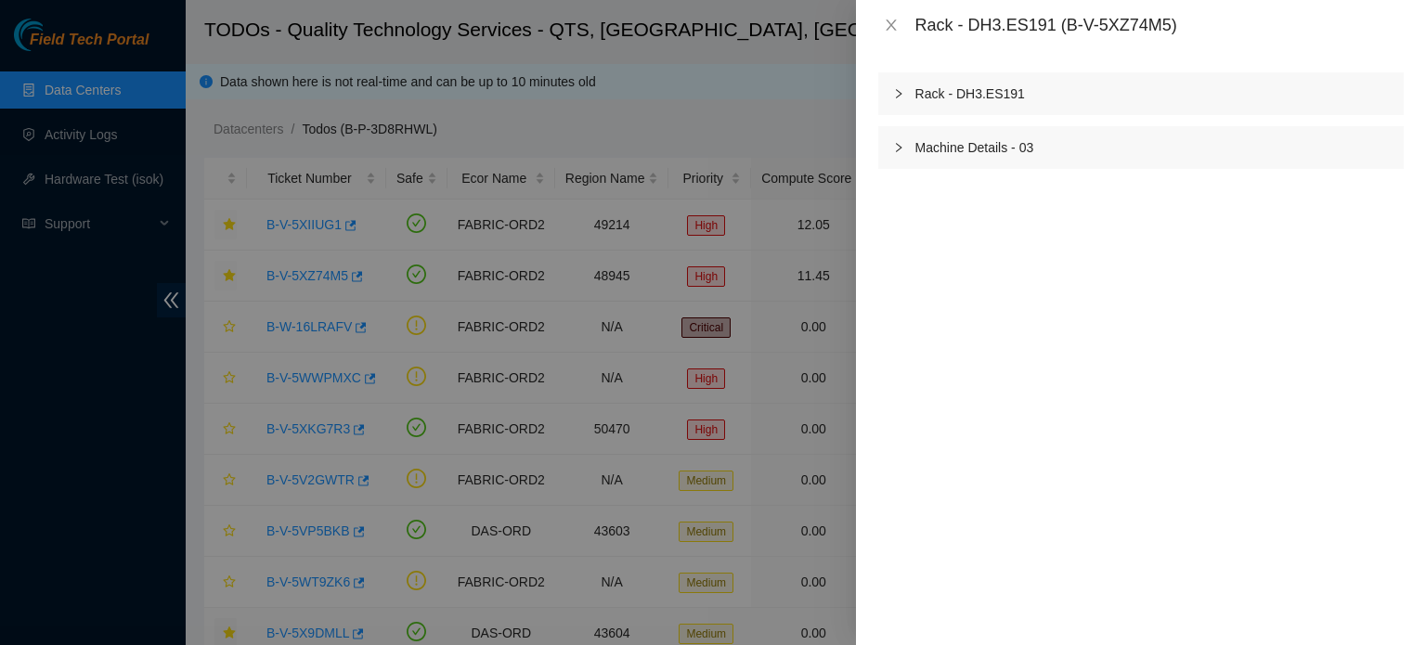
click at [898, 97] on icon "right" at bounding box center [898, 93] width 11 height 11
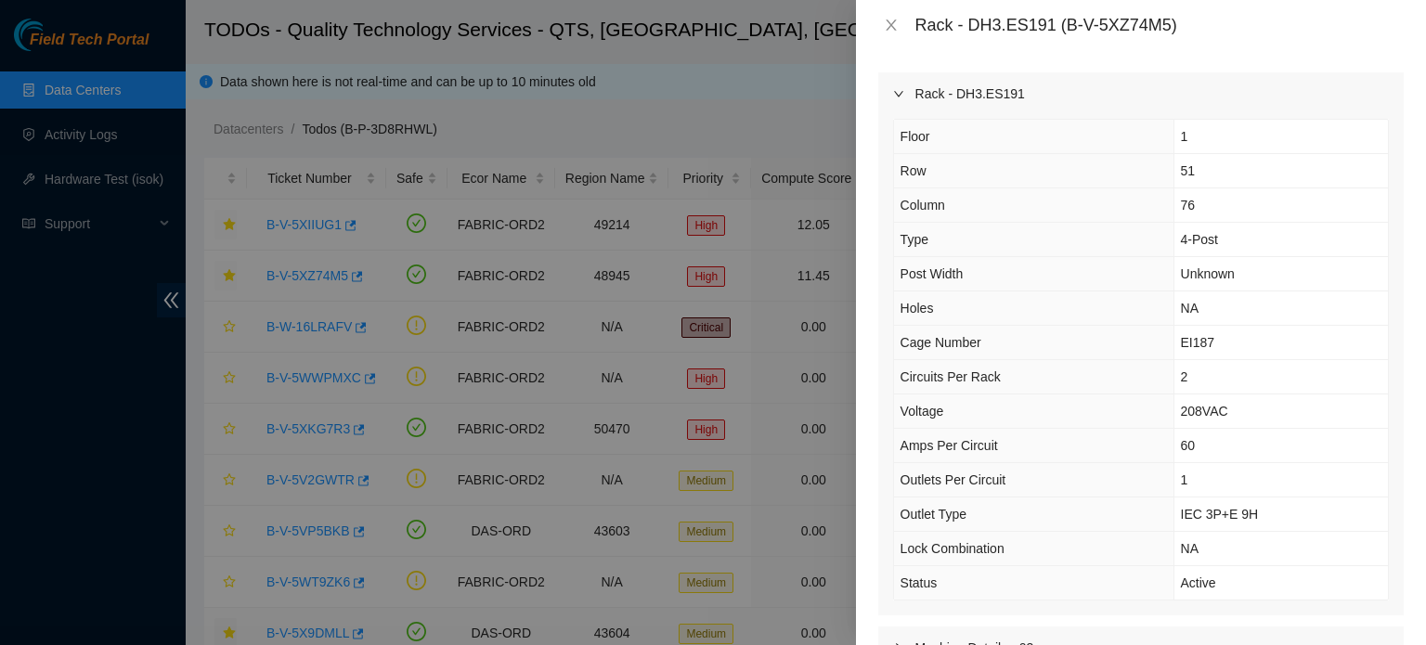
click at [898, 97] on icon "right" at bounding box center [898, 93] width 11 height 11
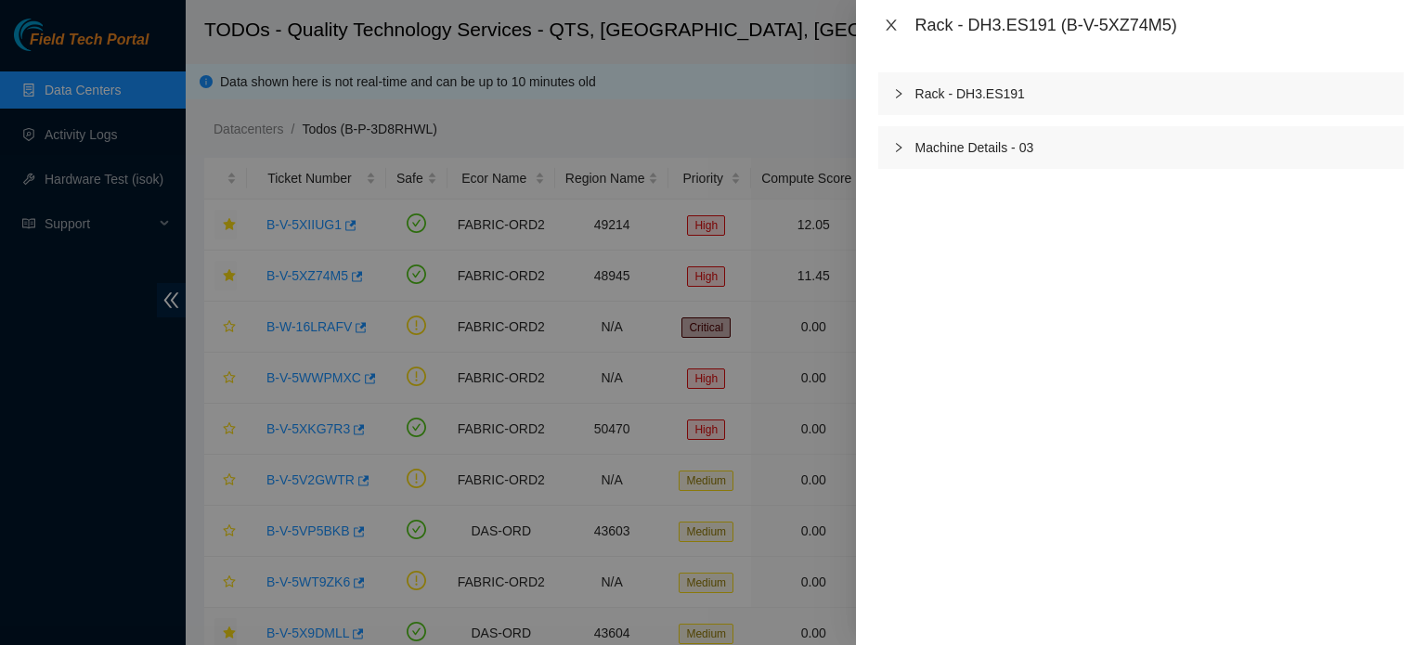
click at [892, 20] on icon "close" at bounding box center [891, 25] width 15 height 15
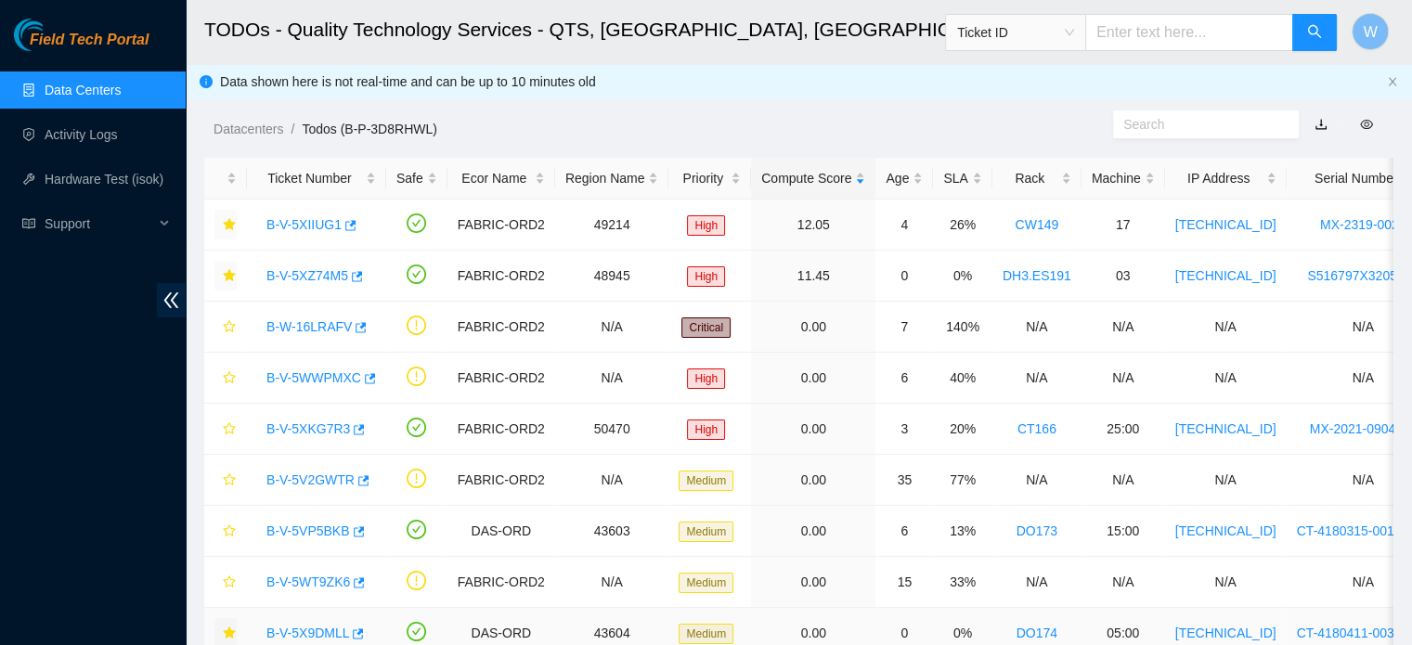
click at [1017, 630] on link "DO174" at bounding box center [1037, 633] width 41 height 15
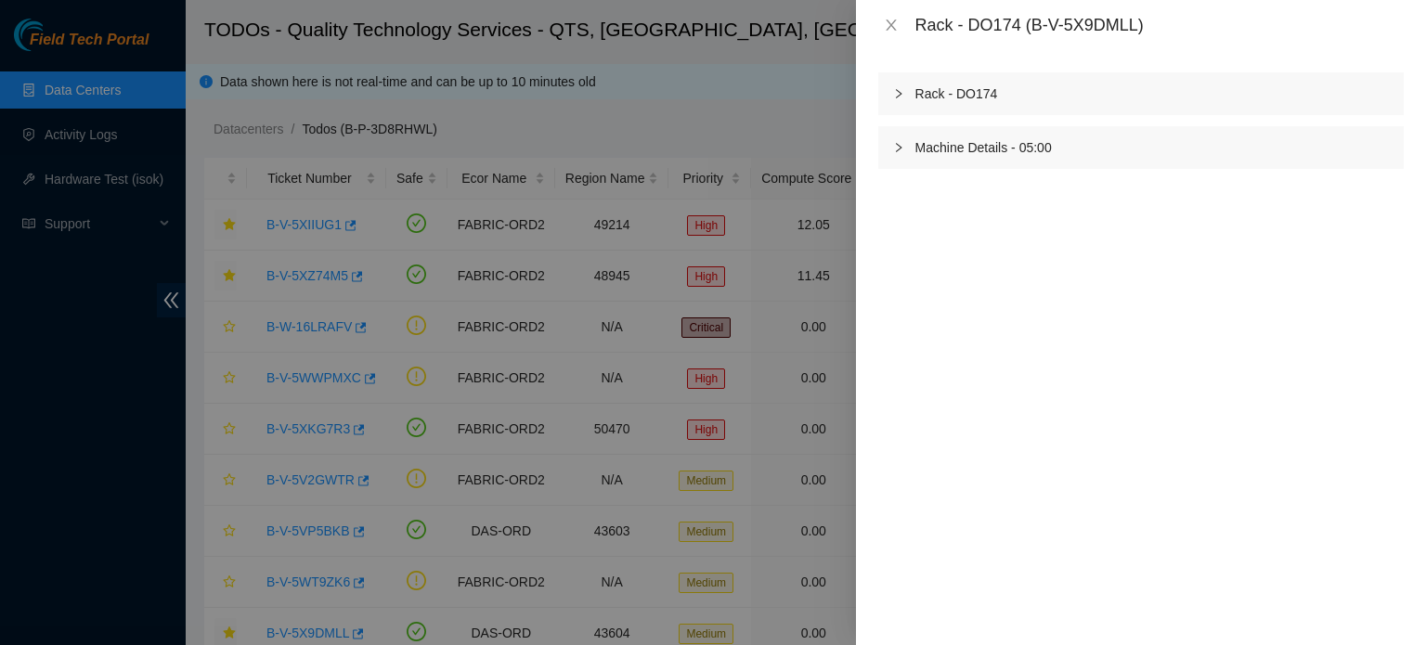
click at [896, 97] on icon "right" at bounding box center [898, 93] width 11 height 11
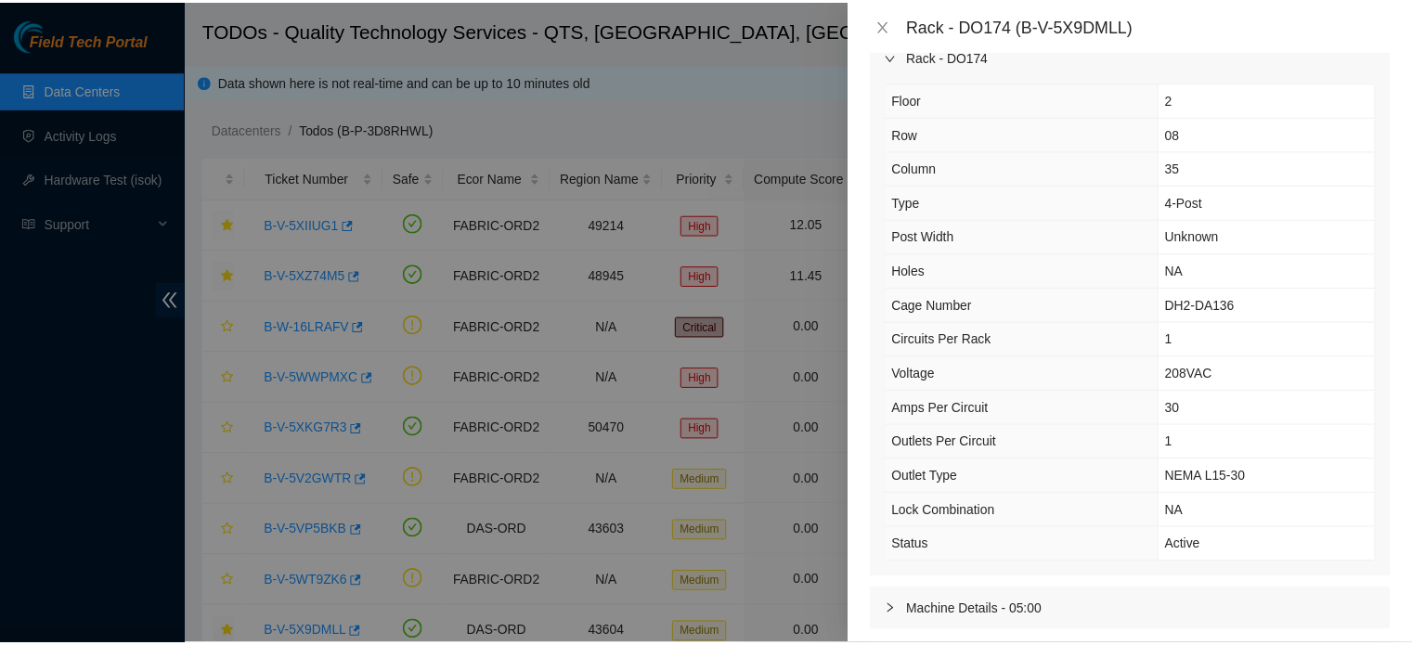
scroll to position [43, 0]
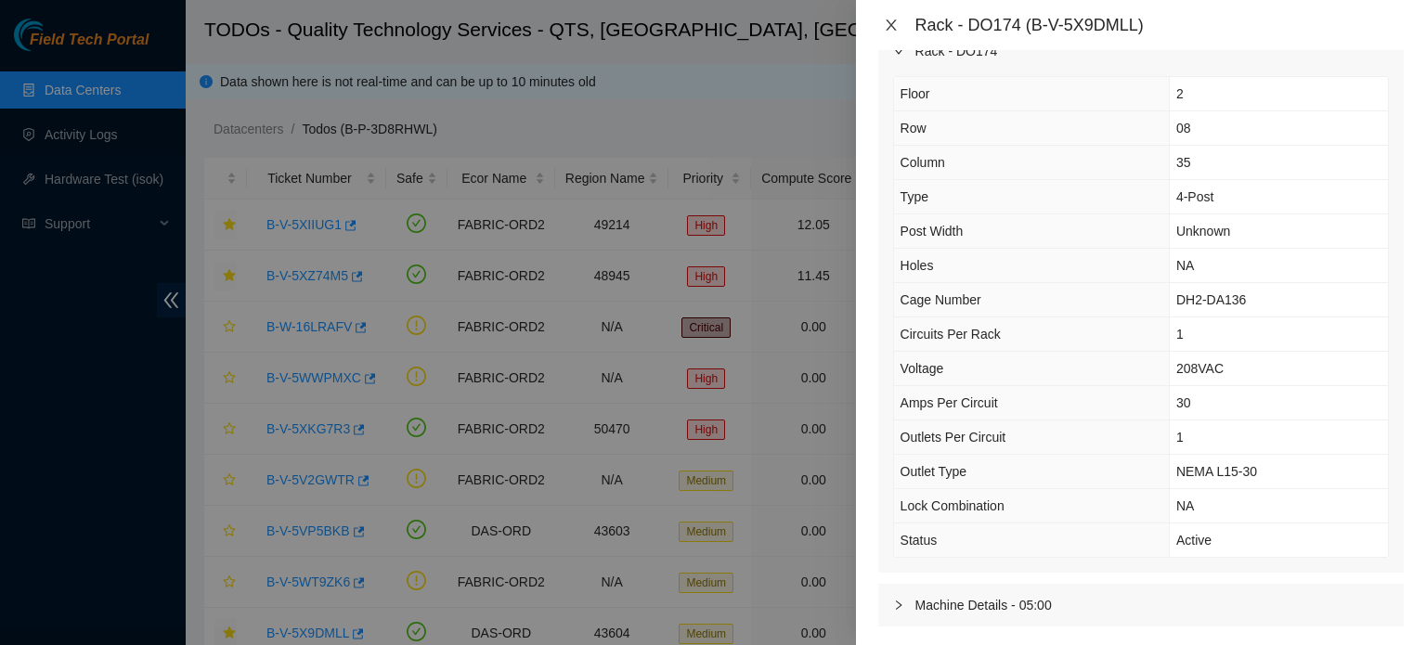
click at [893, 21] on icon "close" at bounding box center [891, 24] width 10 height 11
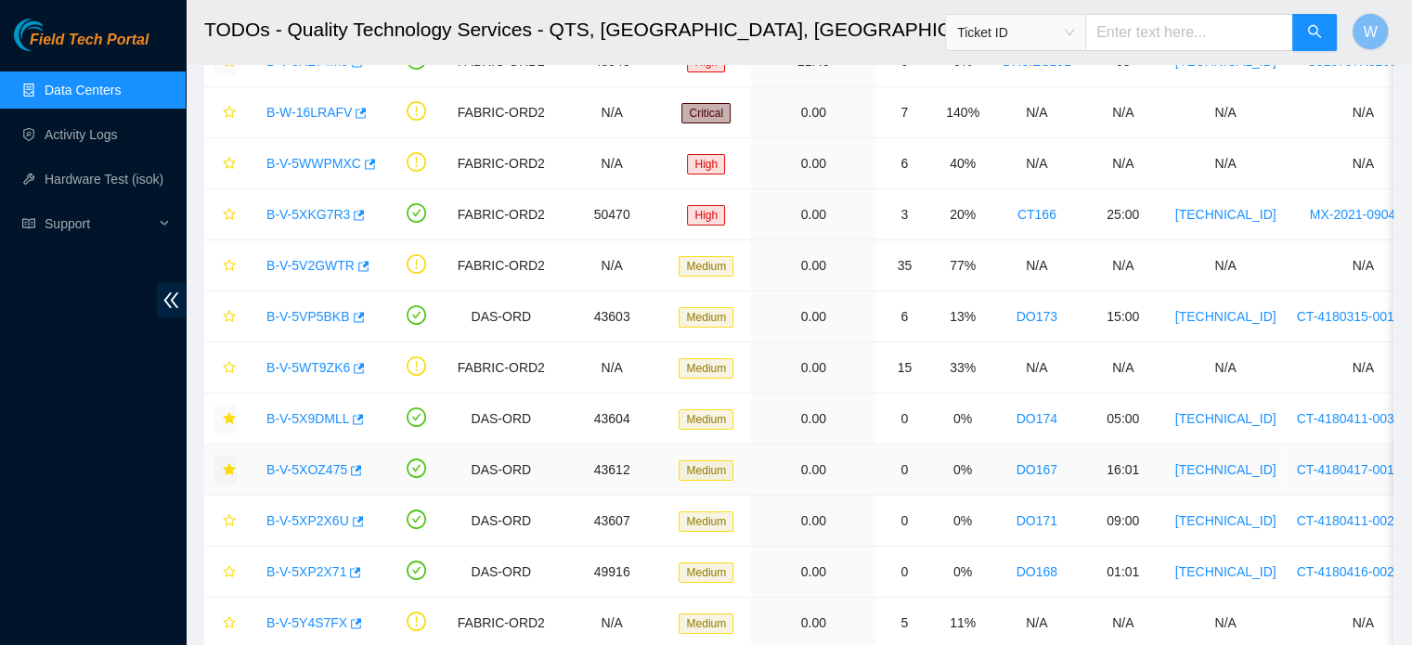
scroll to position [235, 0]
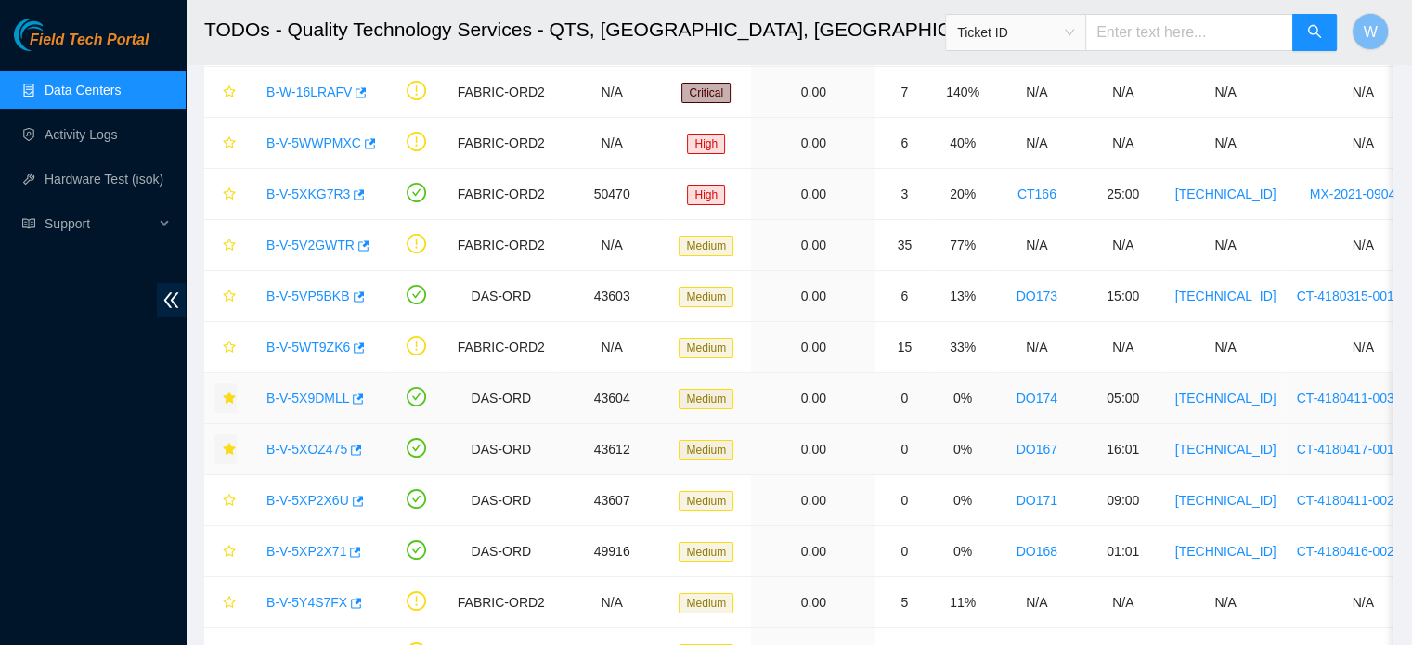
click at [1020, 392] on link "DO174" at bounding box center [1037, 398] width 41 height 15
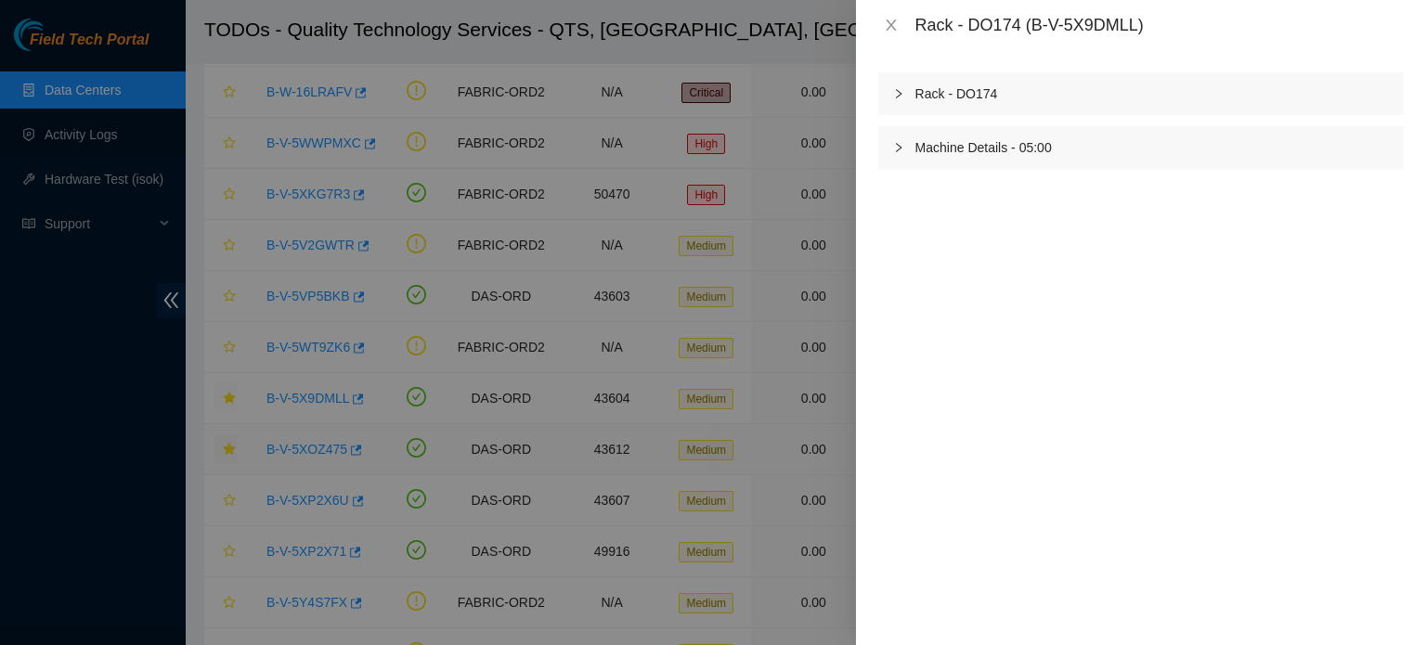
click at [906, 92] on div at bounding box center [904, 94] width 22 height 20
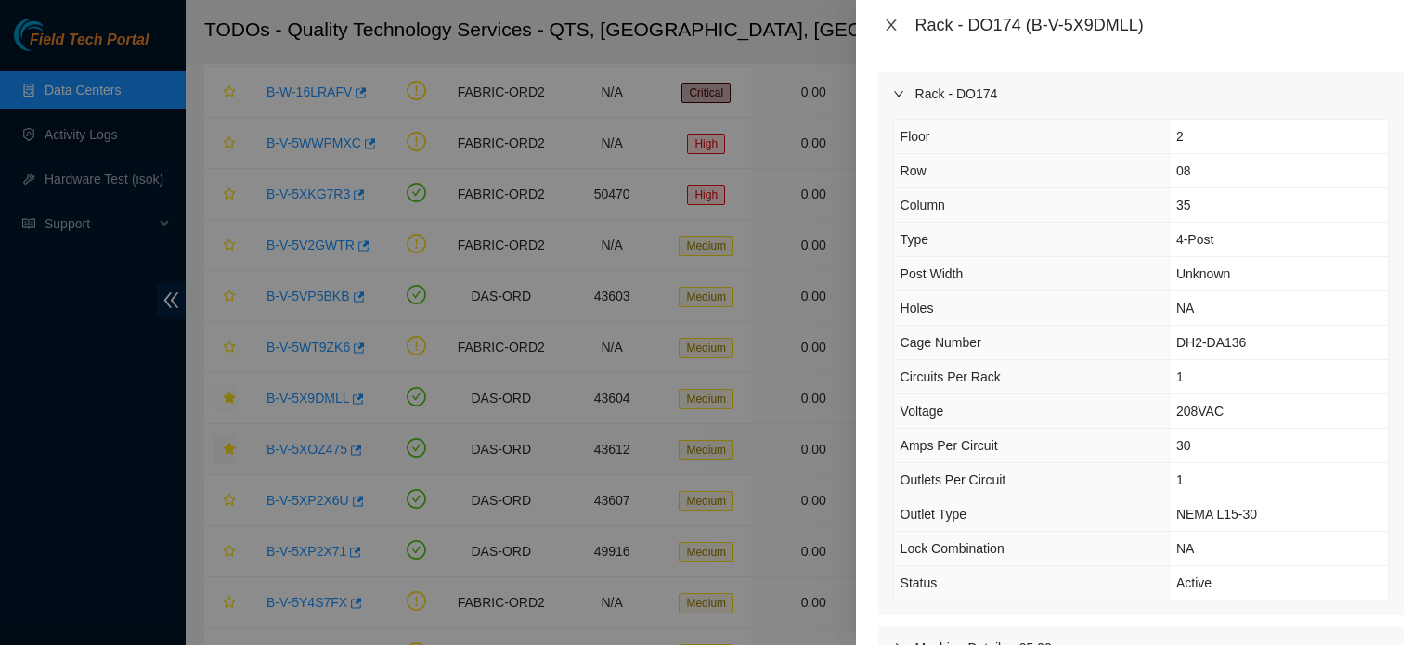
click at [890, 25] on icon "close" at bounding box center [891, 24] width 10 height 11
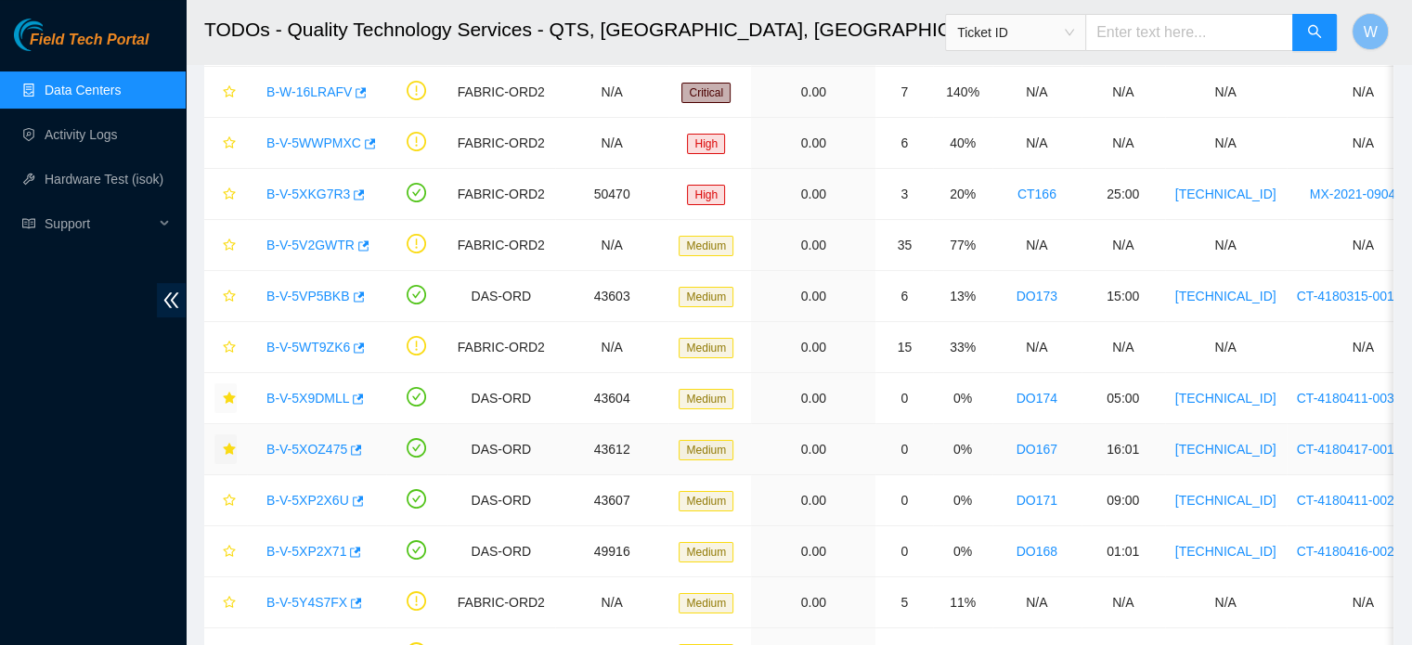
click at [1017, 448] on link "DO167" at bounding box center [1037, 449] width 41 height 15
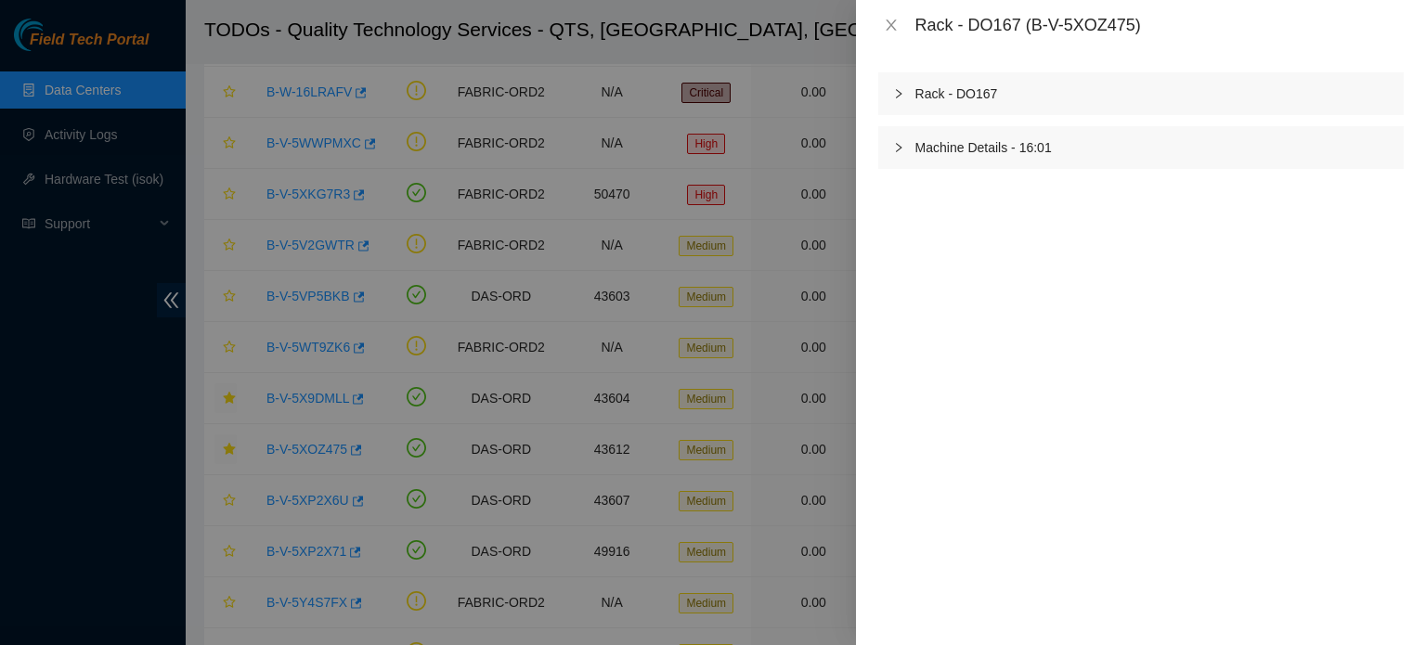
click at [899, 91] on icon "right" at bounding box center [898, 93] width 11 height 11
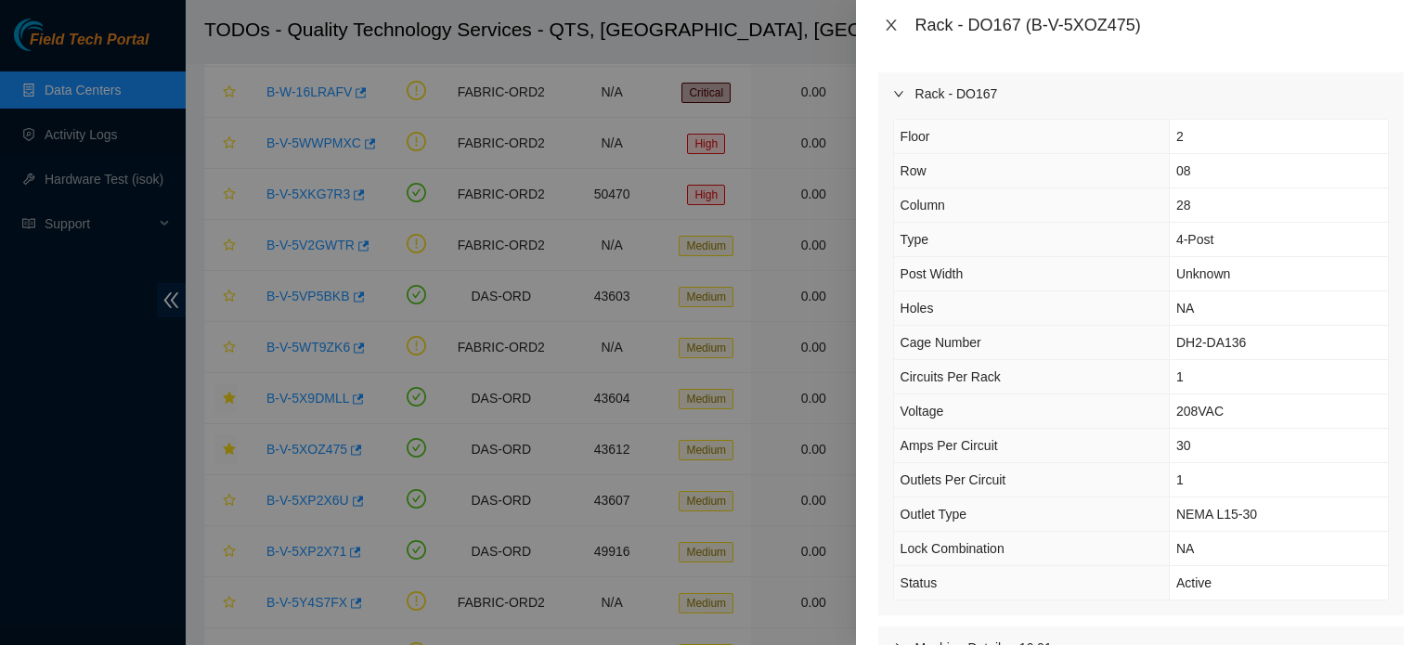
click at [891, 21] on icon "close" at bounding box center [891, 25] width 15 height 15
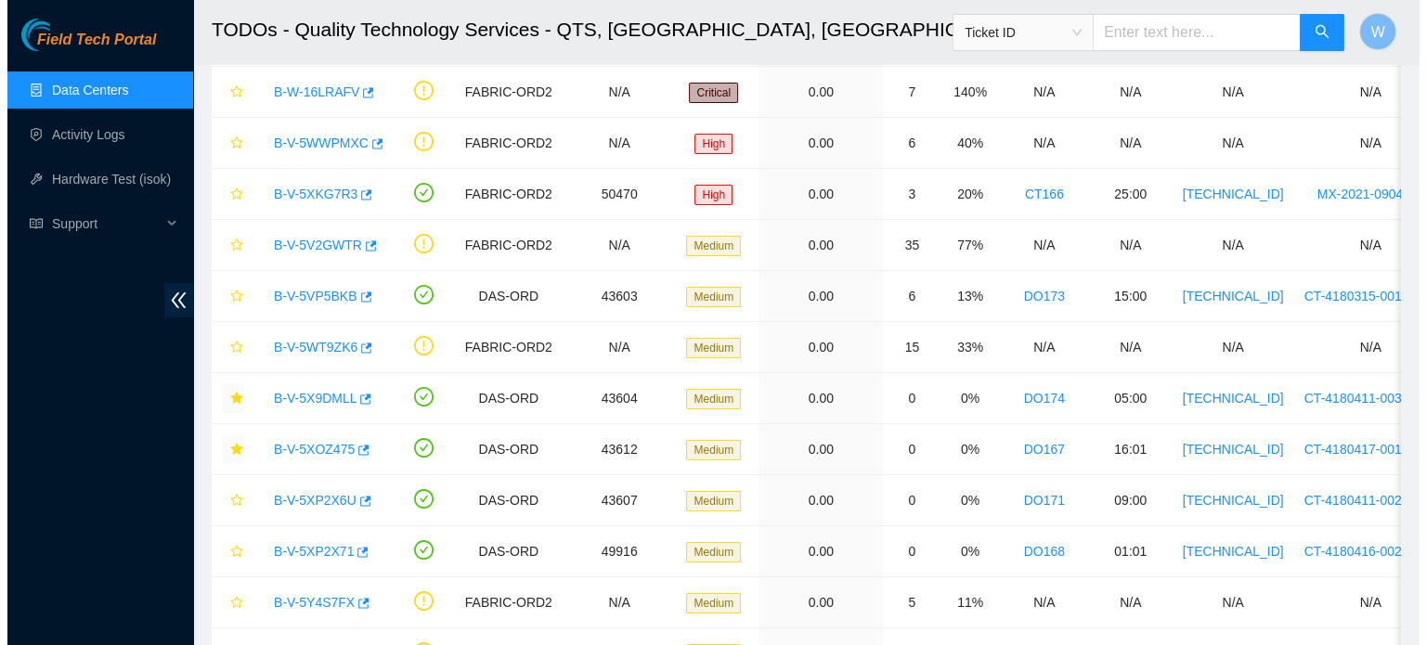
scroll to position [0, 0]
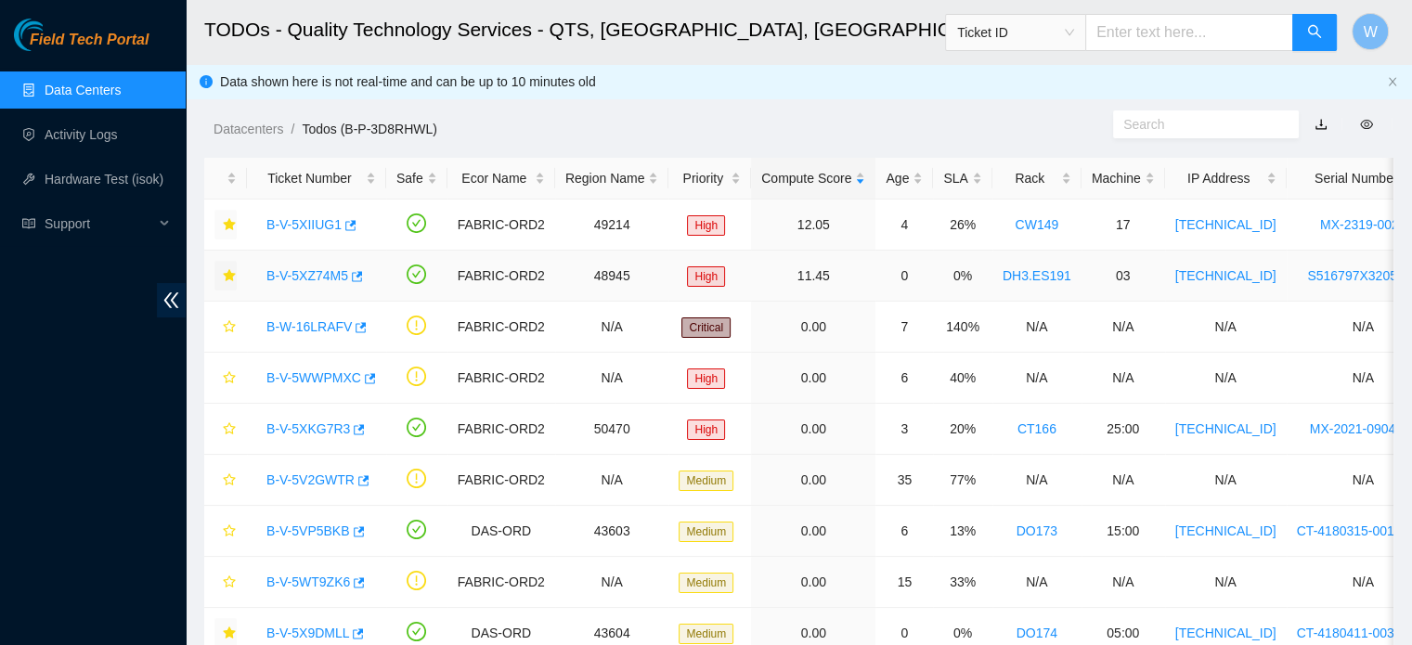
click at [1012, 275] on link "DH3.ES191" at bounding box center [1037, 275] width 69 height 15
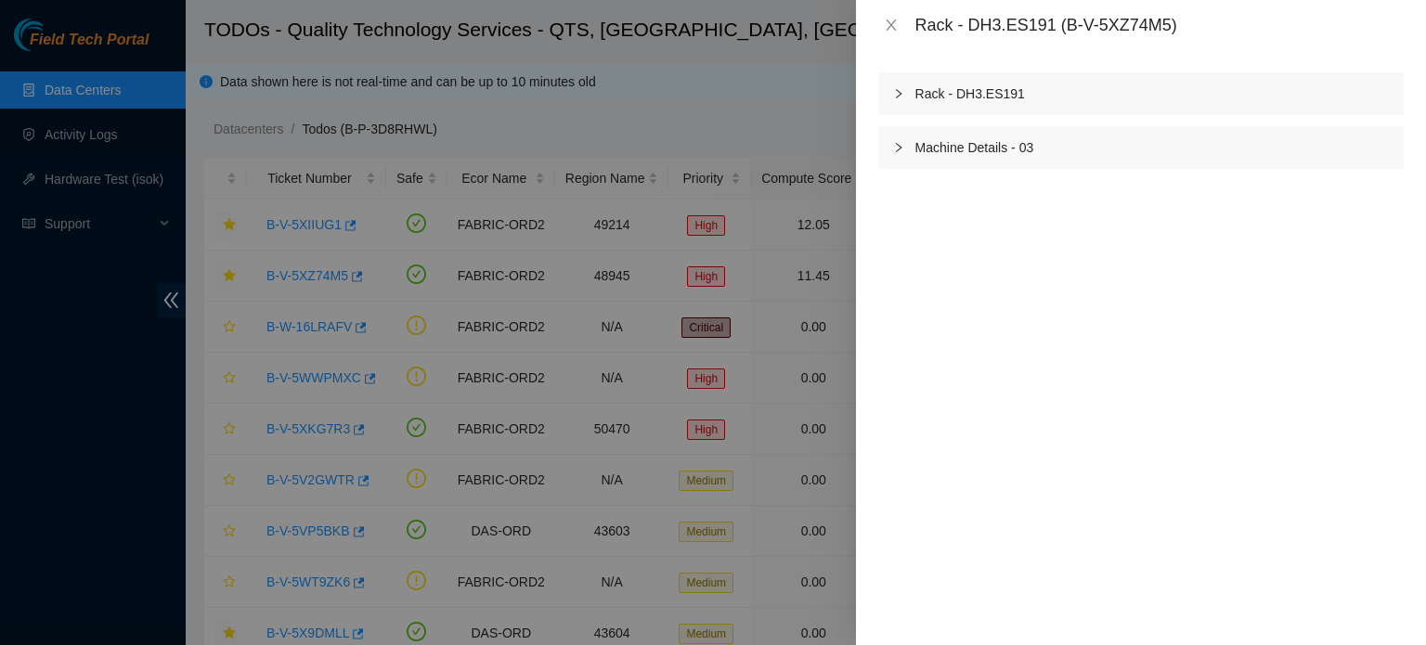
click at [900, 95] on icon "right" at bounding box center [899, 93] width 6 height 9
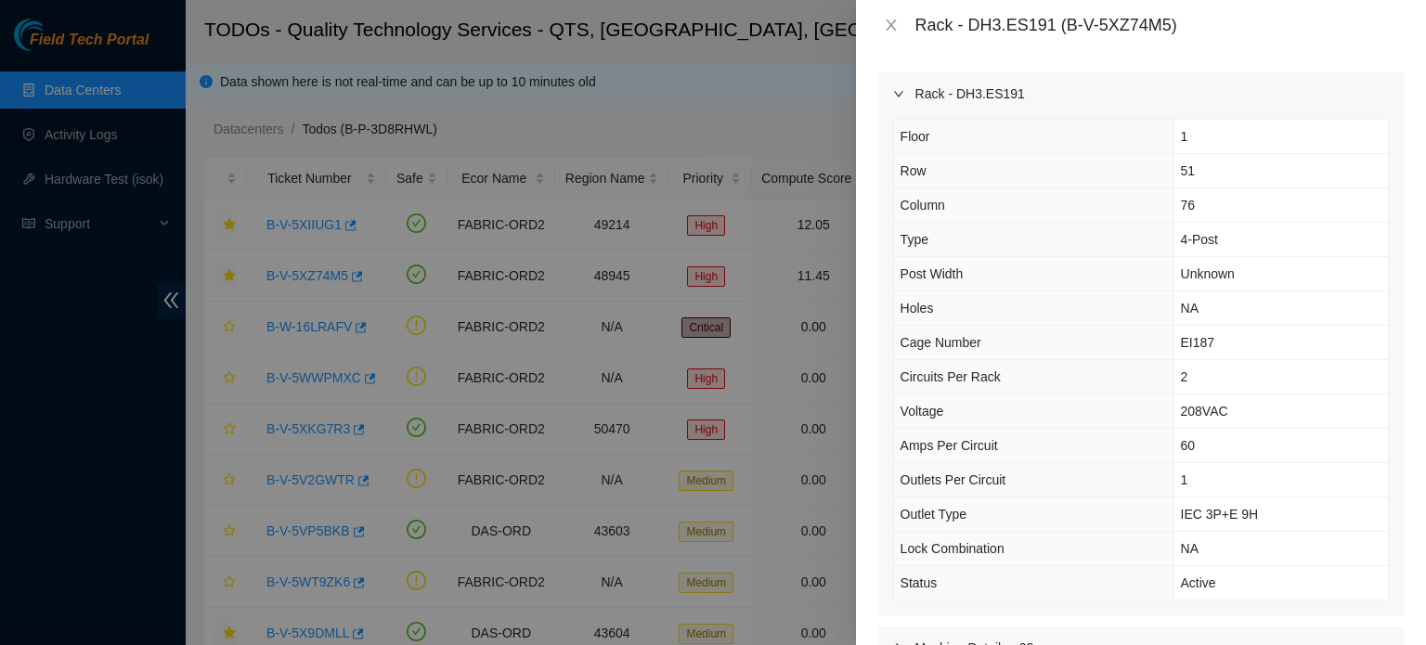
click at [900, 95] on icon "right" at bounding box center [898, 94] width 9 height 6
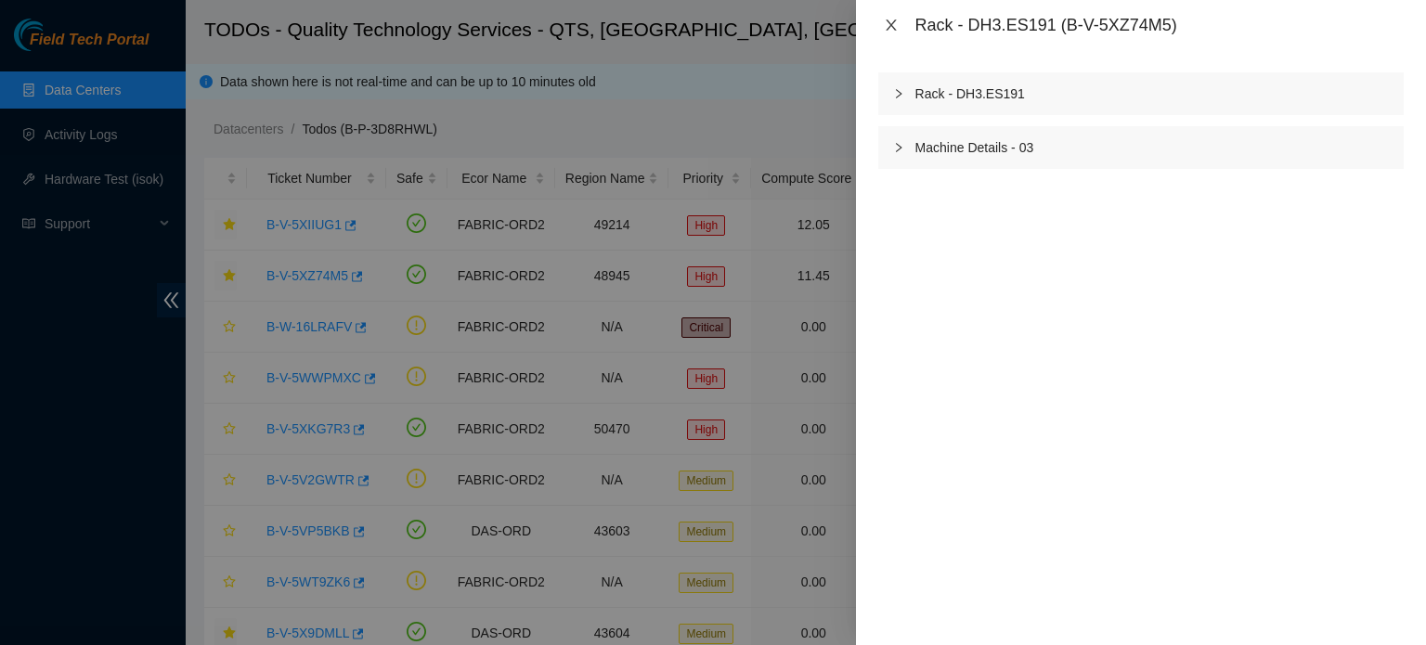
click at [891, 21] on icon "close" at bounding box center [891, 25] width 15 height 15
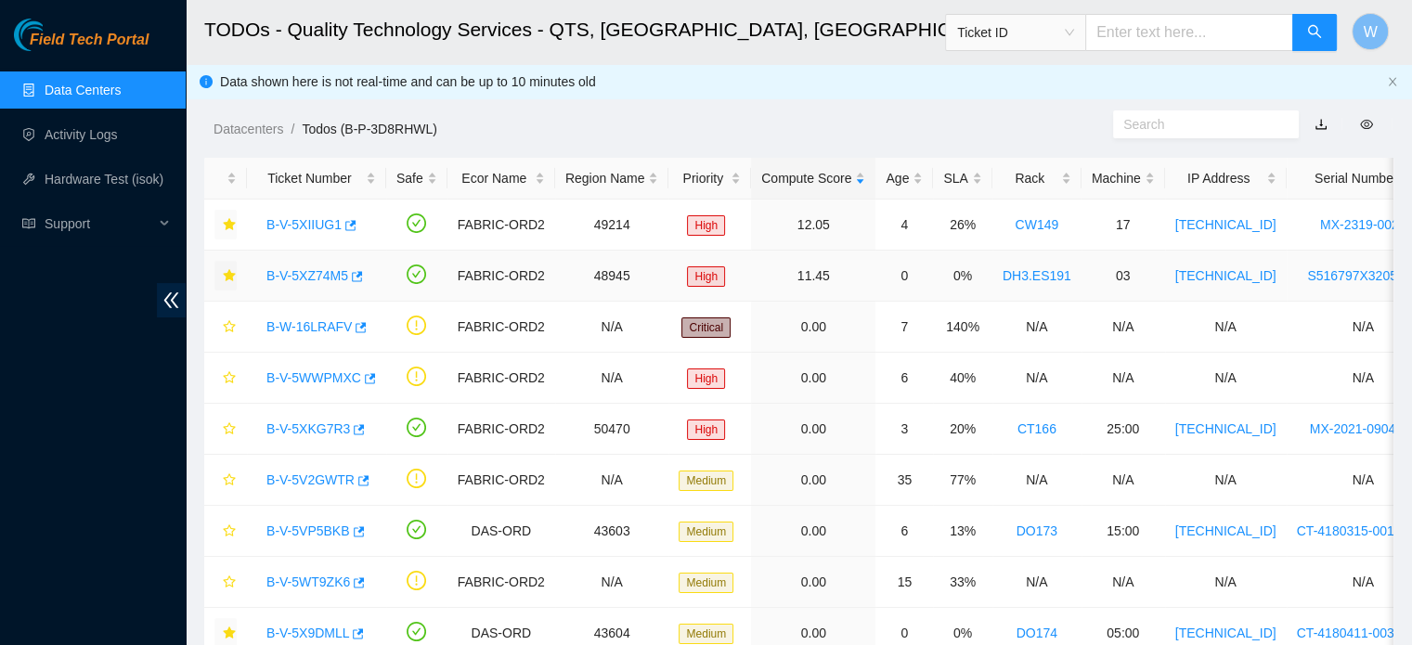
click at [316, 275] on link "B-V-5XZ74M5" at bounding box center [307, 275] width 82 height 15
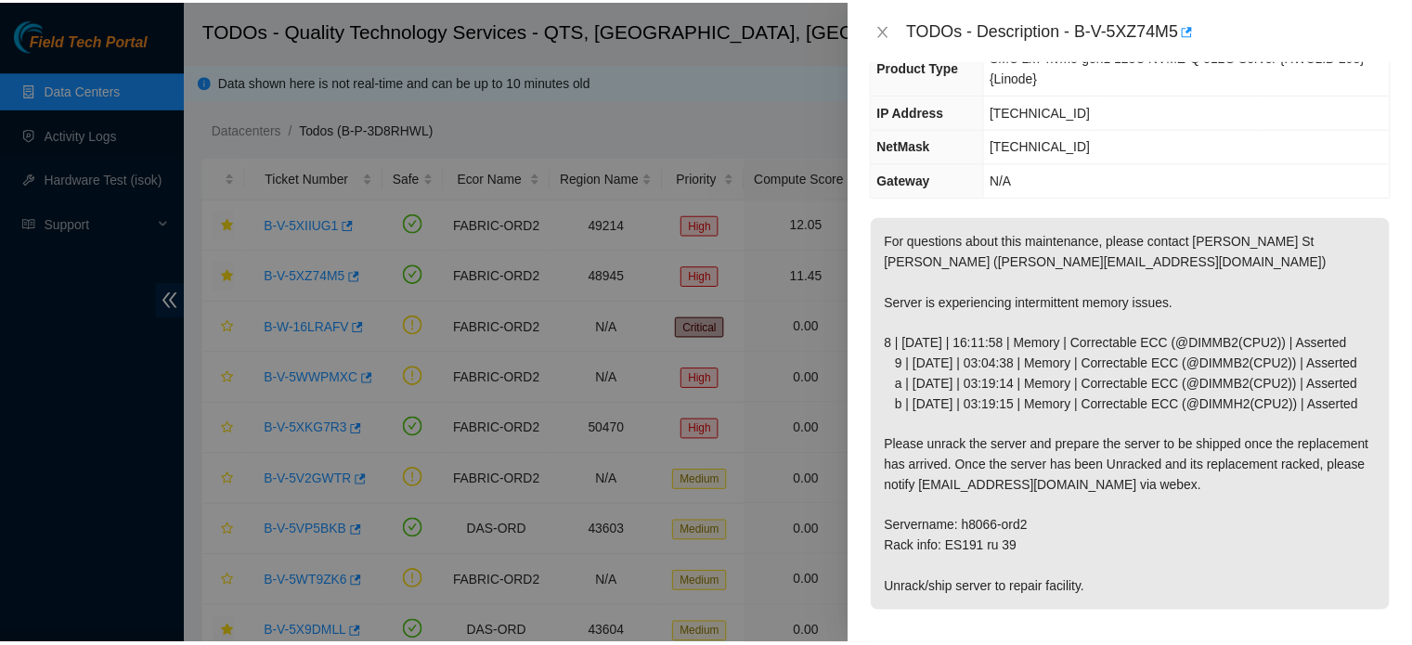
scroll to position [168, 0]
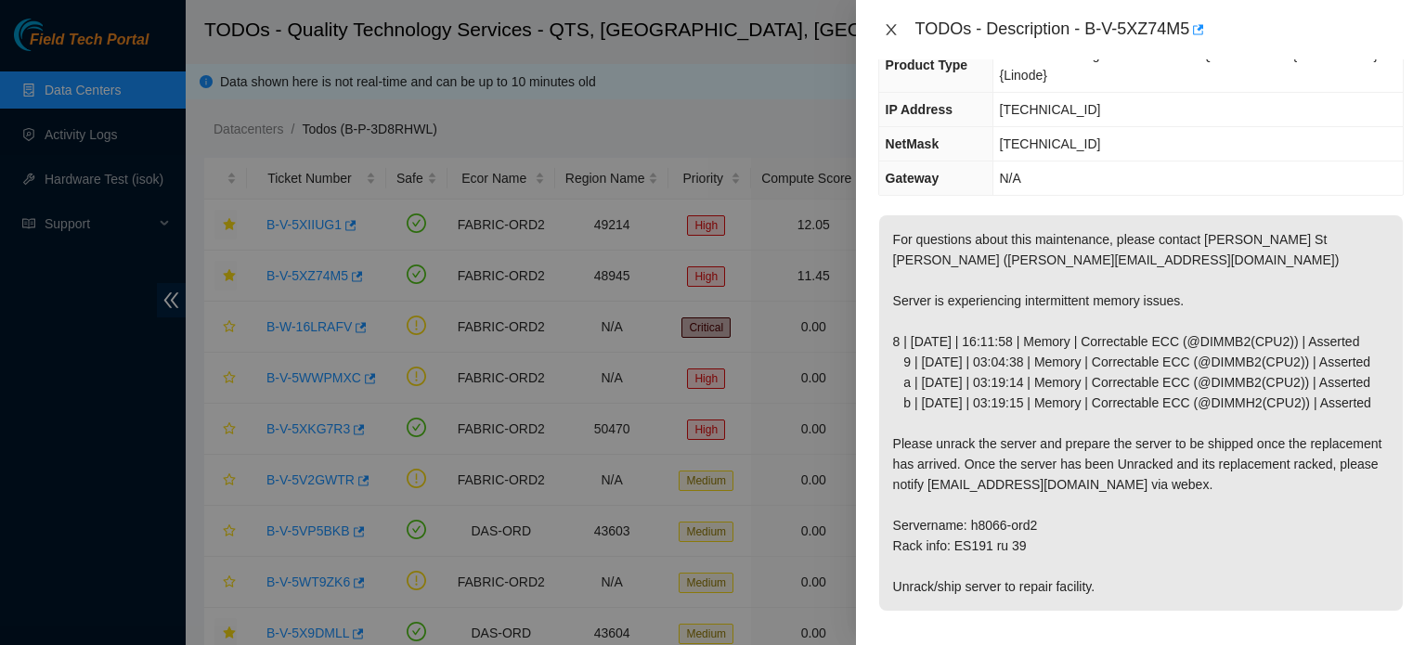
click at [888, 32] on icon "close" at bounding box center [891, 29] width 15 height 15
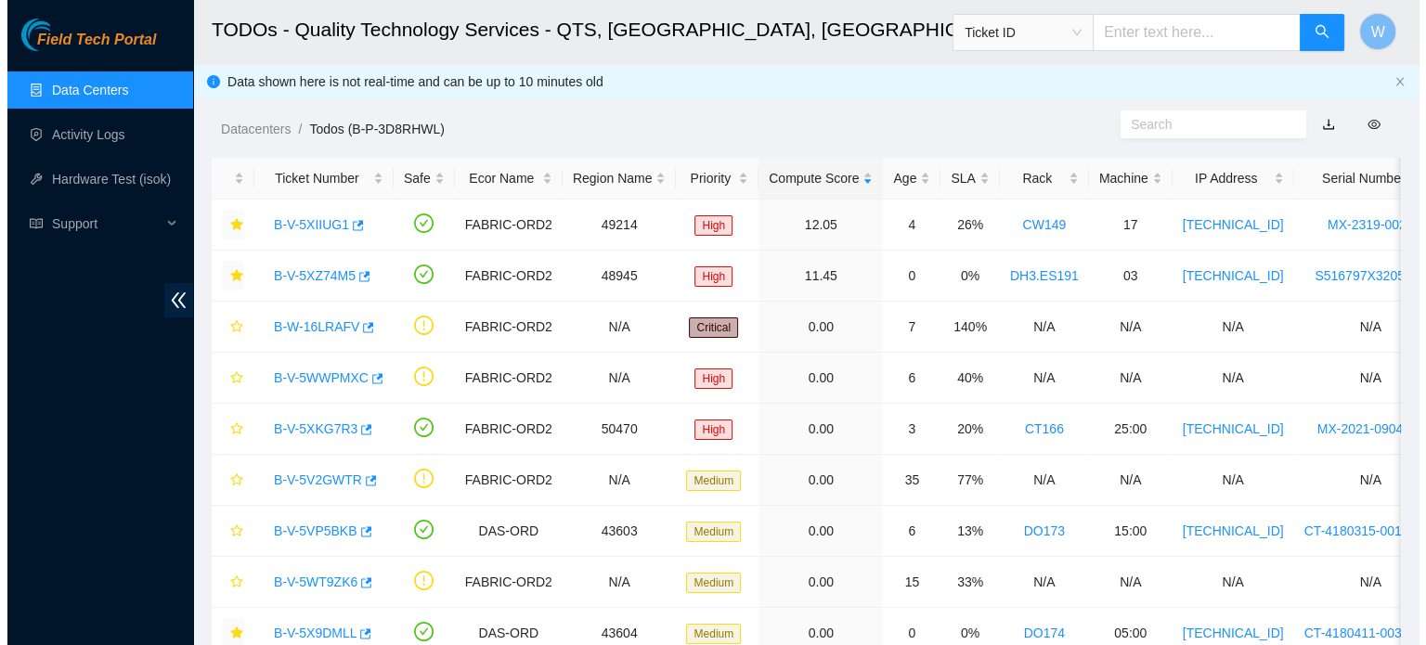
scroll to position [199, 0]
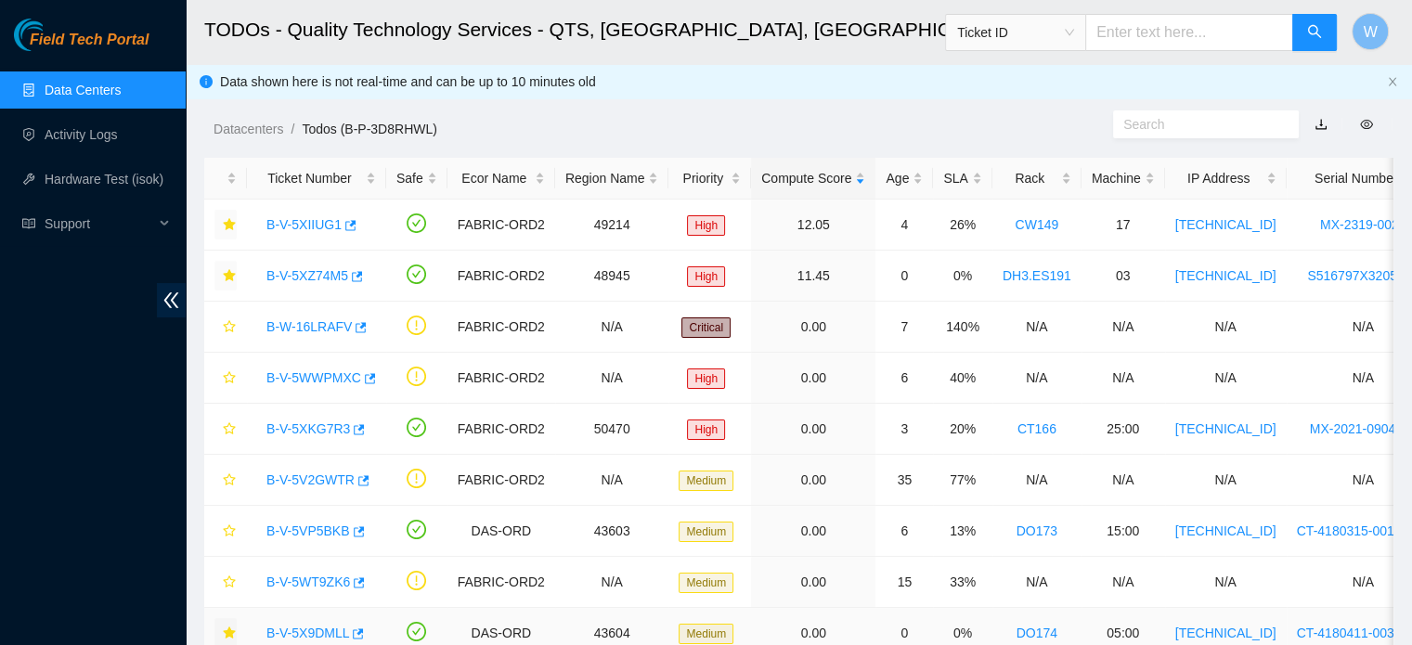
click at [329, 634] on link "B-V-5X9DMLL" at bounding box center [307, 633] width 83 height 15
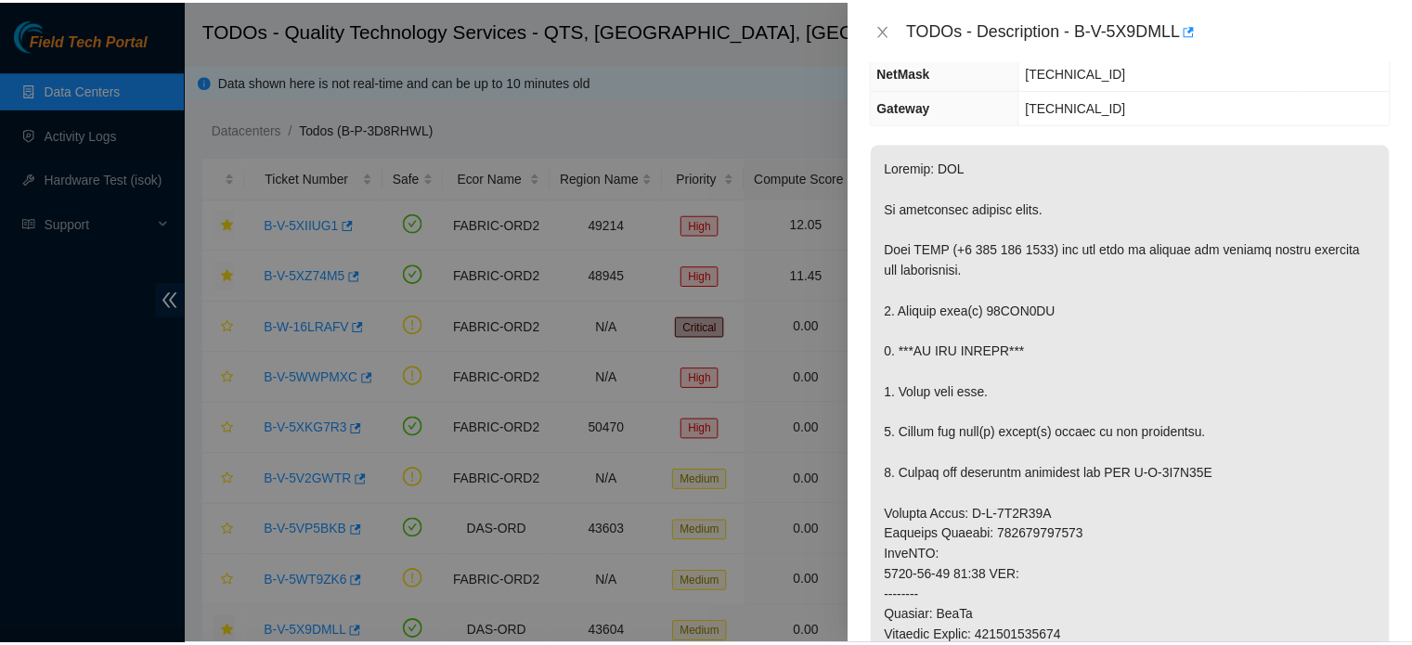
scroll to position [137, 0]
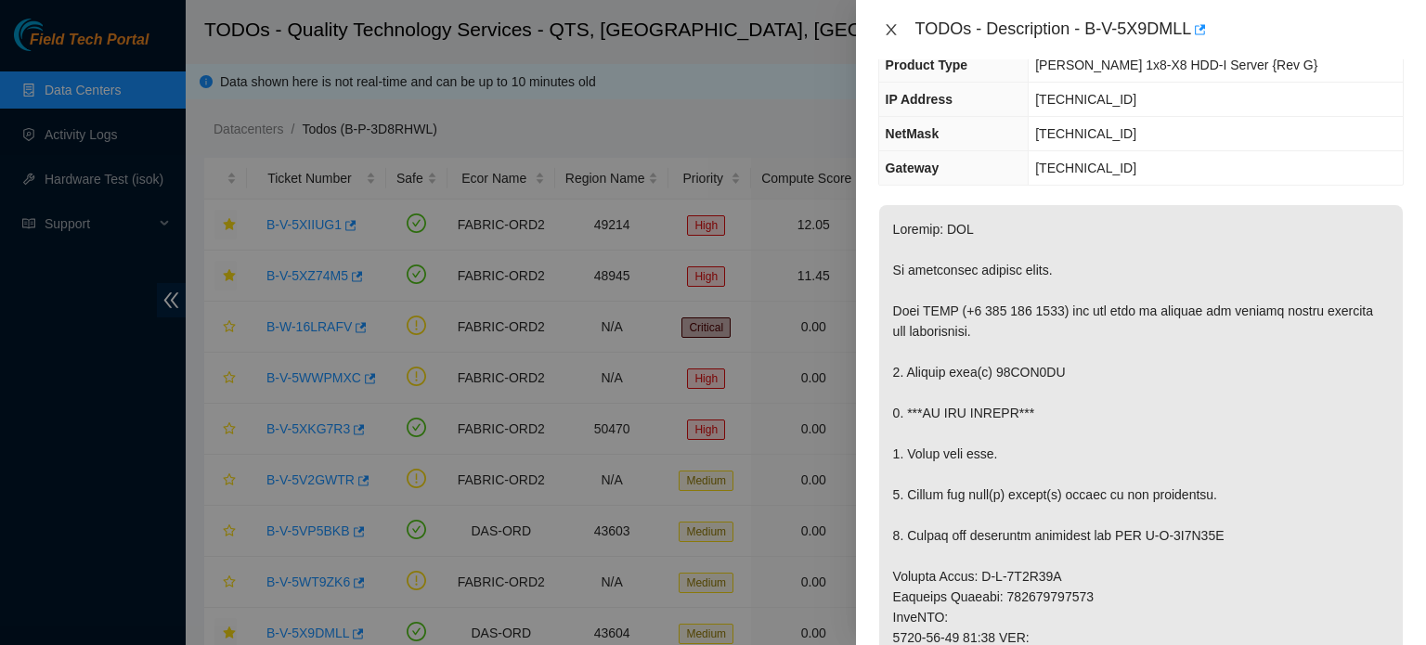
click at [891, 27] on icon "close" at bounding box center [891, 29] width 15 height 15
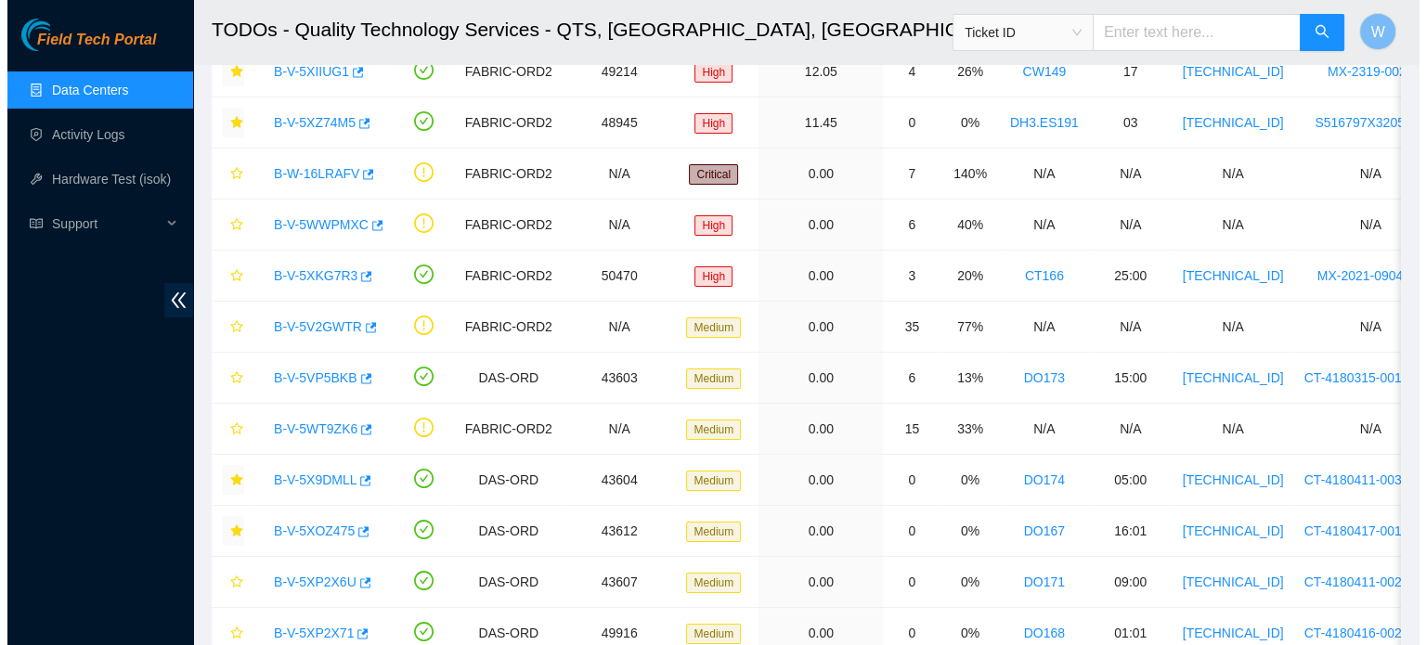
scroll to position [152, 0]
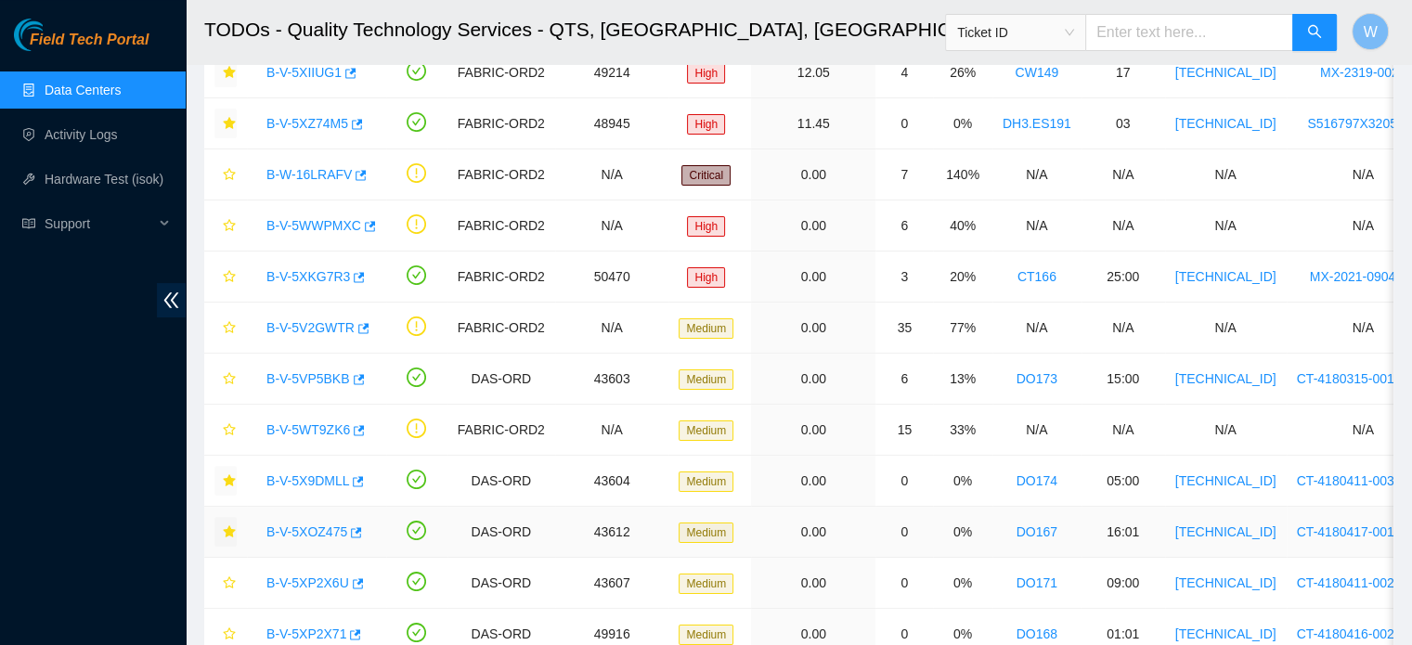
click at [328, 525] on link "B-V-5XOZ475" at bounding box center [306, 532] width 81 height 15
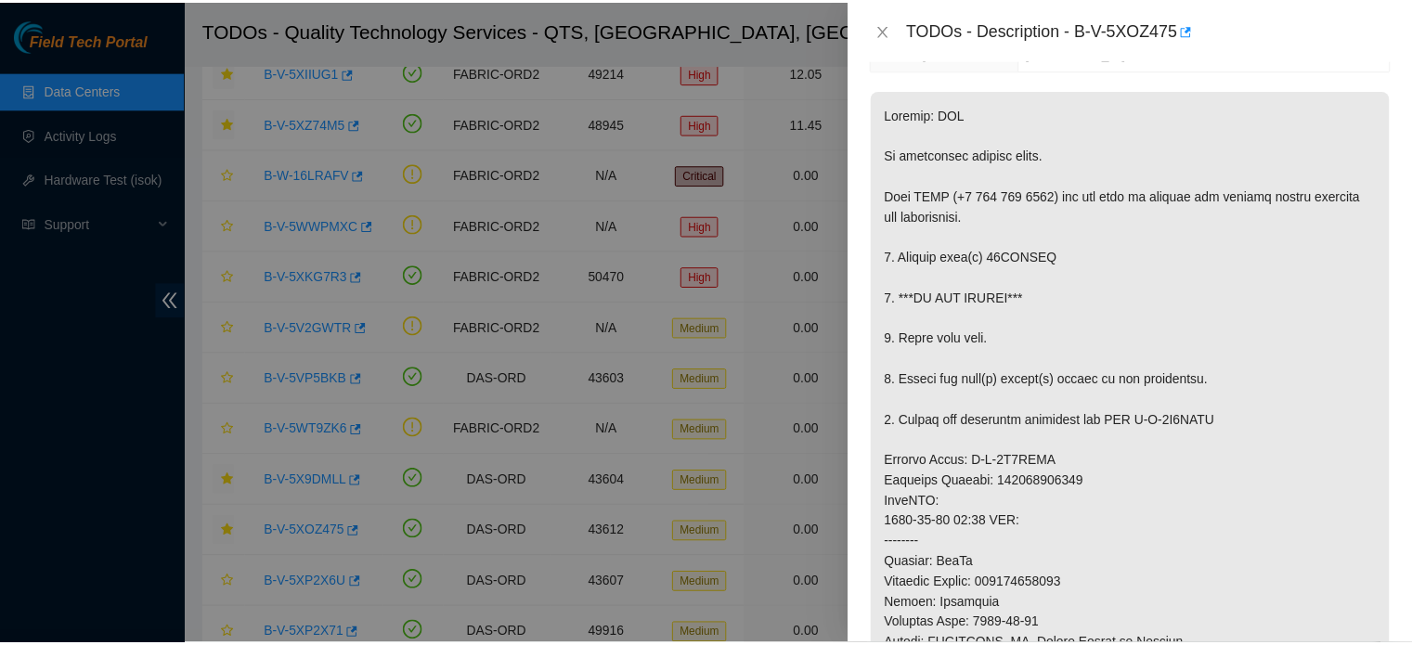
scroll to position [245, 0]
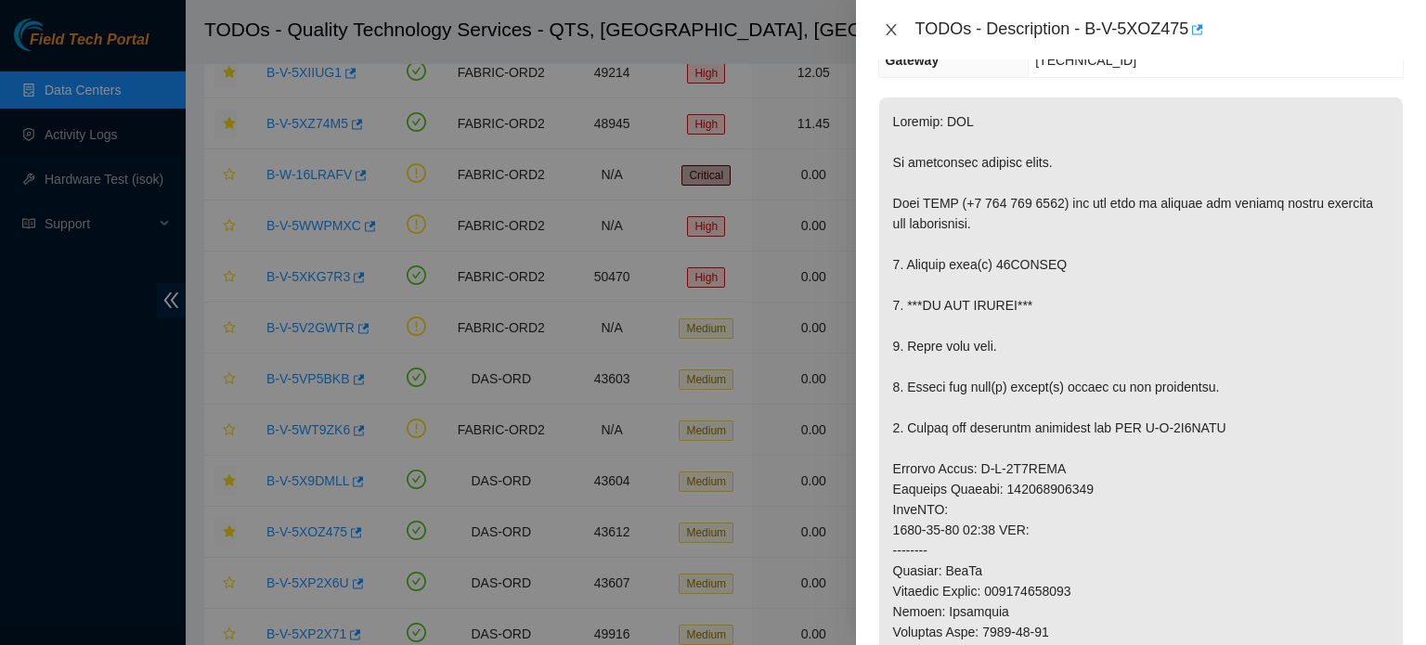
click at [892, 31] on icon "close" at bounding box center [891, 29] width 15 height 15
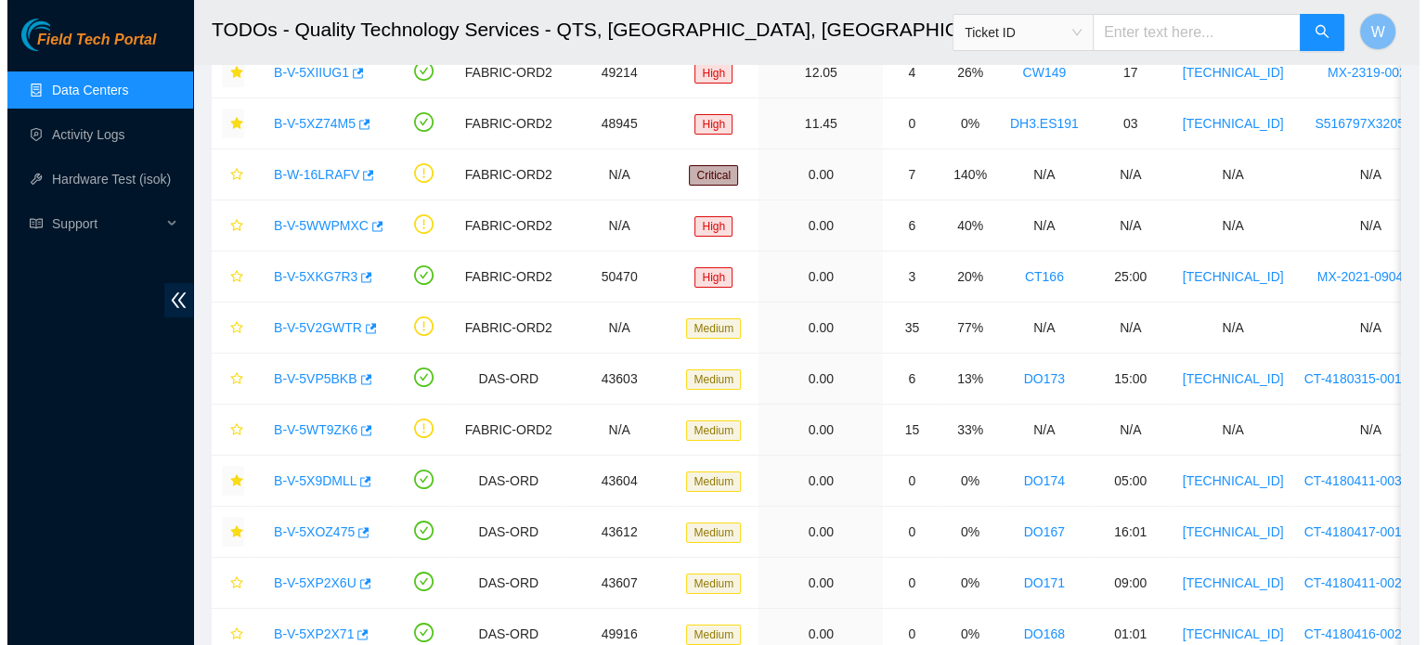
scroll to position [305, 0]
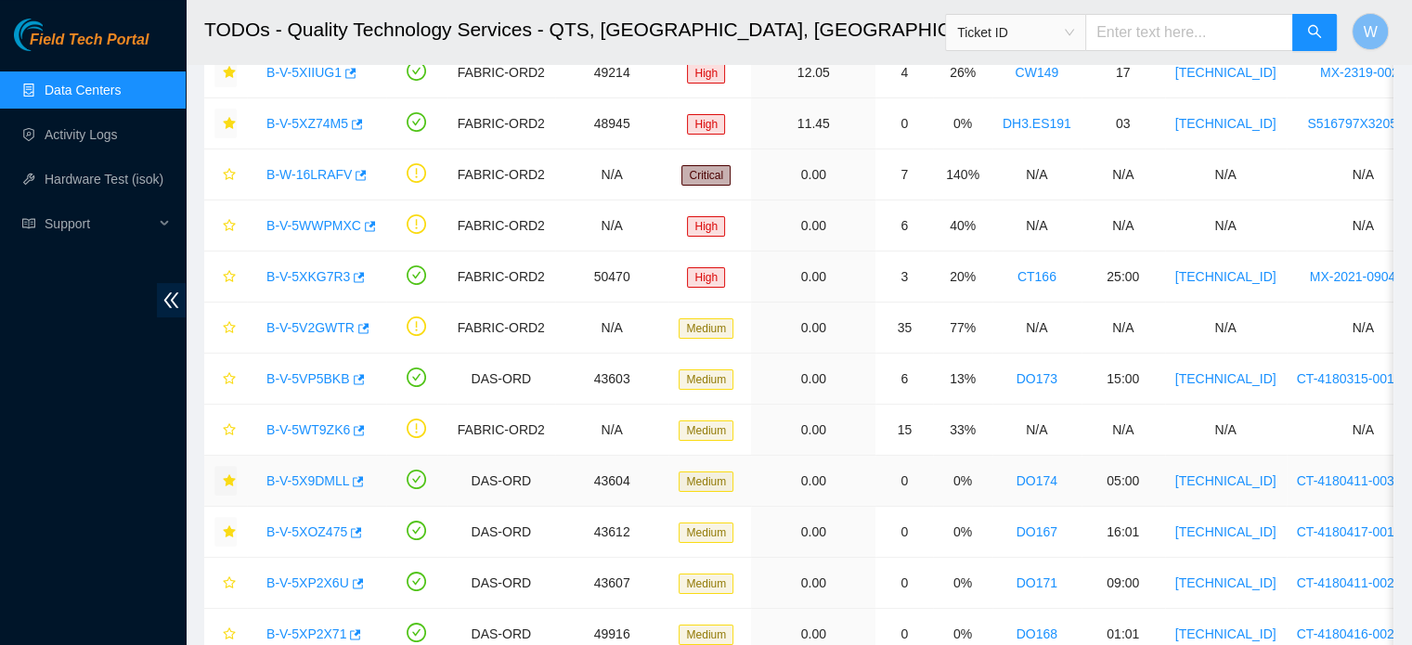
click at [315, 482] on link "B-V-5X9DMLL" at bounding box center [307, 480] width 83 height 15
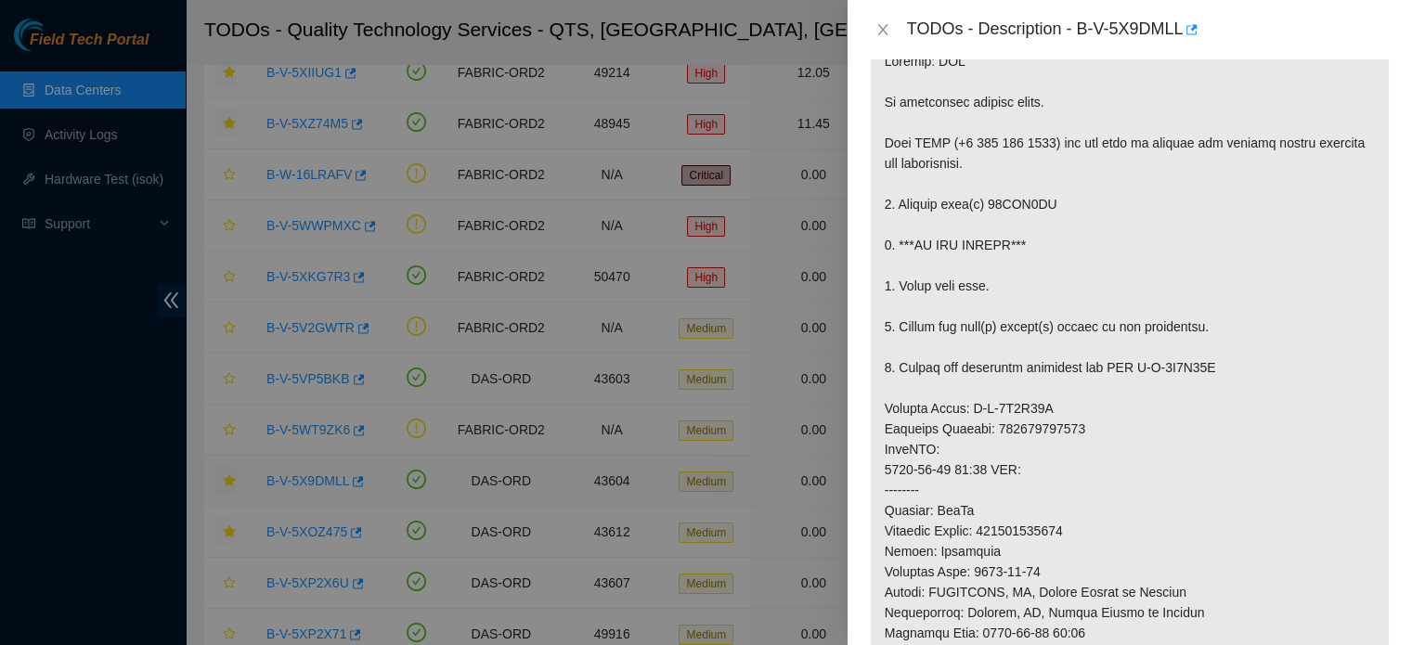
scroll to position [245, 0]
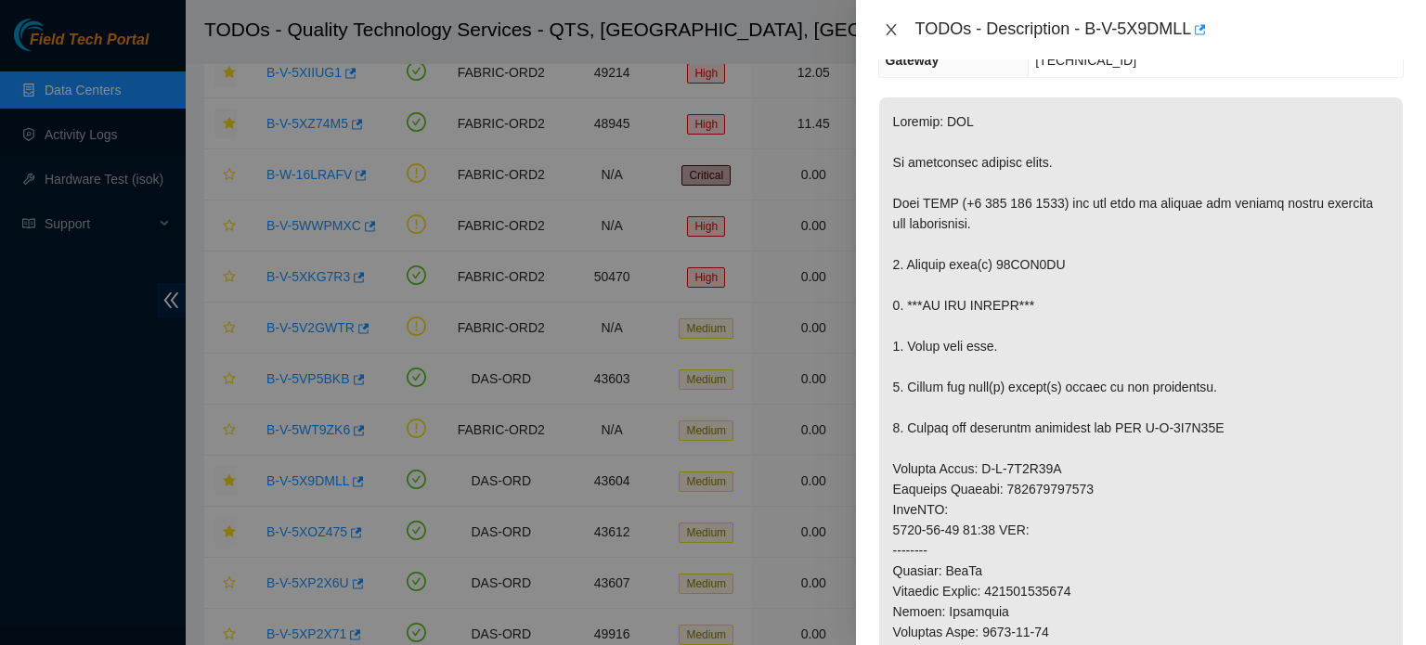
click at [890, 27] on icon "close" at bounding box center [891, 29] width 15 height 15
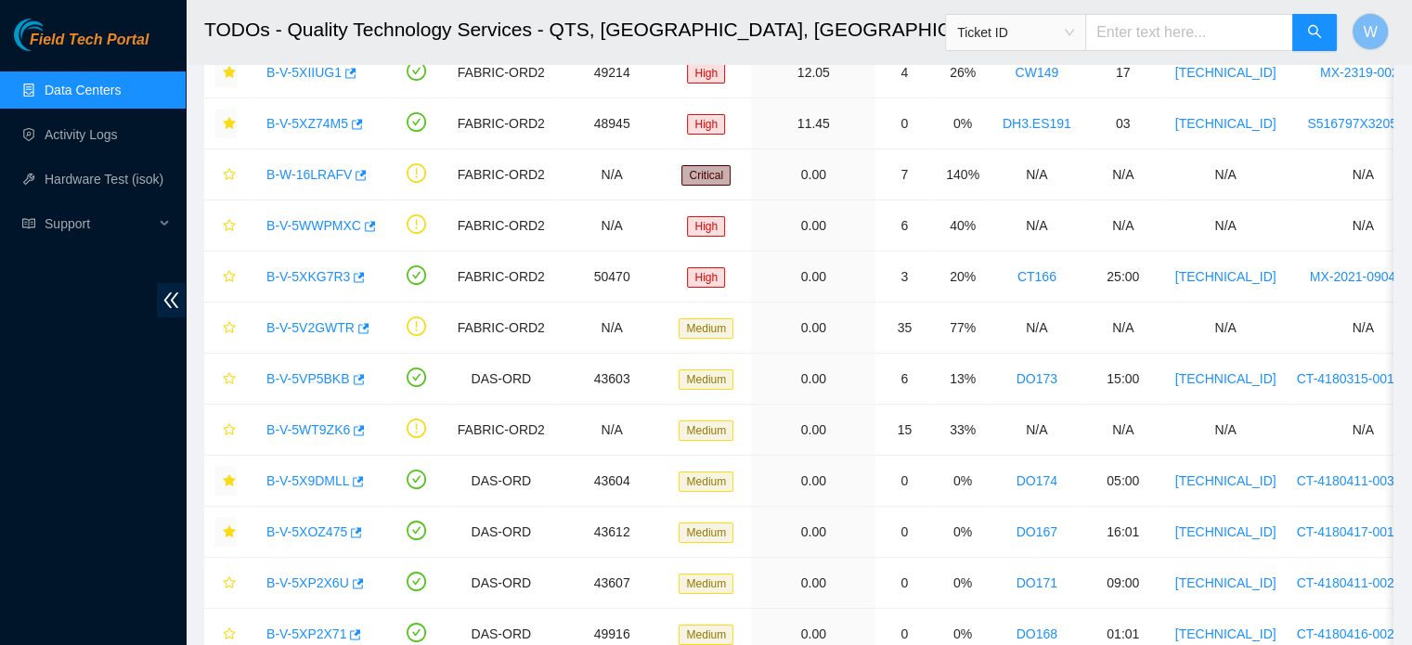
scroll to position [305, 0]
